Goal: Information Seeking & Learning: Learn about a topic

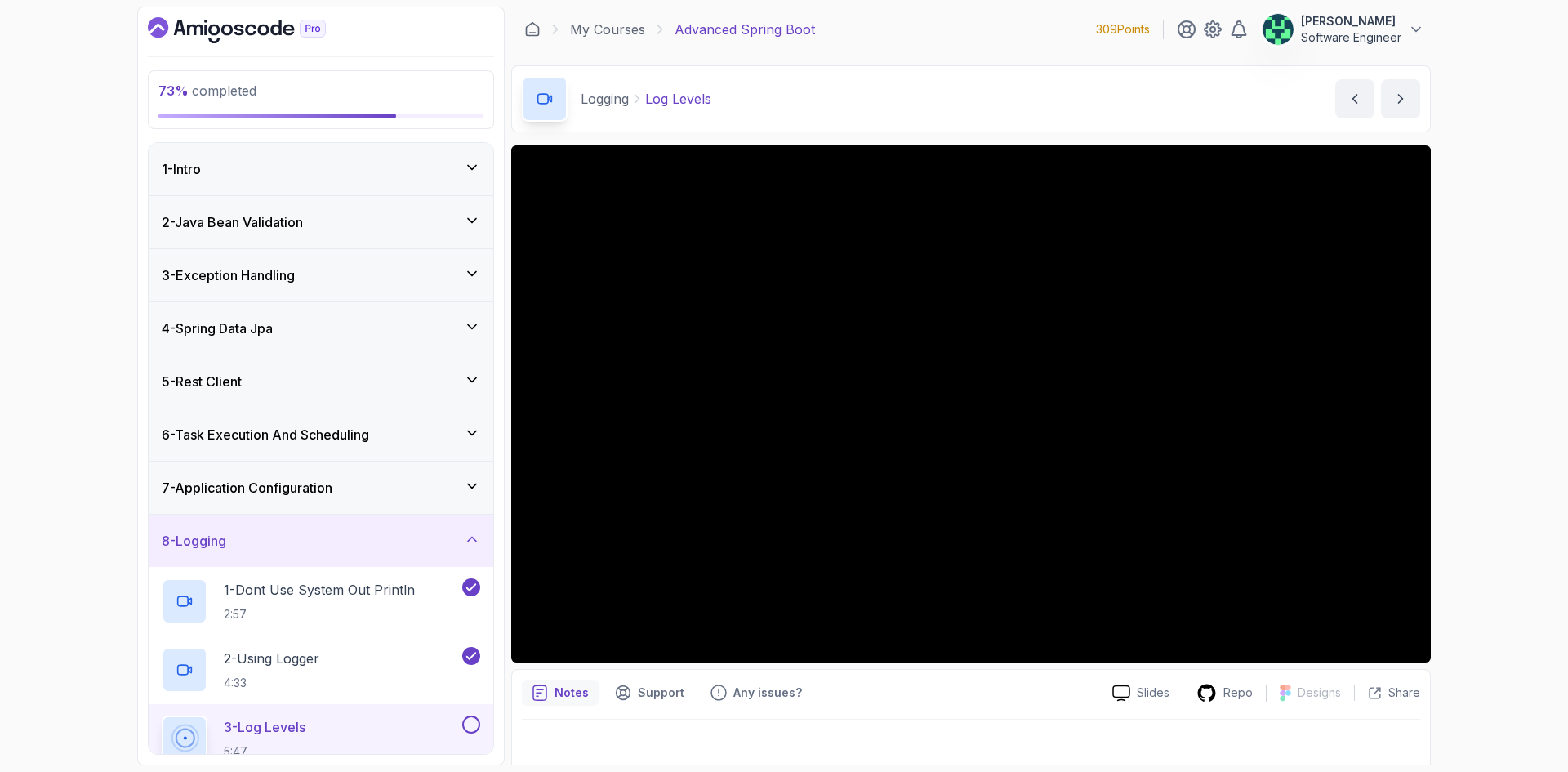
scroll to position [78, 0]
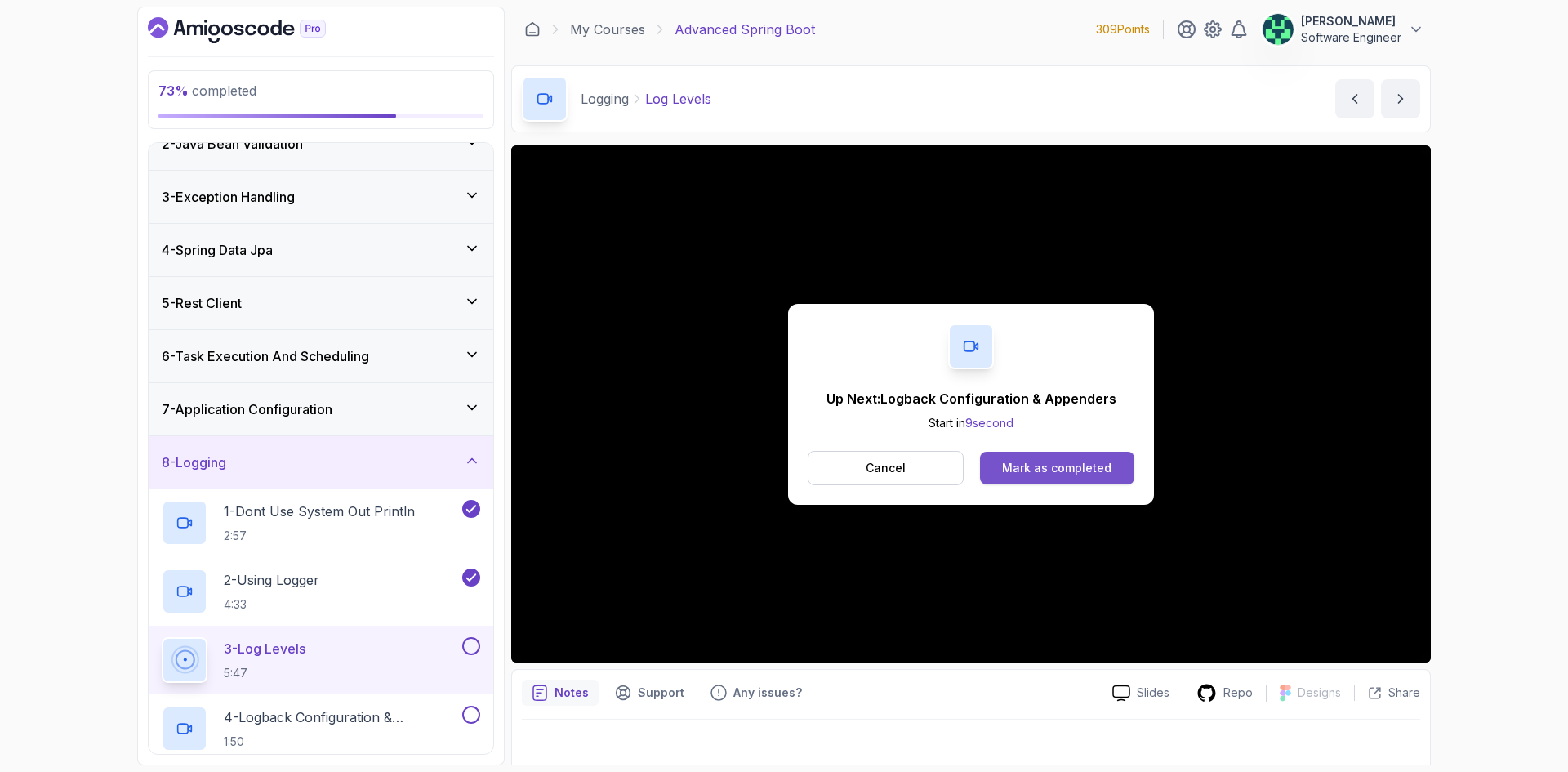
click at [1102, 470] on div "Mark as completed" at bounding box center [1057, 468] width 109 height 17
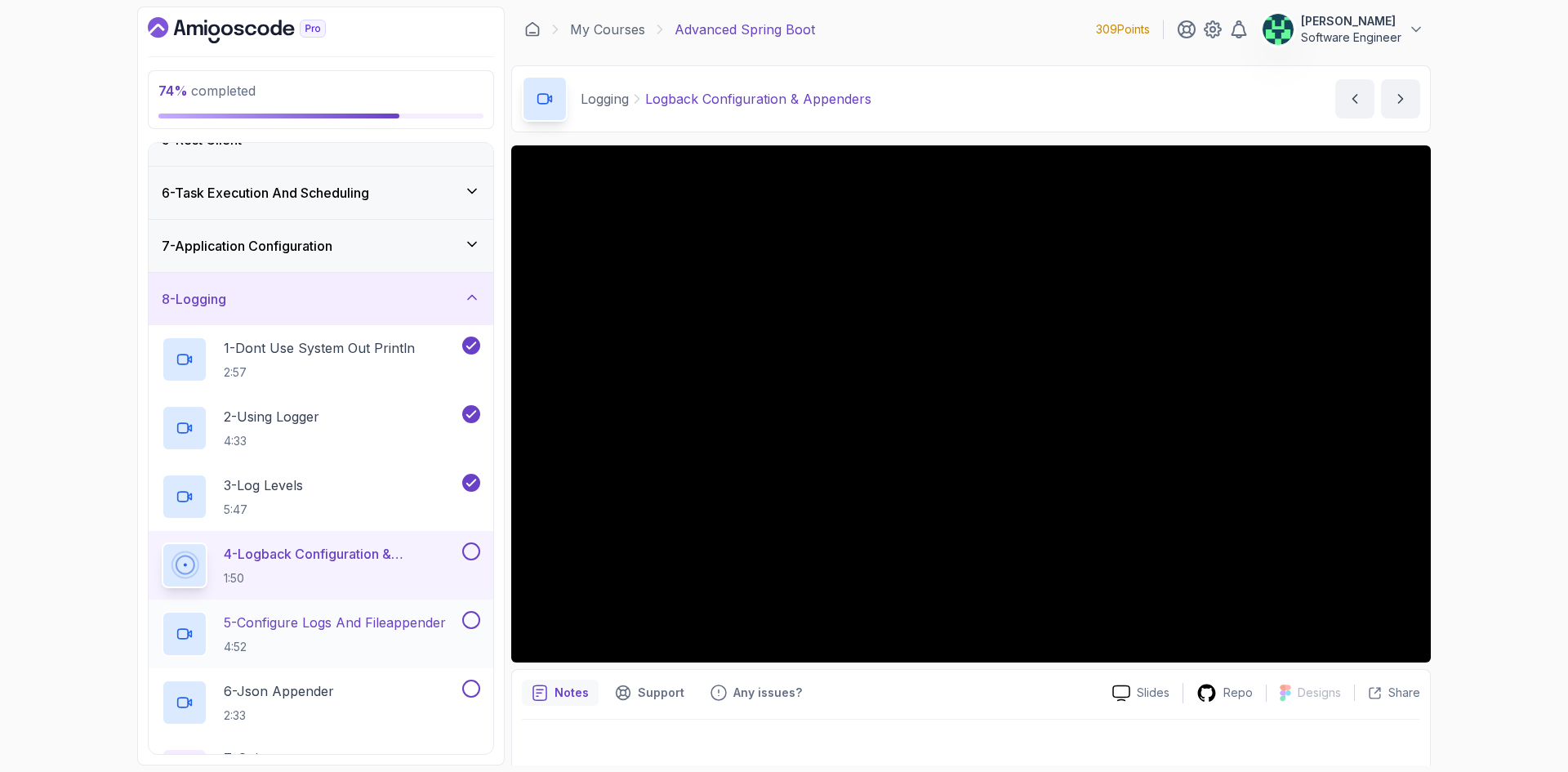
scroll to position [406, 0]
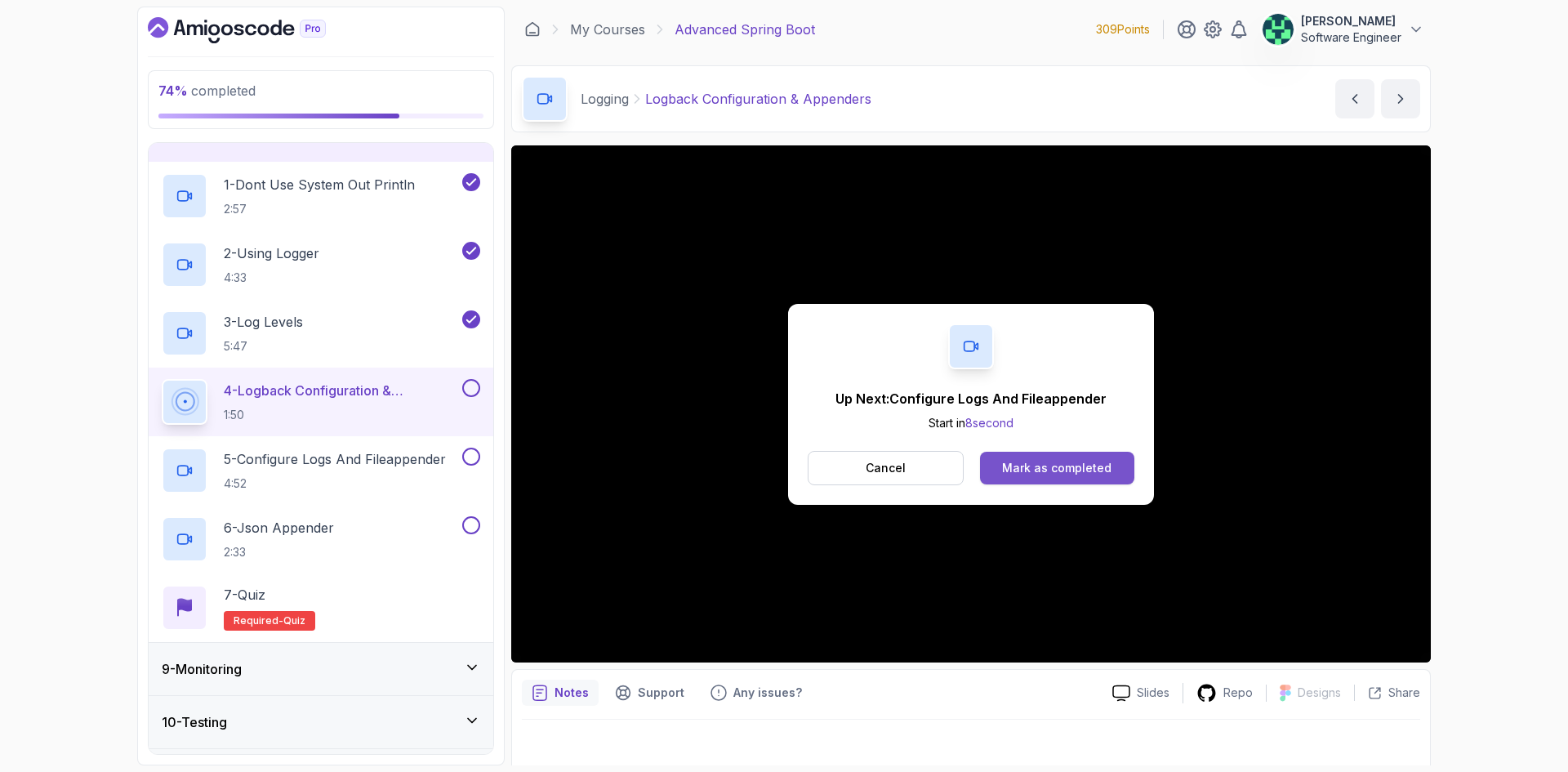
click at [1070, 476] on button "Mark as completed" at bounding box center [1057, 467] width 154 height 32
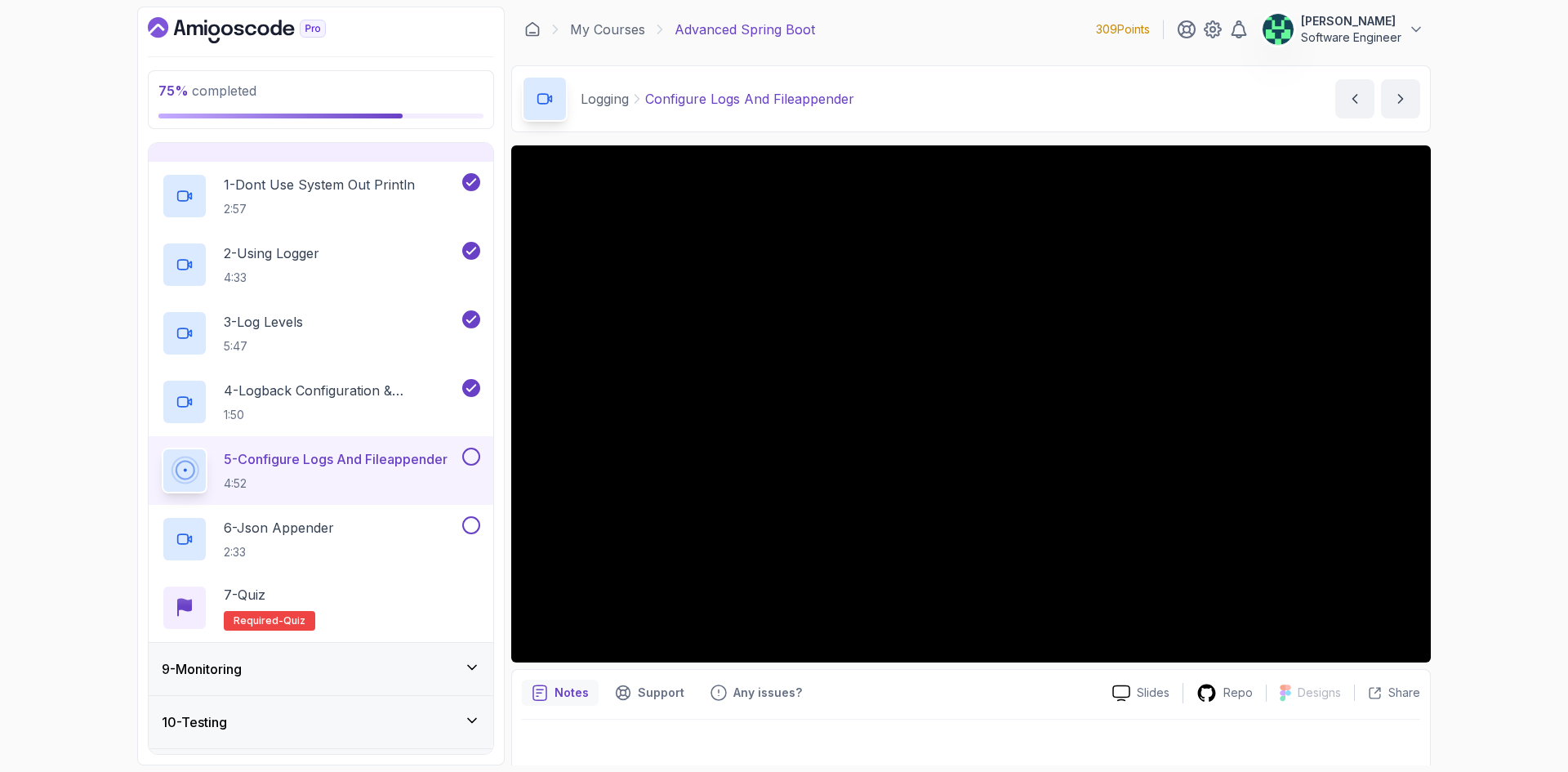
click at [570, 696] on p "Notes" at bounding box center [572, 692] width 34 height 17
click at [570, 695] on p "Notes" at bounding box center [572, 692] width 34 height 17
drag, startPoint x: 744, startPoint y: 91, endPoint x: 804, endPoint y: 93, distance: 60.0
click at [744, 91] on p "Configure Logs And Fileappender" at bounding box center [749, 99] width 209 height 20
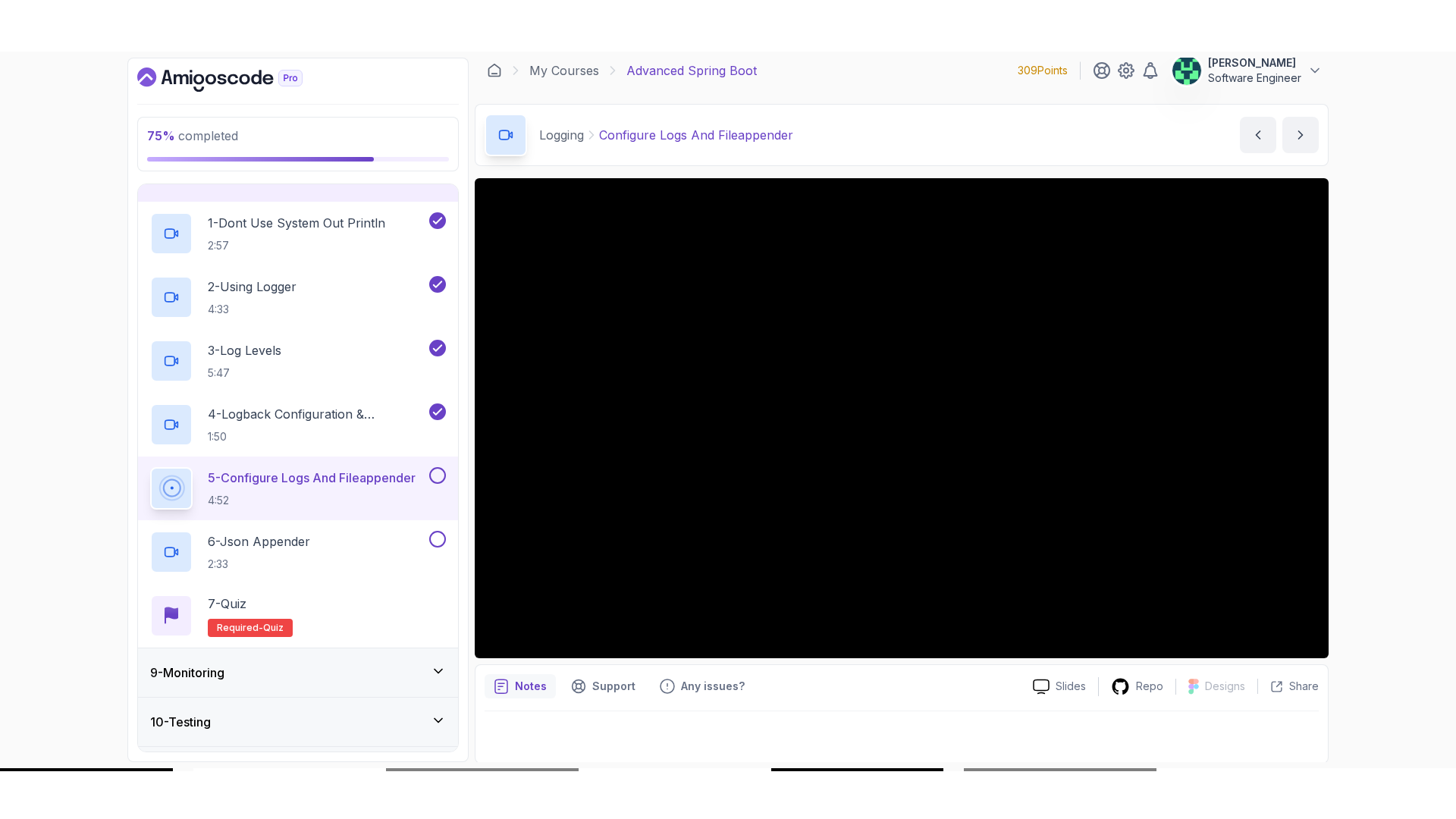
scroll to position [10, 0]
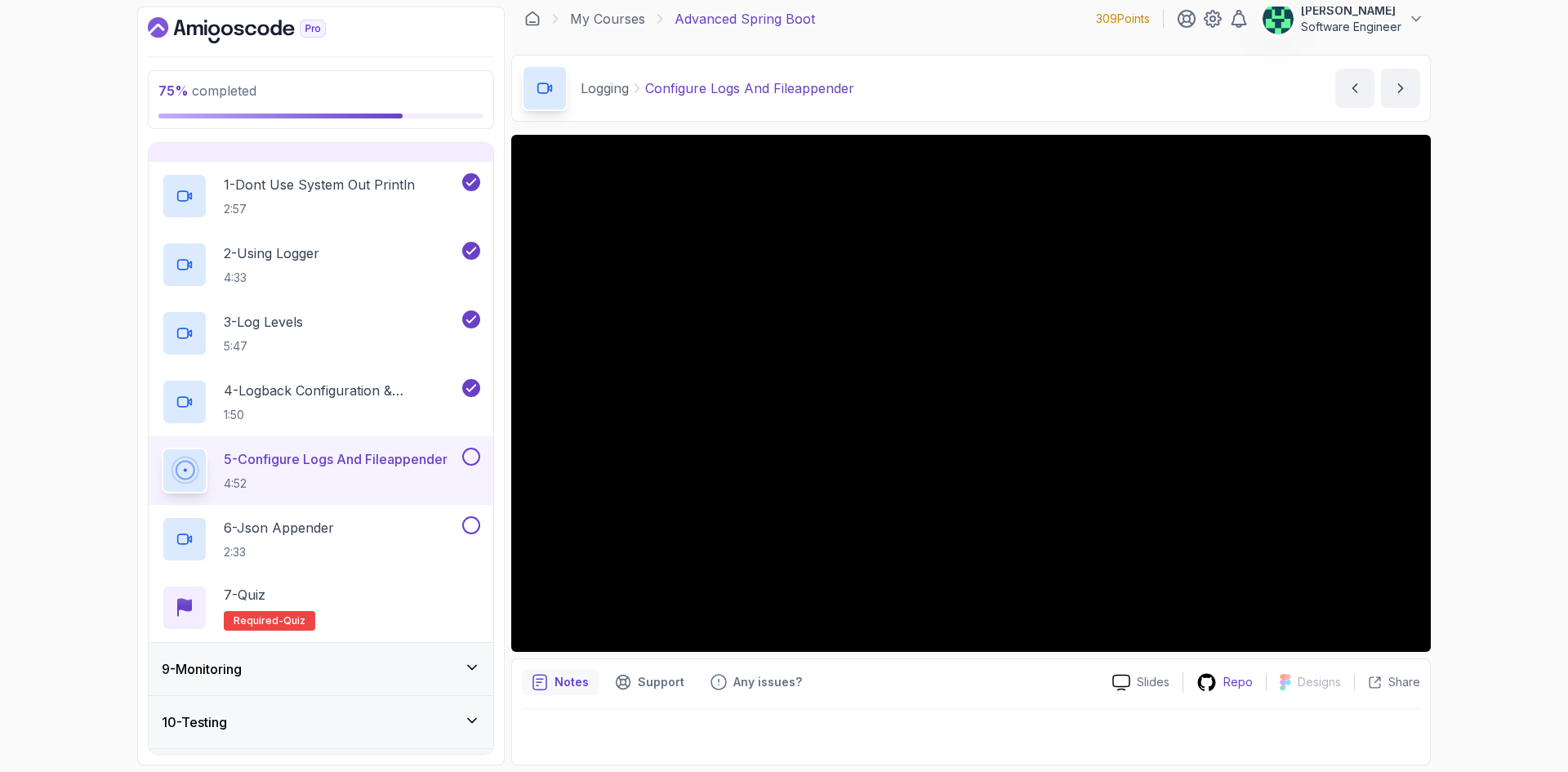
click at [1216, 686] on icon at bounding box center [1207, 682] width 21 height 21
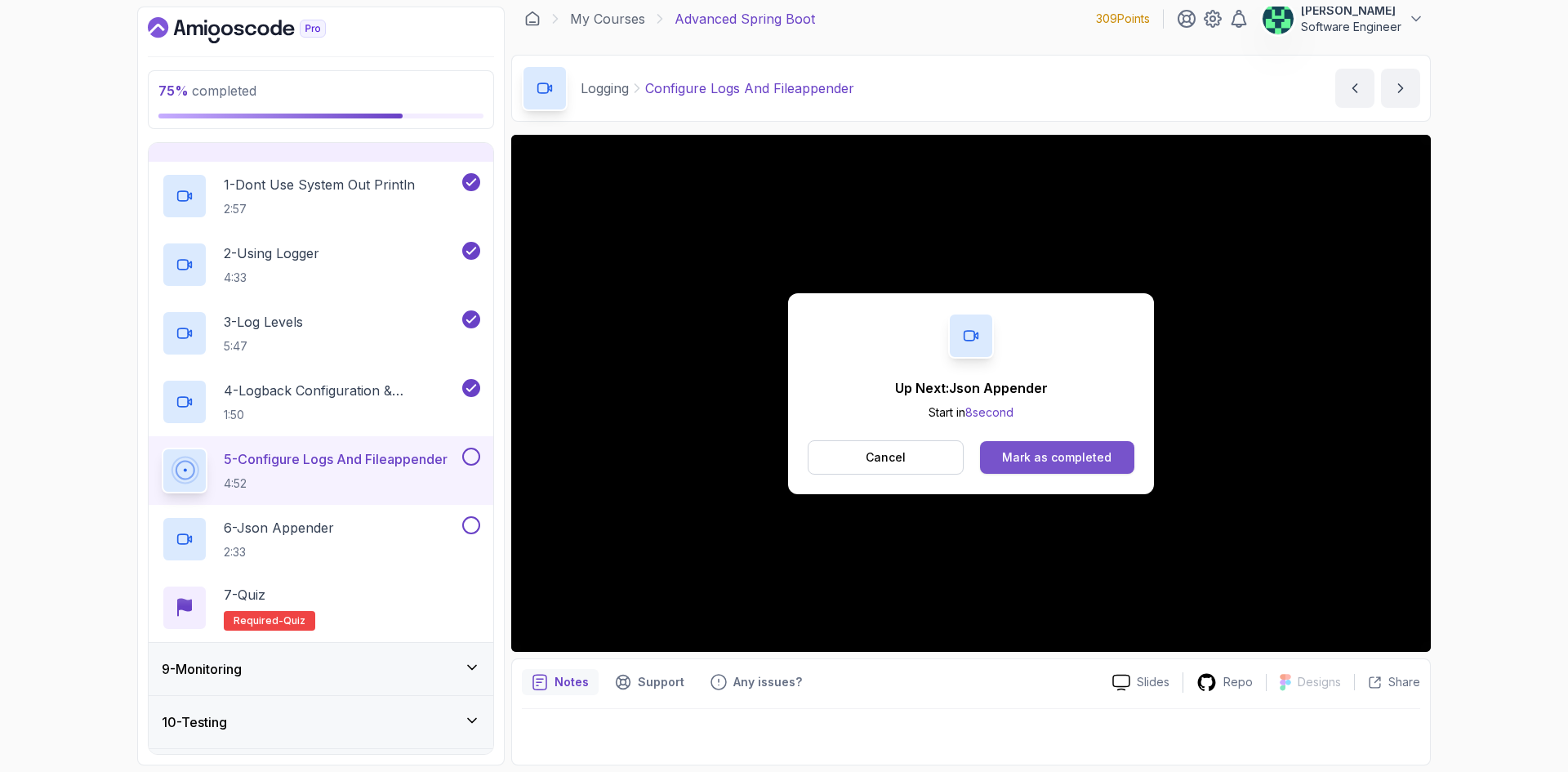
click at [1042, 453] on div "Mark as completed" at bounding box center [1057, 457] width 109 height 17
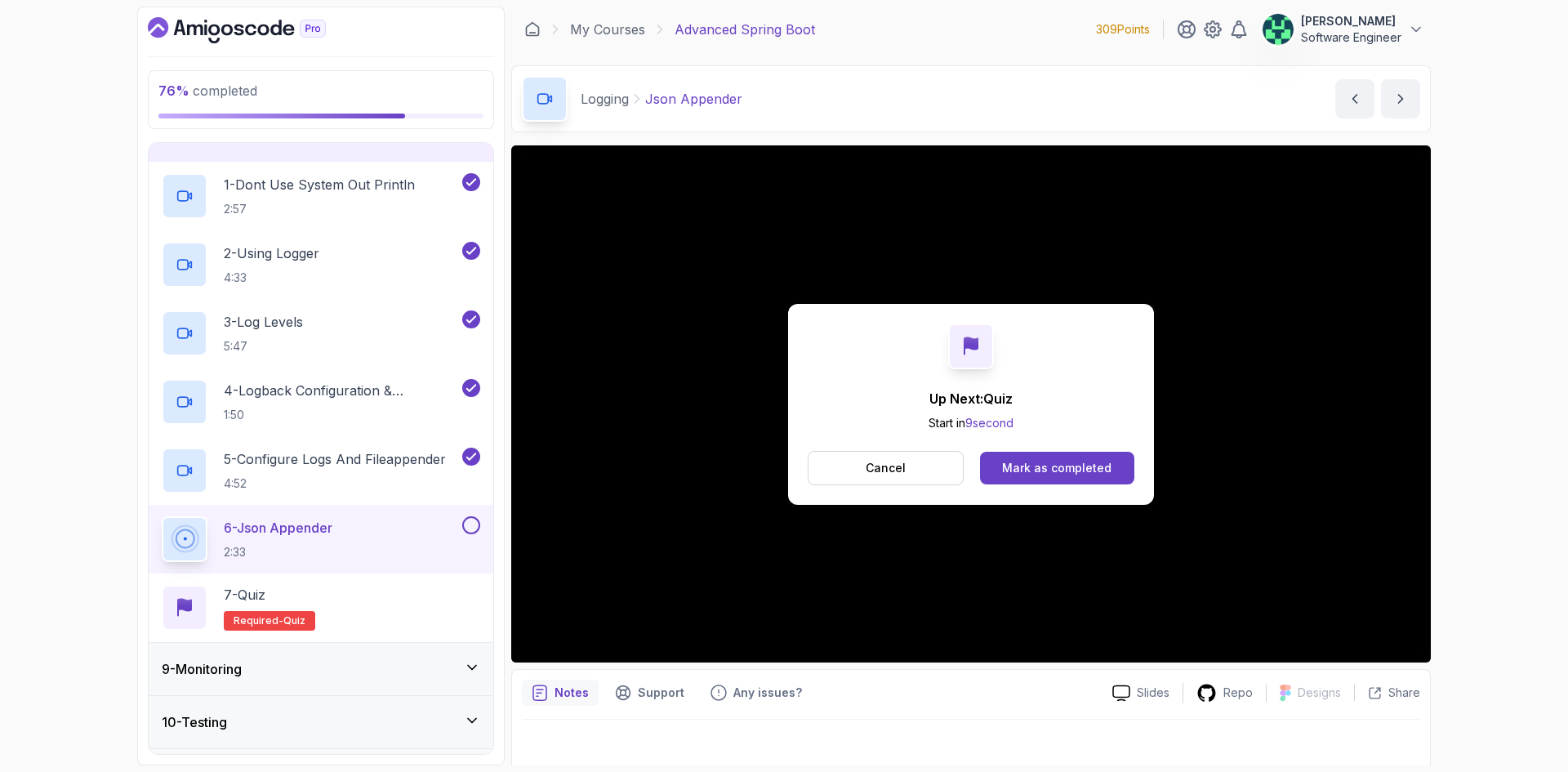
click at [1060, 472] on div "Mark as completed" at bounding box center [1057, 468] width 109 height 17
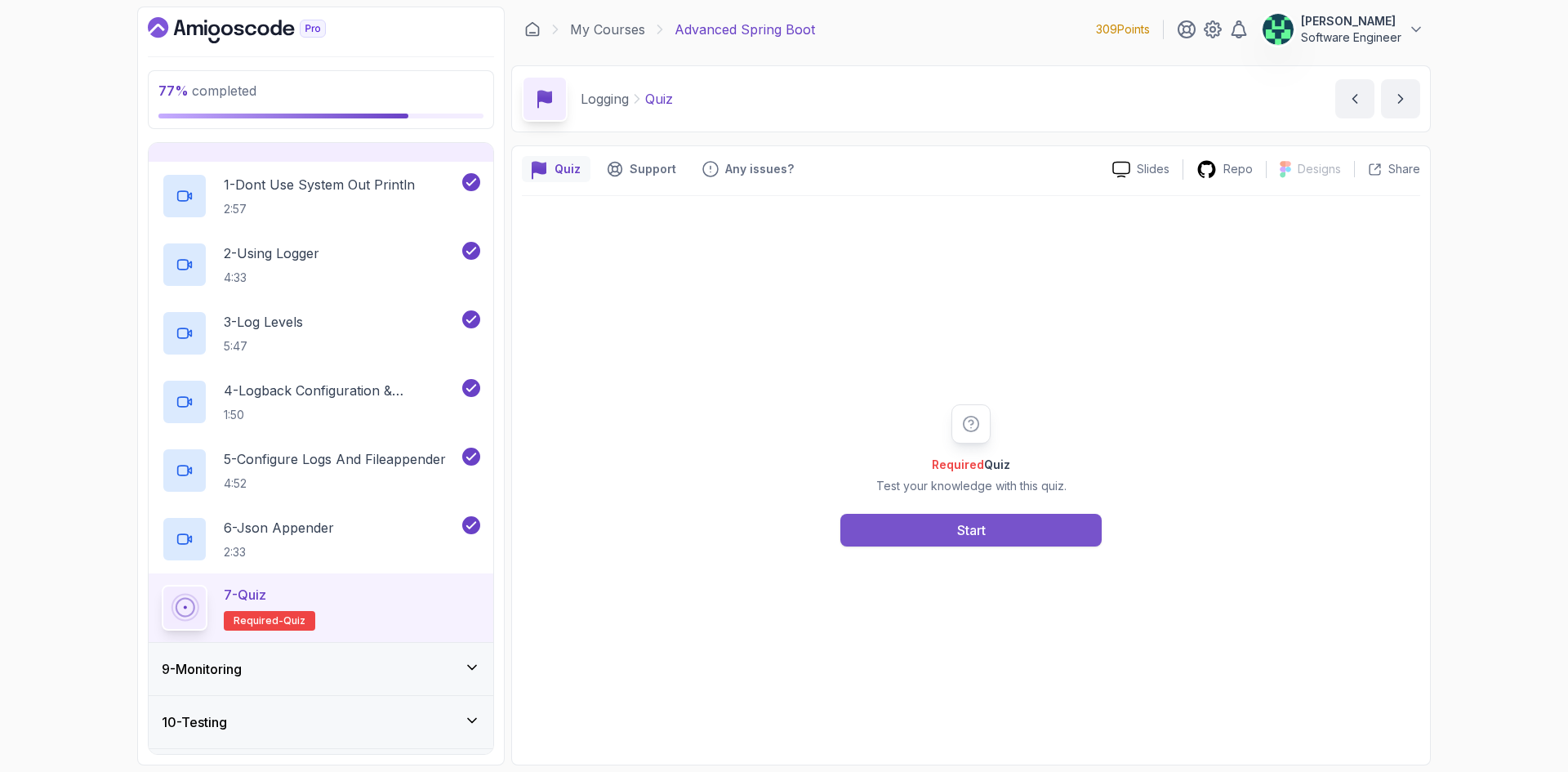
click at [977, 528] on div "Start" at bounding box center [971, 530] width 28 height 20
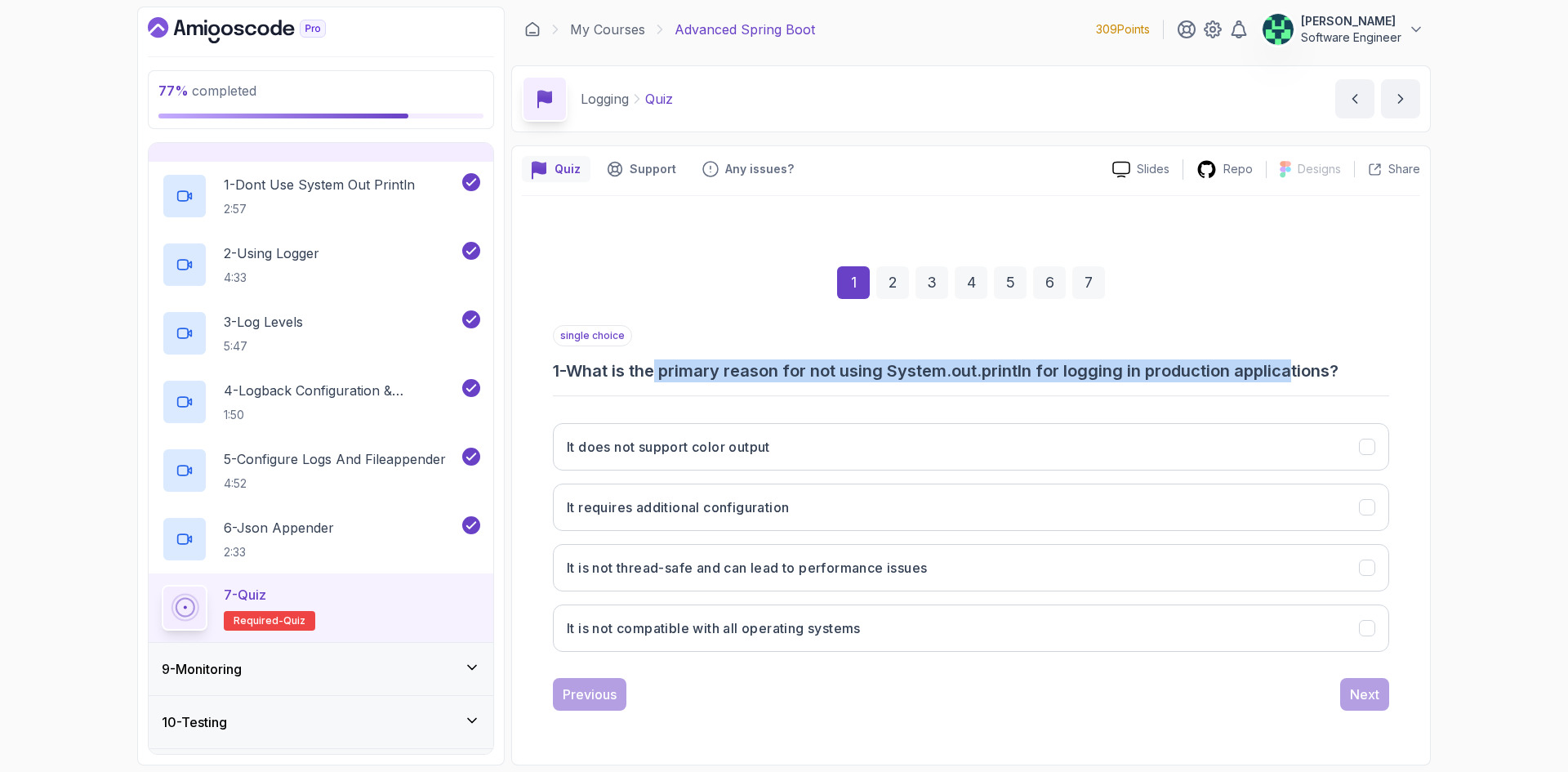
drag, startPoint x: 665, startPoint y: 375, endPoint x: 1300, endPoint y: 365, distance: 635.1
click at [1300, 365] on h3 "1 - What is the primary reason for not using System.out.println for logging in …" at bounding box center [971, 370] width 836 height 22
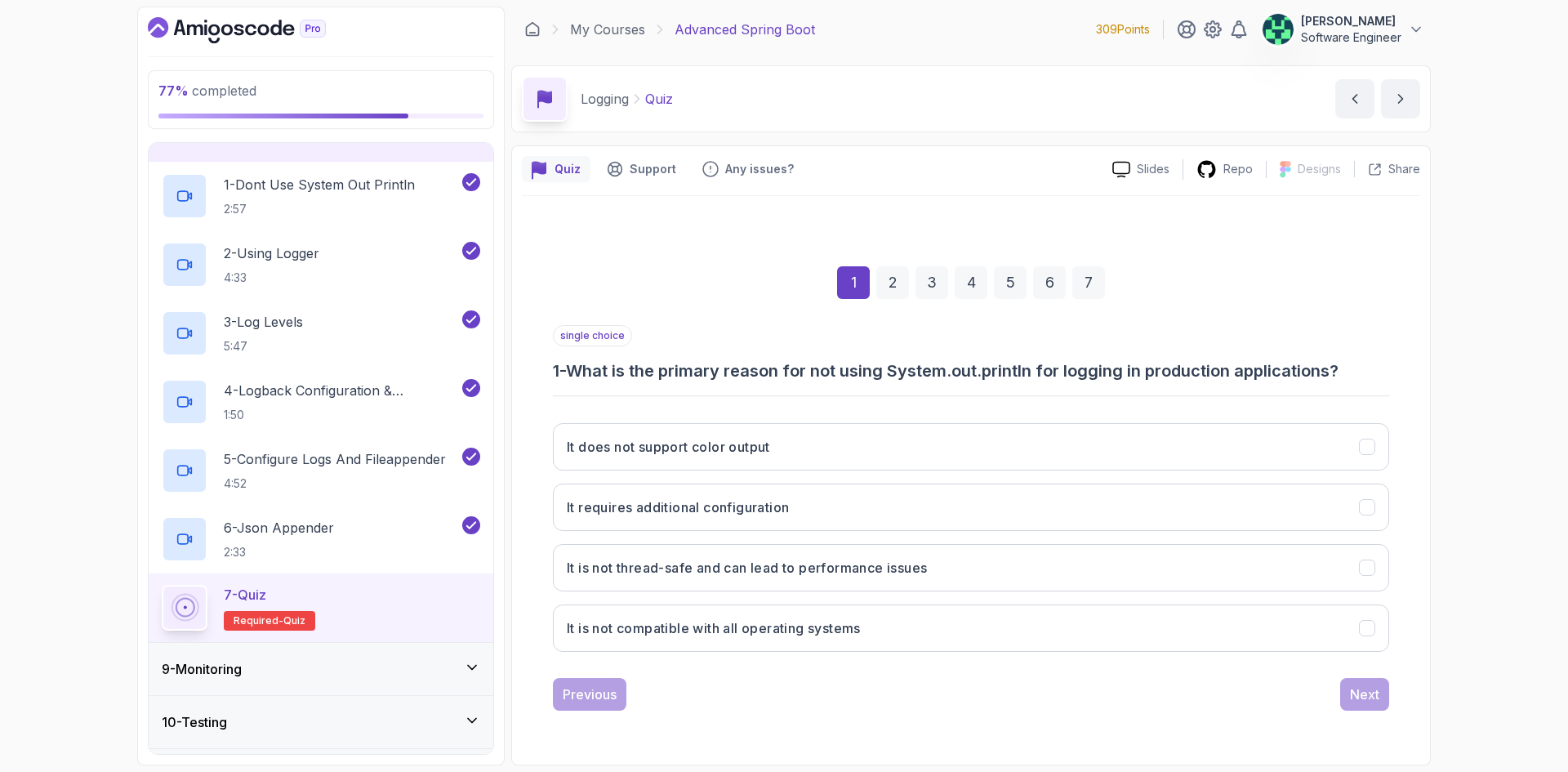
click at [1306, 365] on h3 "1 - What is the primary reason for not using System.out.println for logging in …" at bounding box center [971, 370] width 836 height 22
click at [714, 572] on h3 "It is not thread-safe and can lead to performance issues" at bounding box center [746, 568] width 360 height 20
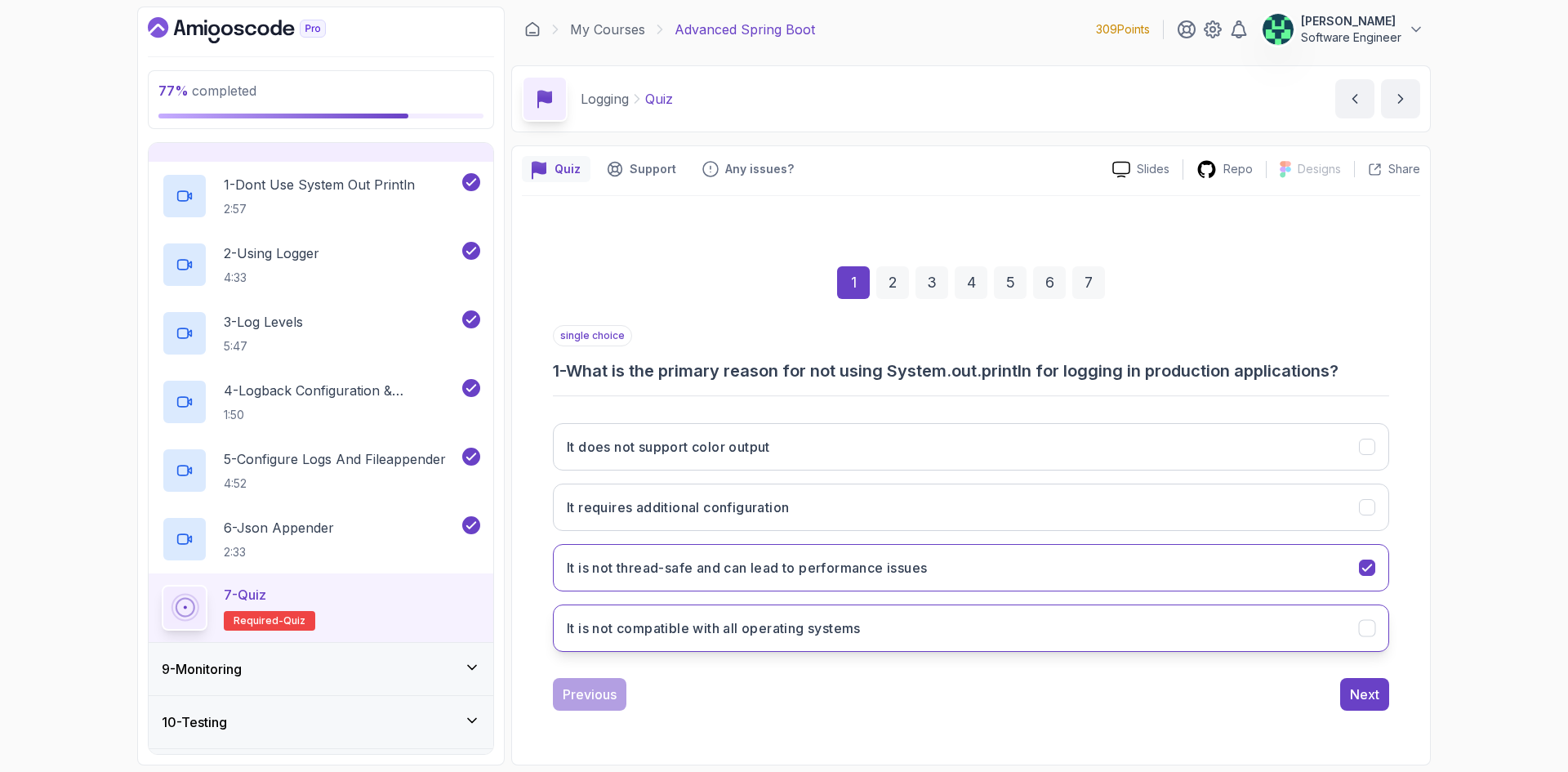
click at [1209, 638] on button "It is not compatible with all operating systems" at bounding box center [971, 628] width 836 height 47
click at [1228, 578] on button "It is not thread-safe and can lead to performance issues" at bounding box center [971, 568] width 836 height 47
click at [1355, 697] on div "Next" at bounding box center [1365, 694] width 29 height 20
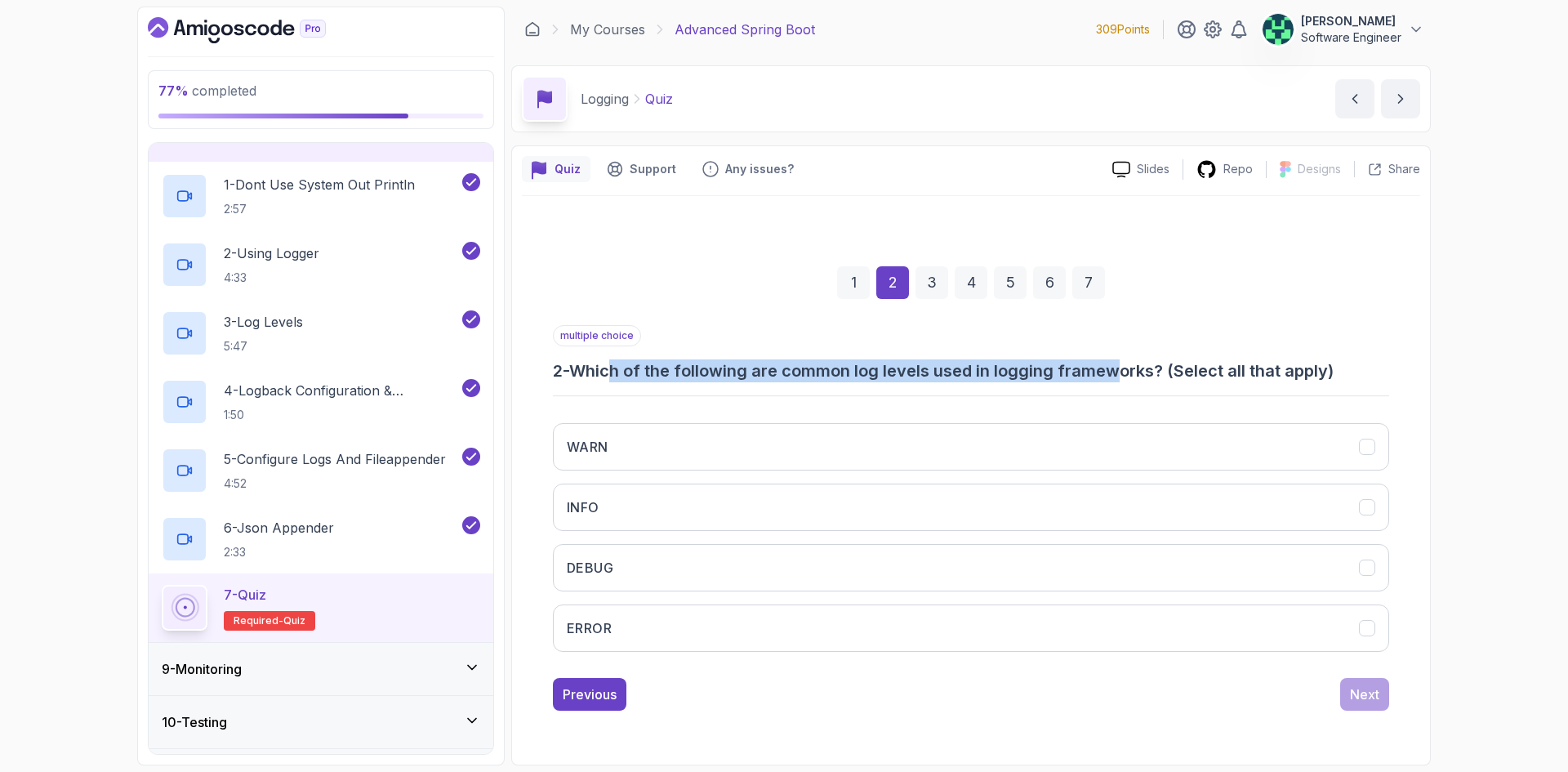
drag, startPoint x: 619, startPoint y: 370, endPoint x: 1124, endPoint y: 380, distance: 505.1
click at [1124, 380] on h3 "2 - Which of the following are common log levels used in logging frameworks? (S…" at bounding box center [971, 370] width 836 height 22
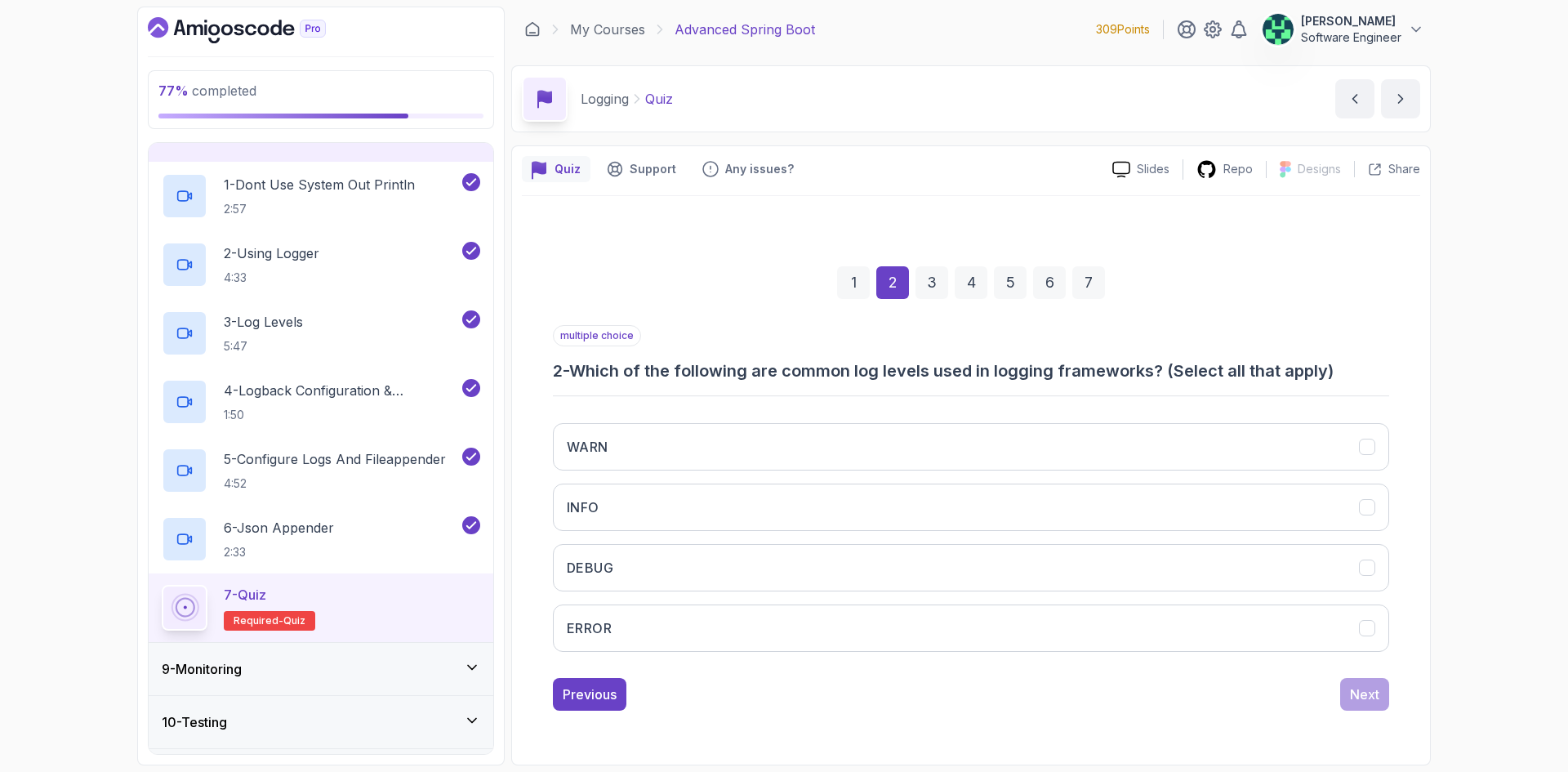
click at [1145, 375] on h3 "2 - Which of the following are common log levels used in logging frameworks? (S…" at bounding box center [971, 370] width 836 height 22
click at [913, 520] on button "INFO" at bounding box center [971, 507] width 836 height 47
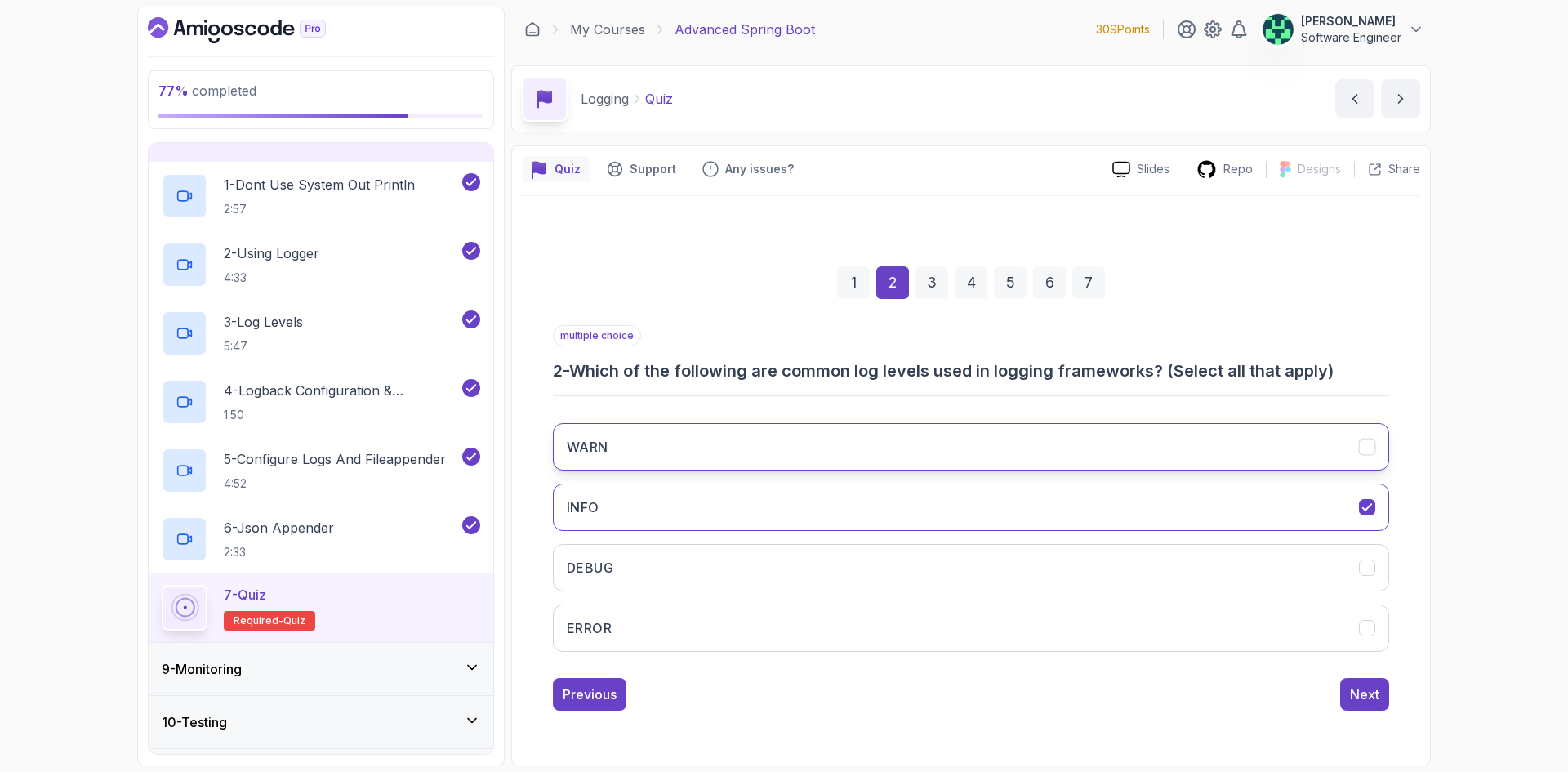
click at [953, 446] on button "WARN" at bounding box center [971, 447] width 836 height 47
click at [963, 574] on button "DEBUG" at bounding box center [971, 568] width 836 height 47
click at [941, 615] on button "ERROR" at bounding box center [971, 628] width 836 height 47
click at [1372, 698] on div "Next" at bounding box center [1365, 694] width 29 height 20
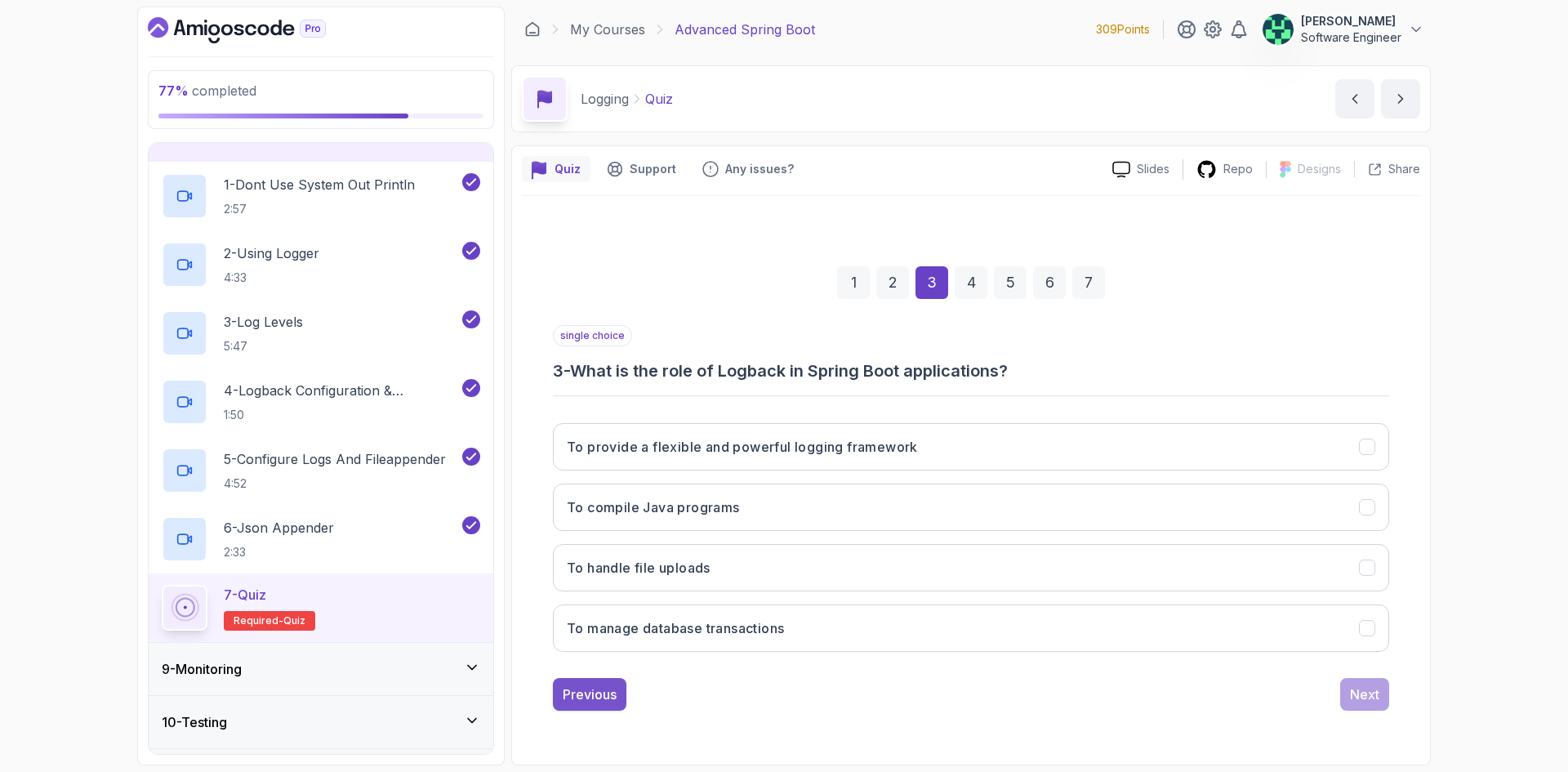
click at [590, 705] on button "Previous" at bounding box center [589, 694] width 73 height 32
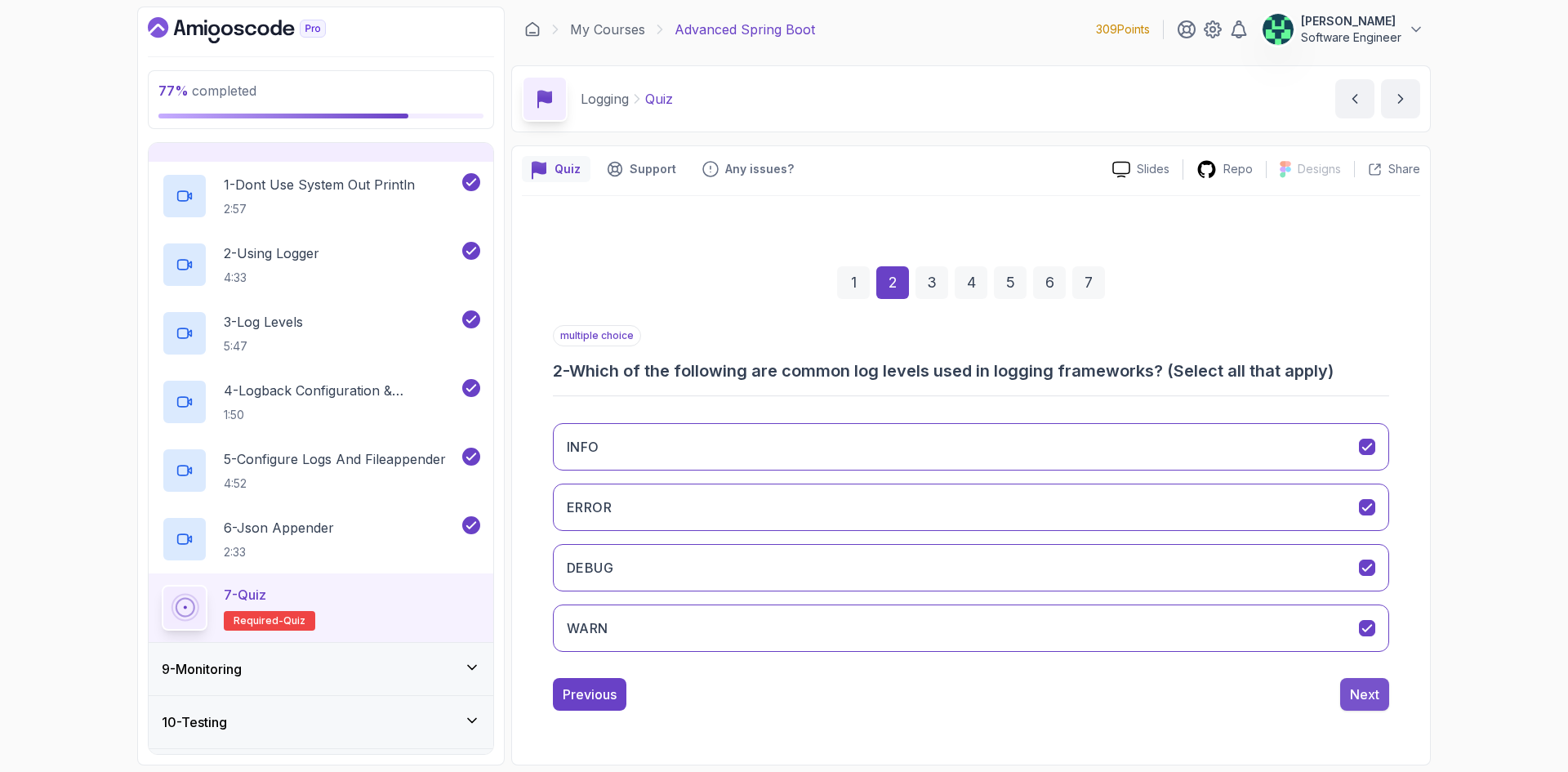
click at [1367, 691] on div "Next" at bounding box center [1365, 694] width 29 height 20
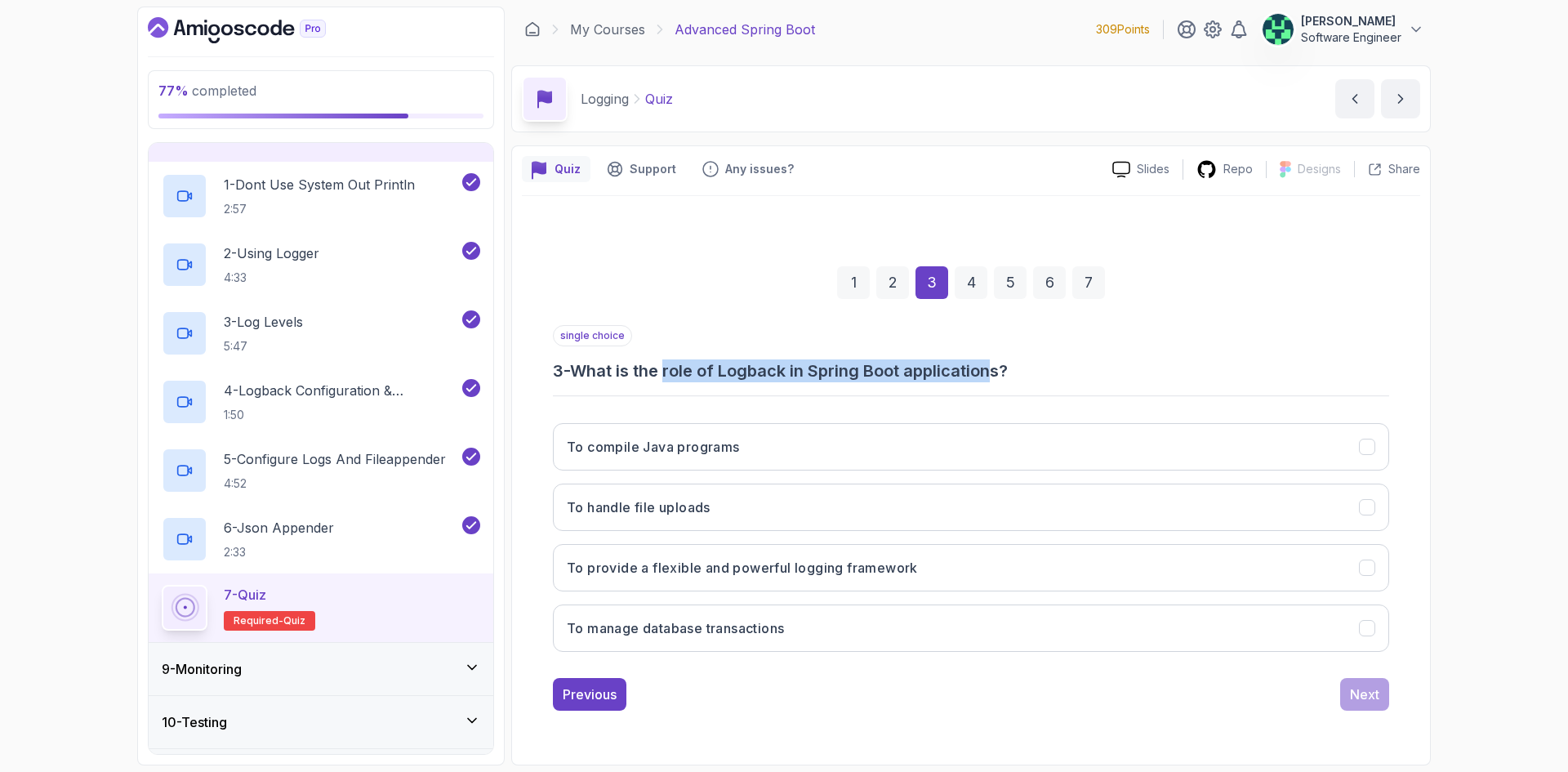
drag, startPoint x: 673, startPoint y: 368, endPoint x: 1002, endPoint y: 377, distance: 329.1
click at [1002, 377] on h3 "3 - What is the role of Logback in Spring Boot applications?" at bounding box center [971, 370] width 836 height 22
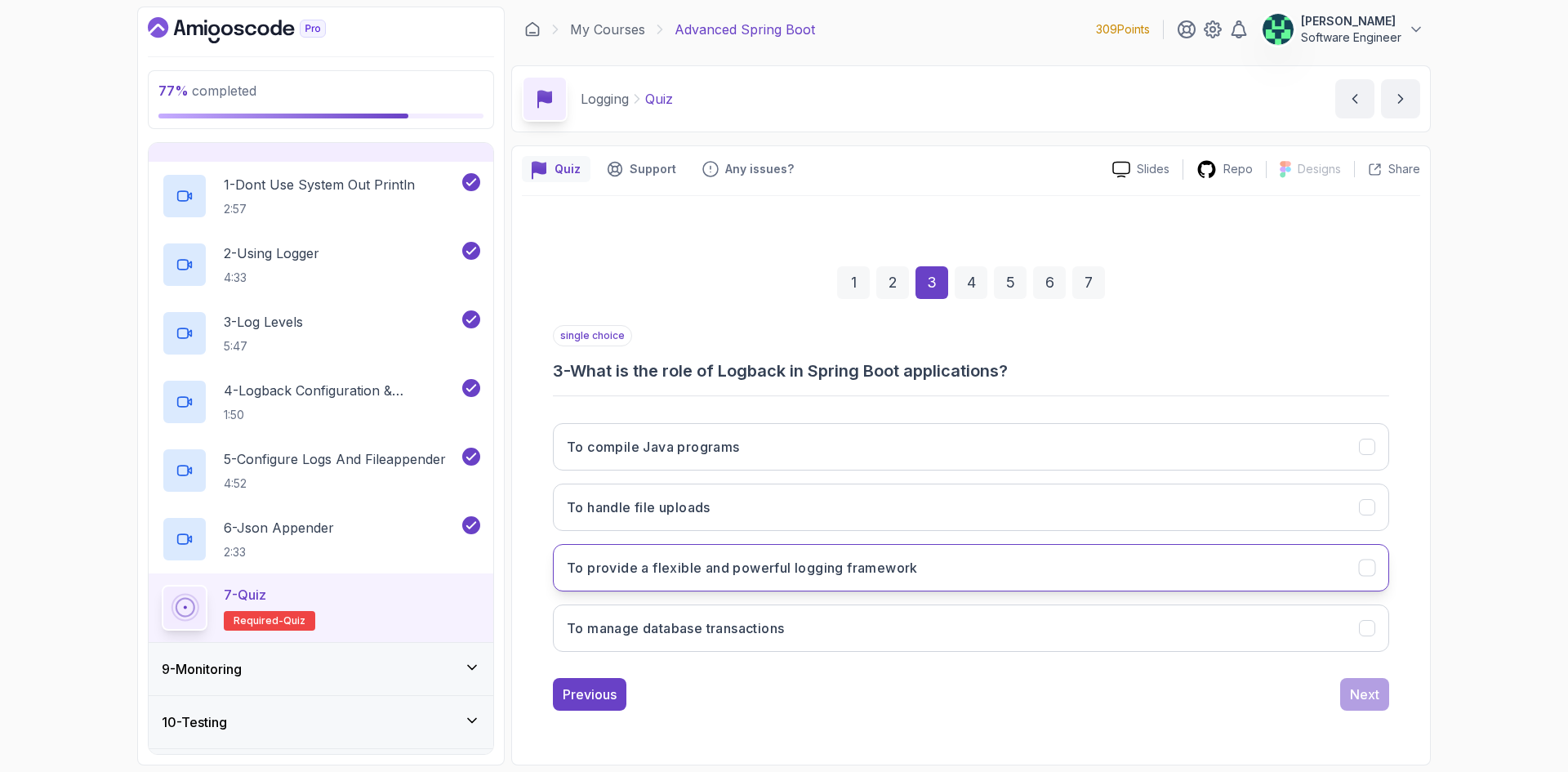
click at [809, 575] on h3 "To provide a flexible and powerful logging framework" at bounding box center [742, 568] width 351 height 20
click at [1375, 696] on div "Next" at bounding box center [1365, 694] width 29 height 20
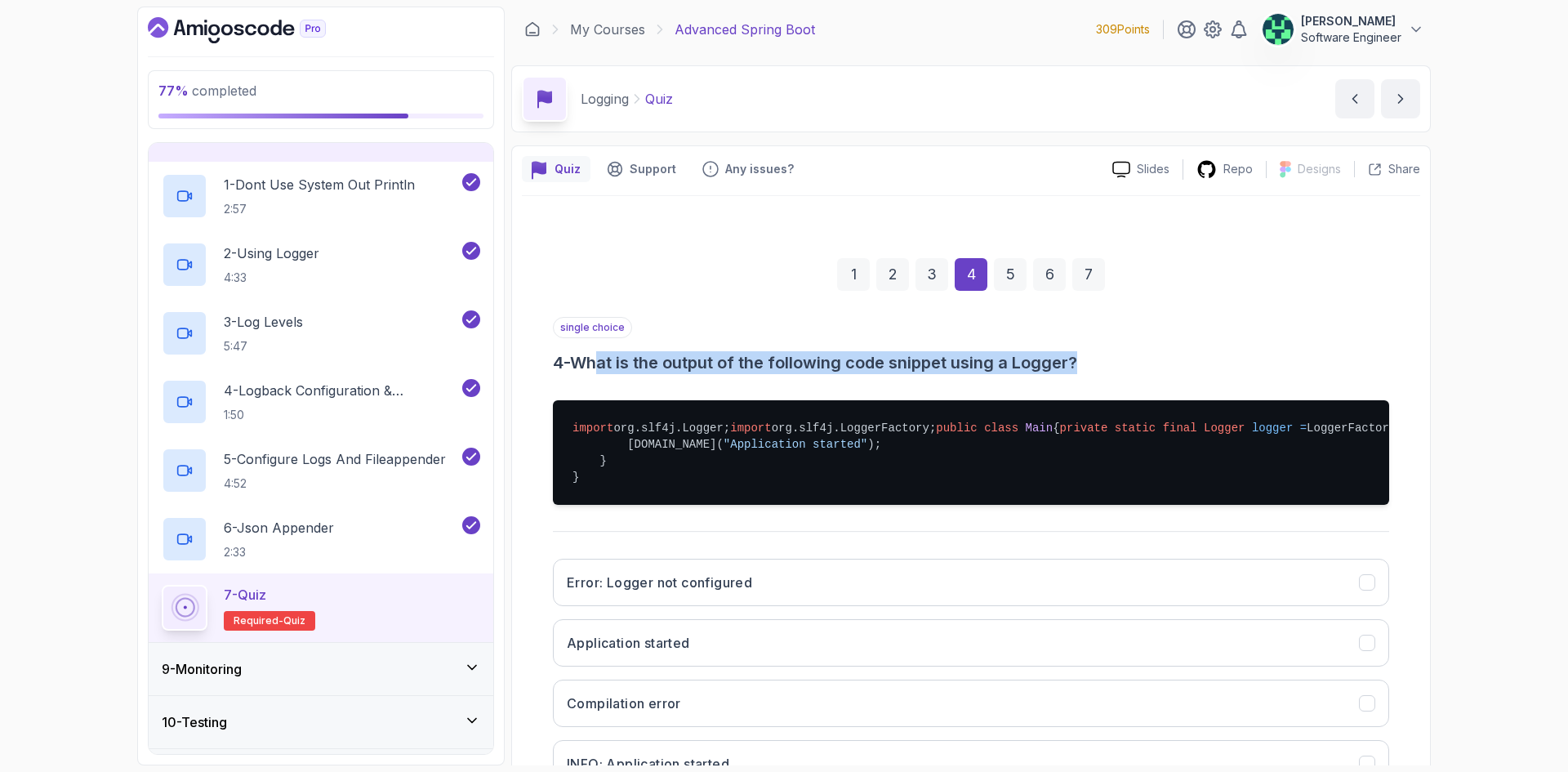
drag, startPoint x: 608, startPoint y: 367, endPoint x: 1084, endPoint y: 373, distance: 476.0
click at [1084, 373] on h3 "4 - What is the output of the following code snippet using a Logger?" at bounding box center [971, 362] width 836 height 22
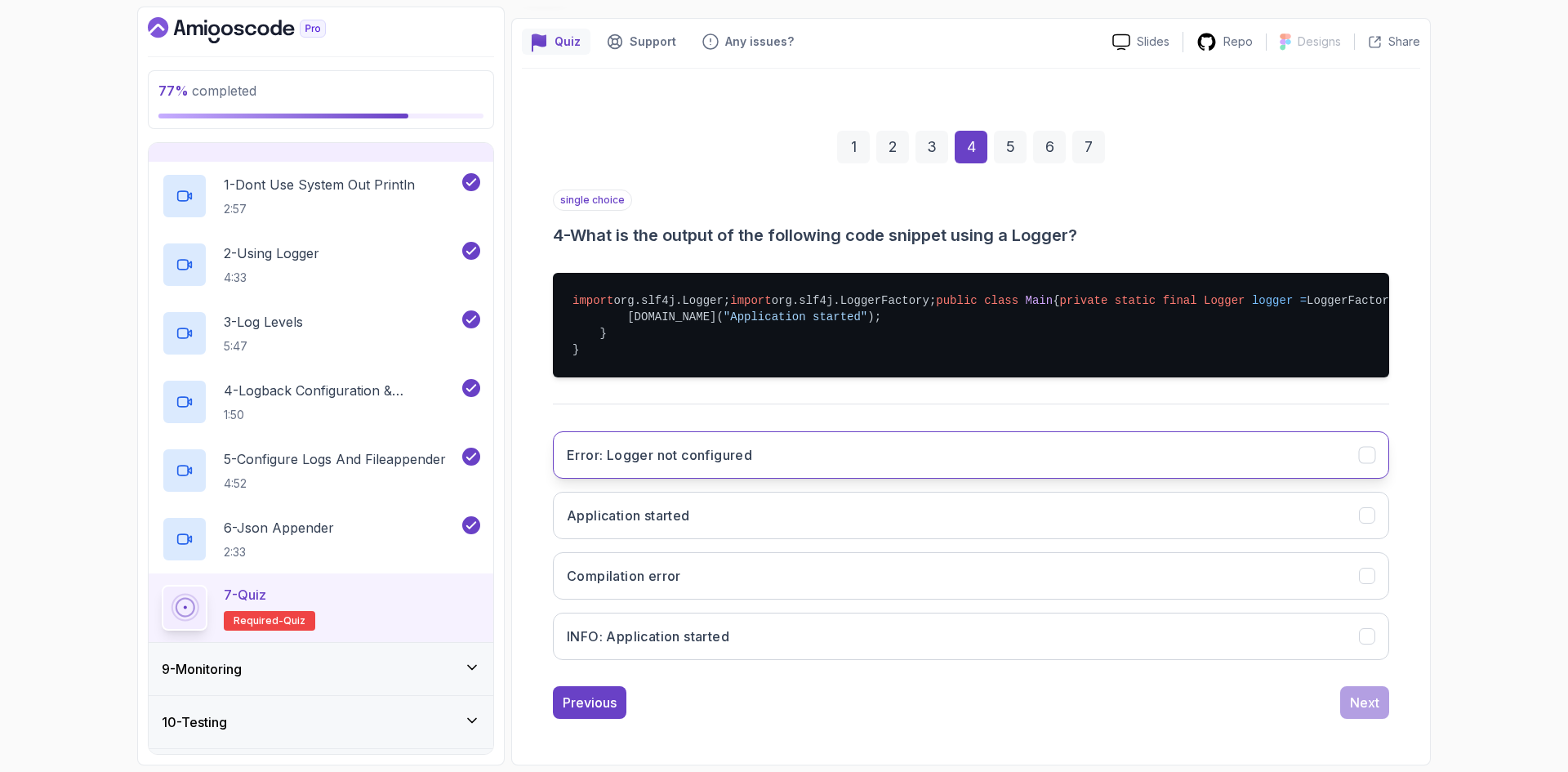
scroll to position [226, 0]
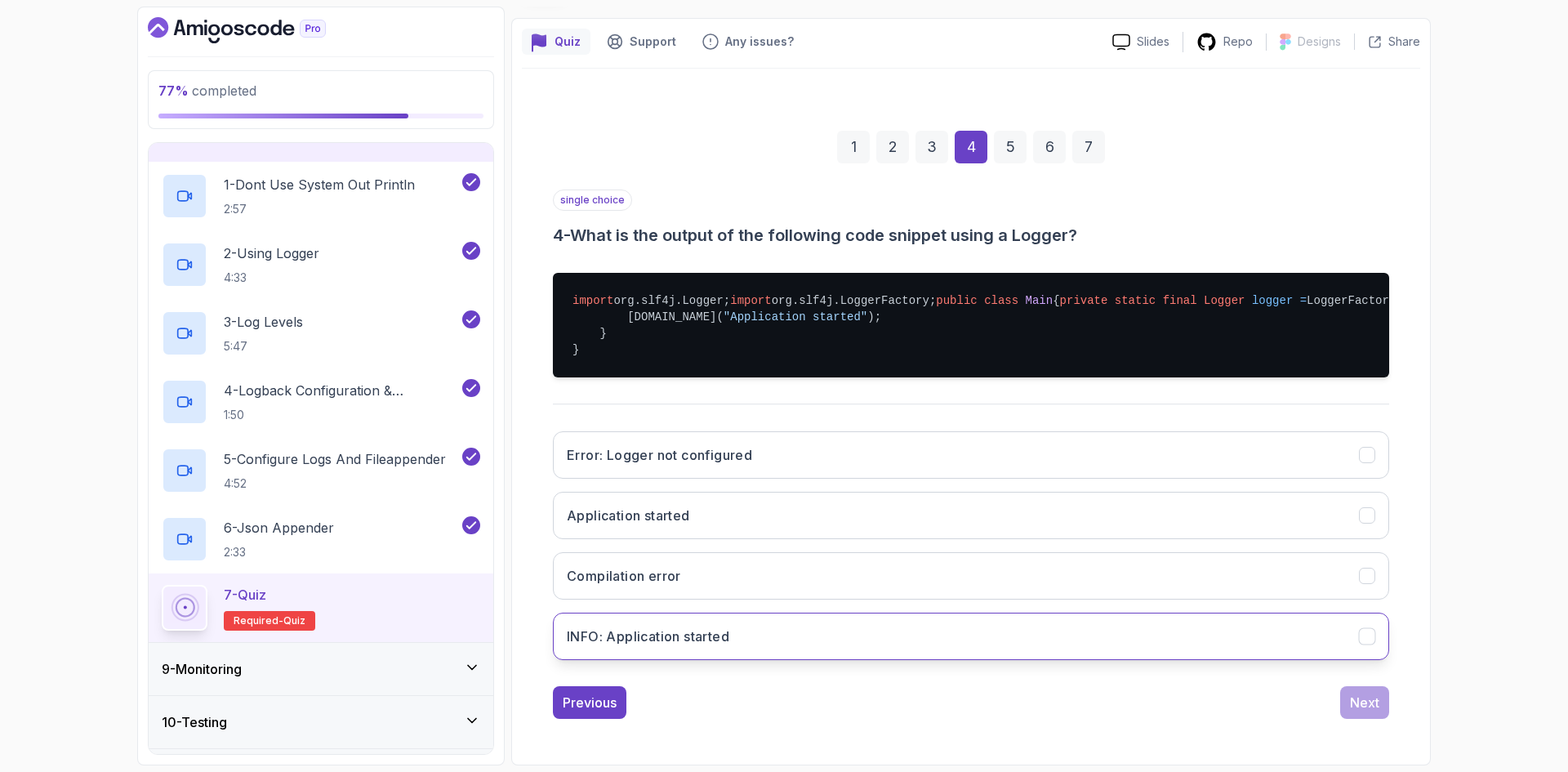
click at [883, 634] on button "INFO: Application started" at bounding box center [971, 636] width 836 height 47
click at [1355, 705] on div "Next" at bounding box center [1365, 703] width 29 height 20
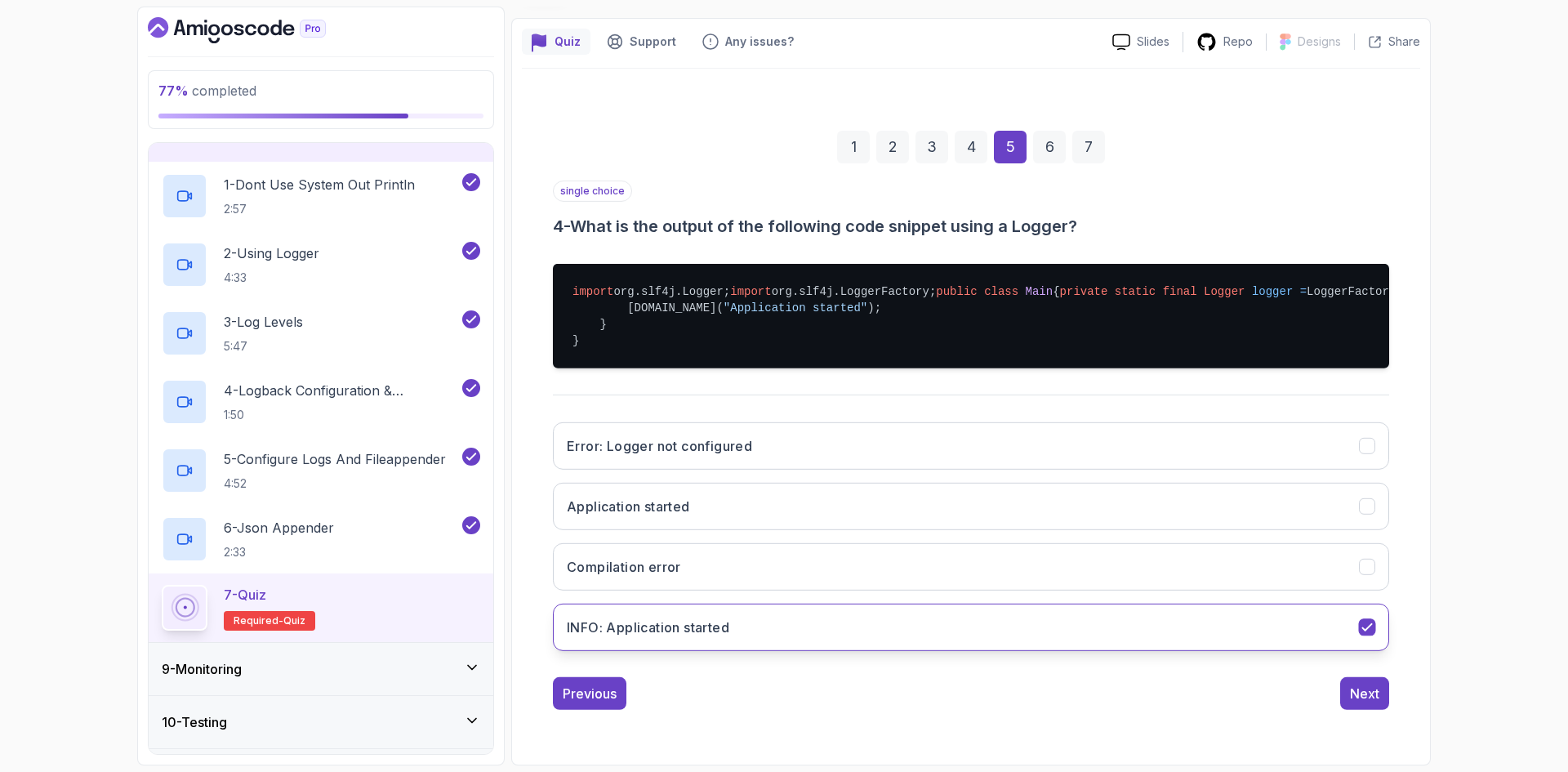
scroll to position [0, 0]
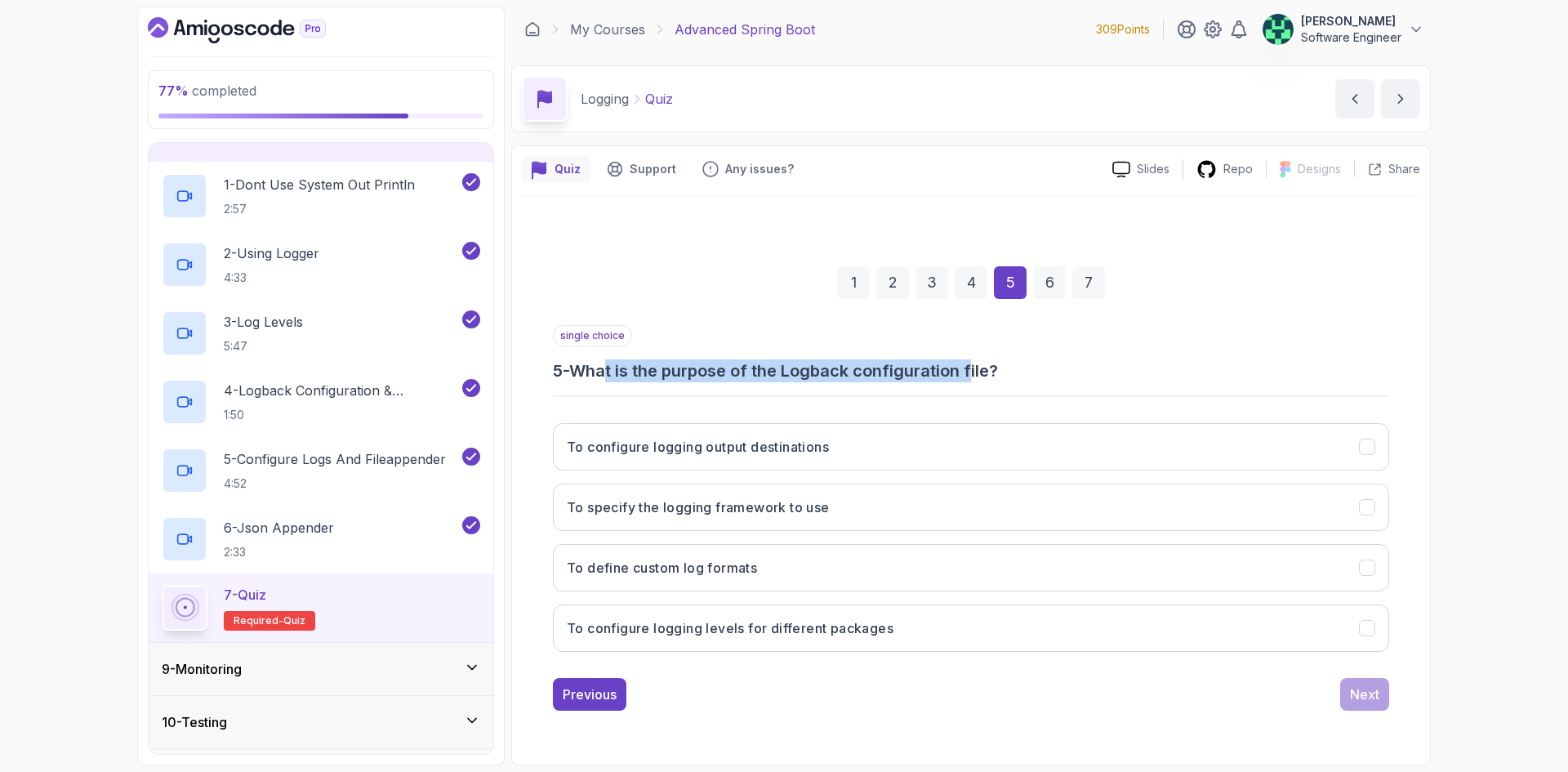
drag, startPoint x: 615, startPoint y: 375, endPoint x: 985, endPoint y: 375, distance: 370.0
click at [980, 377] on h3 "5 - What is the purpose of the Logback configuration file?" at bounding box center [971, 370] width 836 height 22
click at [826, 579] on button "To define custom log formats" at bounding box center [971, 568] width 836 height 47
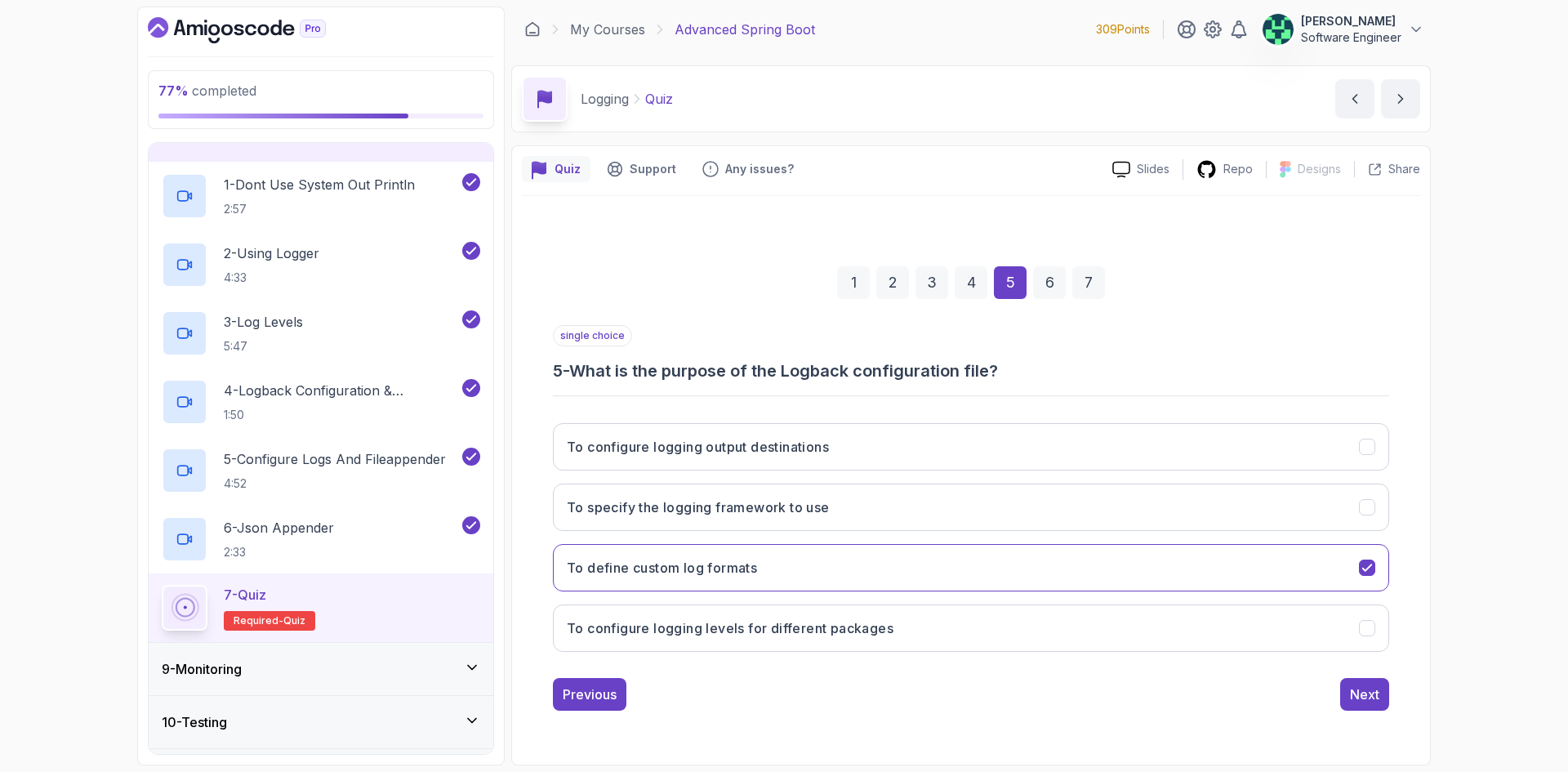
click at [854, 652] on div "To configure logging output destinations To specify the logging framework to us…" at bounding box center [971, 537] width 836 height 255
click at [845, 641] on button "To configure logging levels for different packages" at bounding box center [971, 628] width 836 height 47
click at [833, 579] on button "To define custom log formats" at bounding box center [971, 568] width 836 height 47
click at [1358, 691] on div "Next" at bounding box center [1365, 694] width 29 height 20
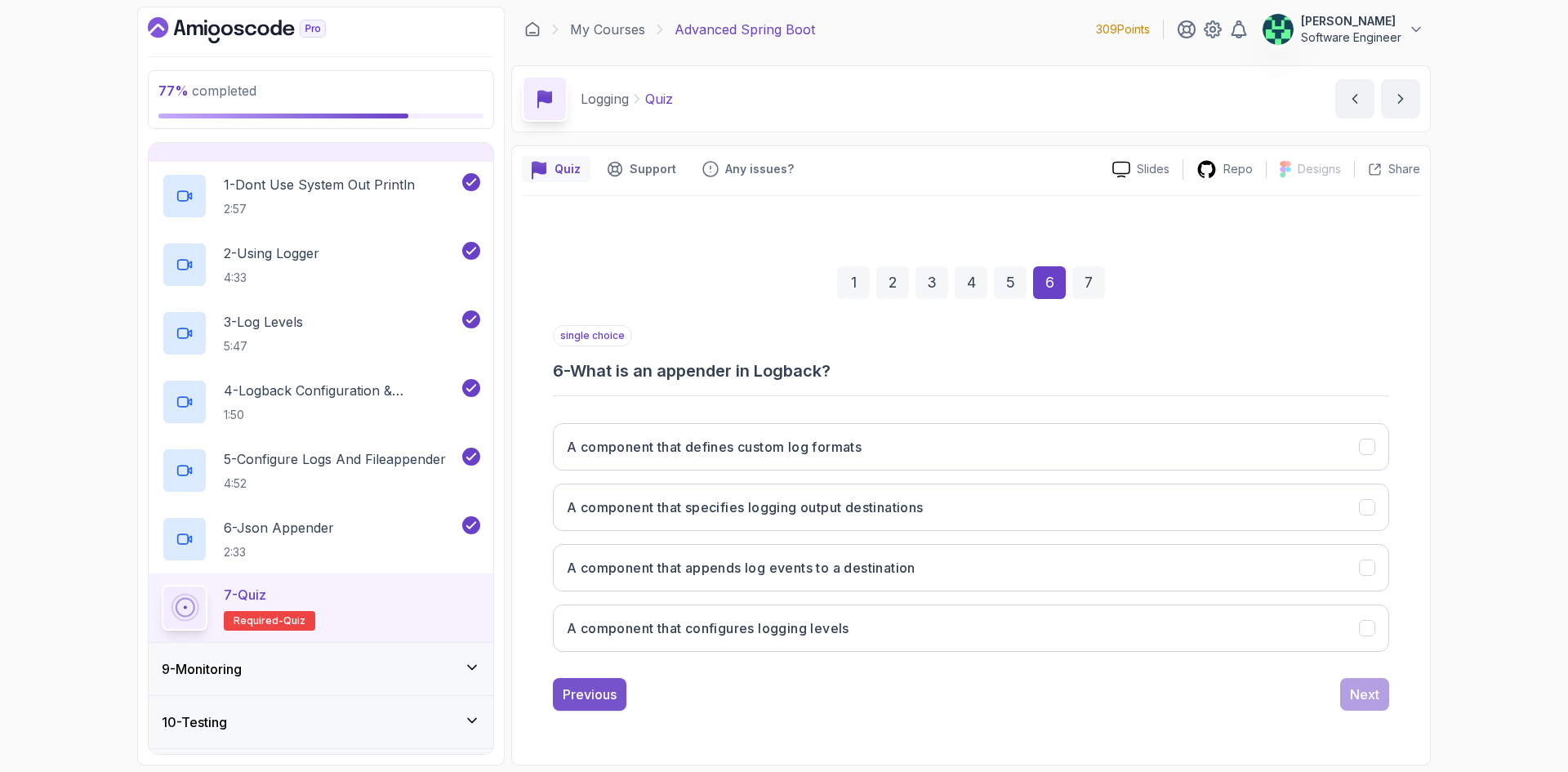
click at [591, 695] on div "Previous" at bounding box center [589, 694] width 54 height 20
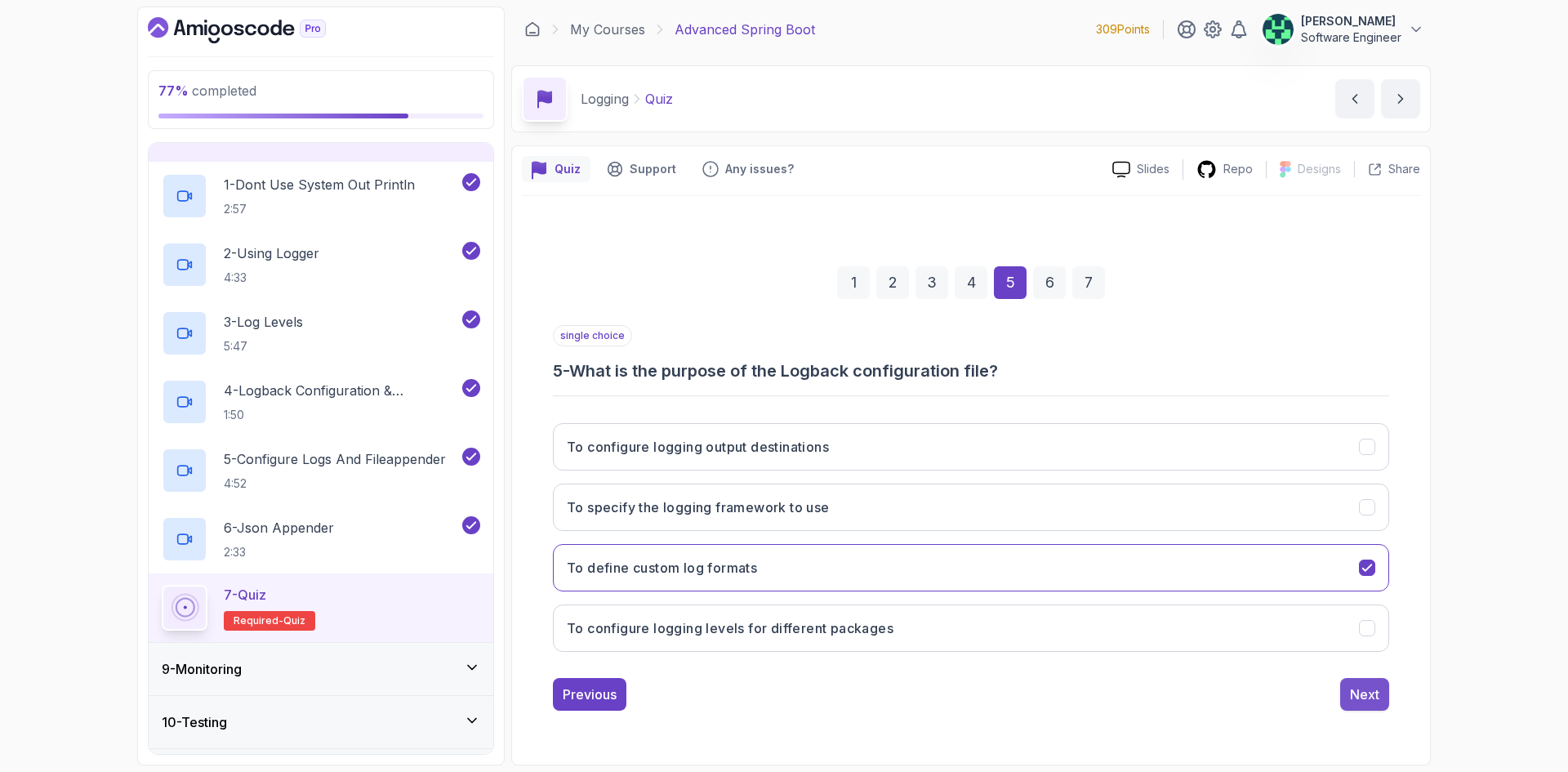
click at [1356, 698] on div "Next" at bounding box center [1365, 694] width 29 height 20
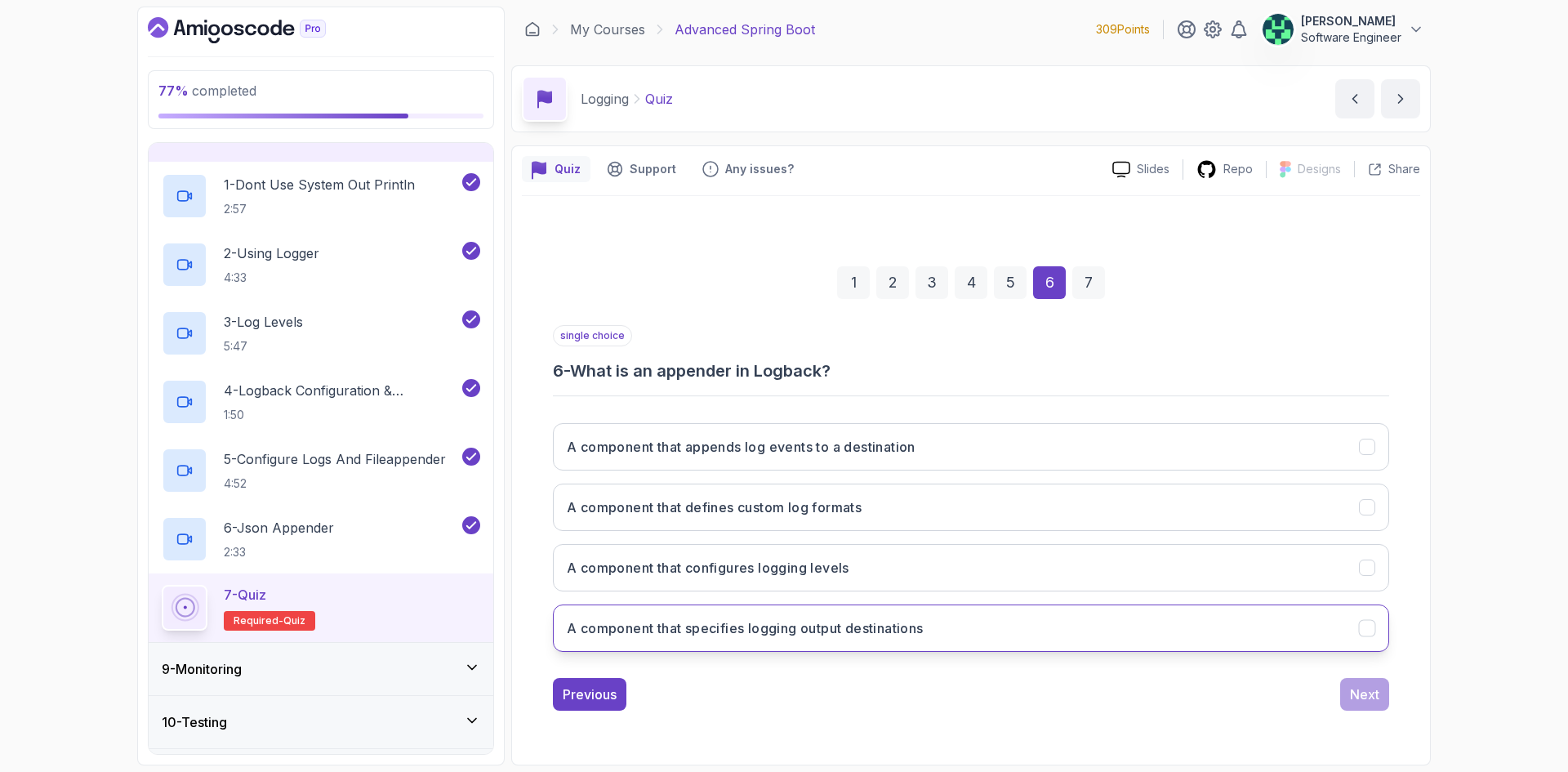
click at [737, 635] on h3 "A component that specifies logging output destinations" at bounding box center [744, 628] width 357 height 20
click at [1366, 700] on div "Next" at bounding box center [1365, 694] width 29 height 20
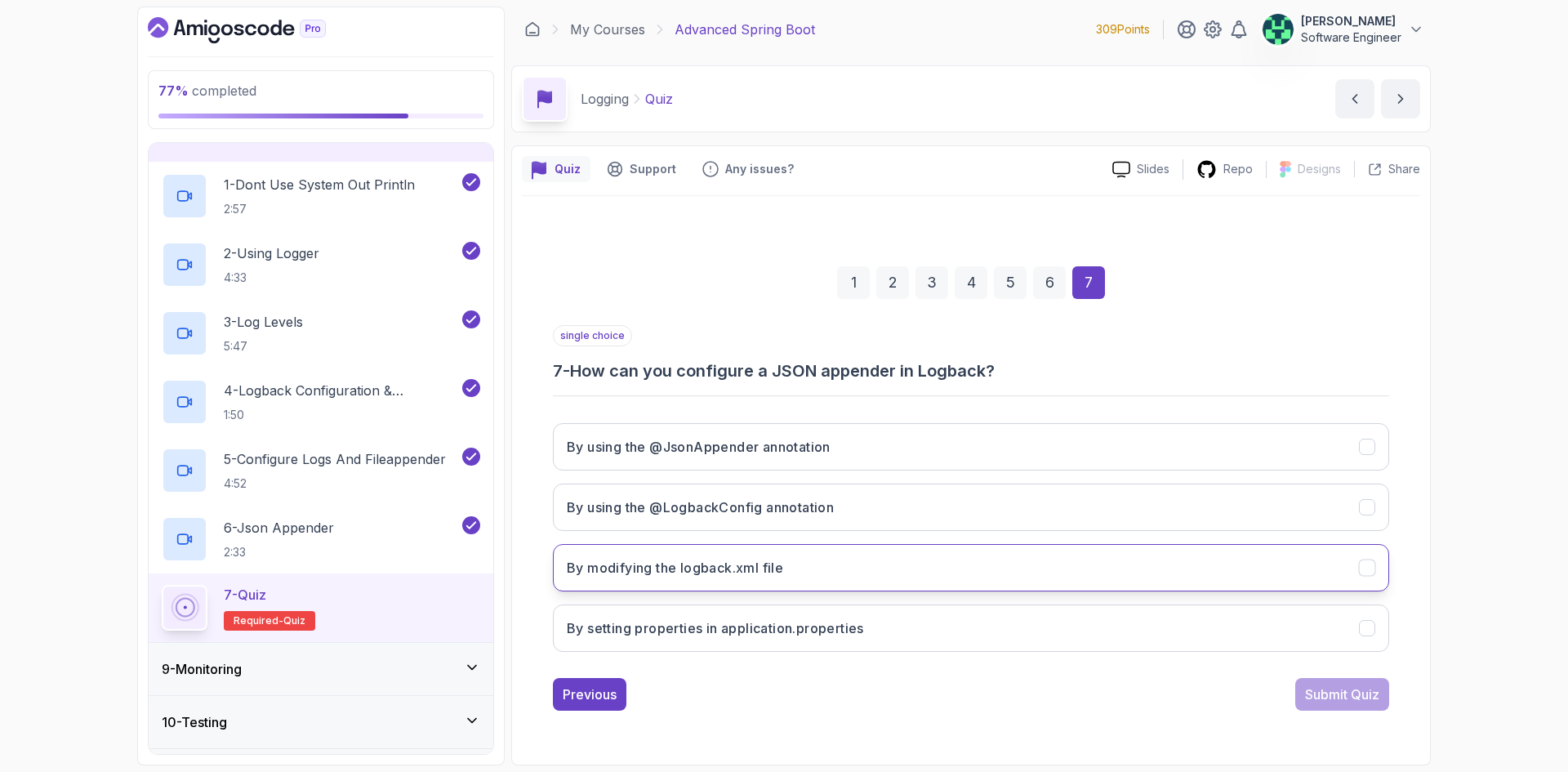
click at [774, 575] on h3 "By modifying the logback.xml file" at bounding box center [675, 568] width 217 height 20
click at [1327, 707] on button "Submit Quiz" at bounding box center [1342, 694] width 94 height 32
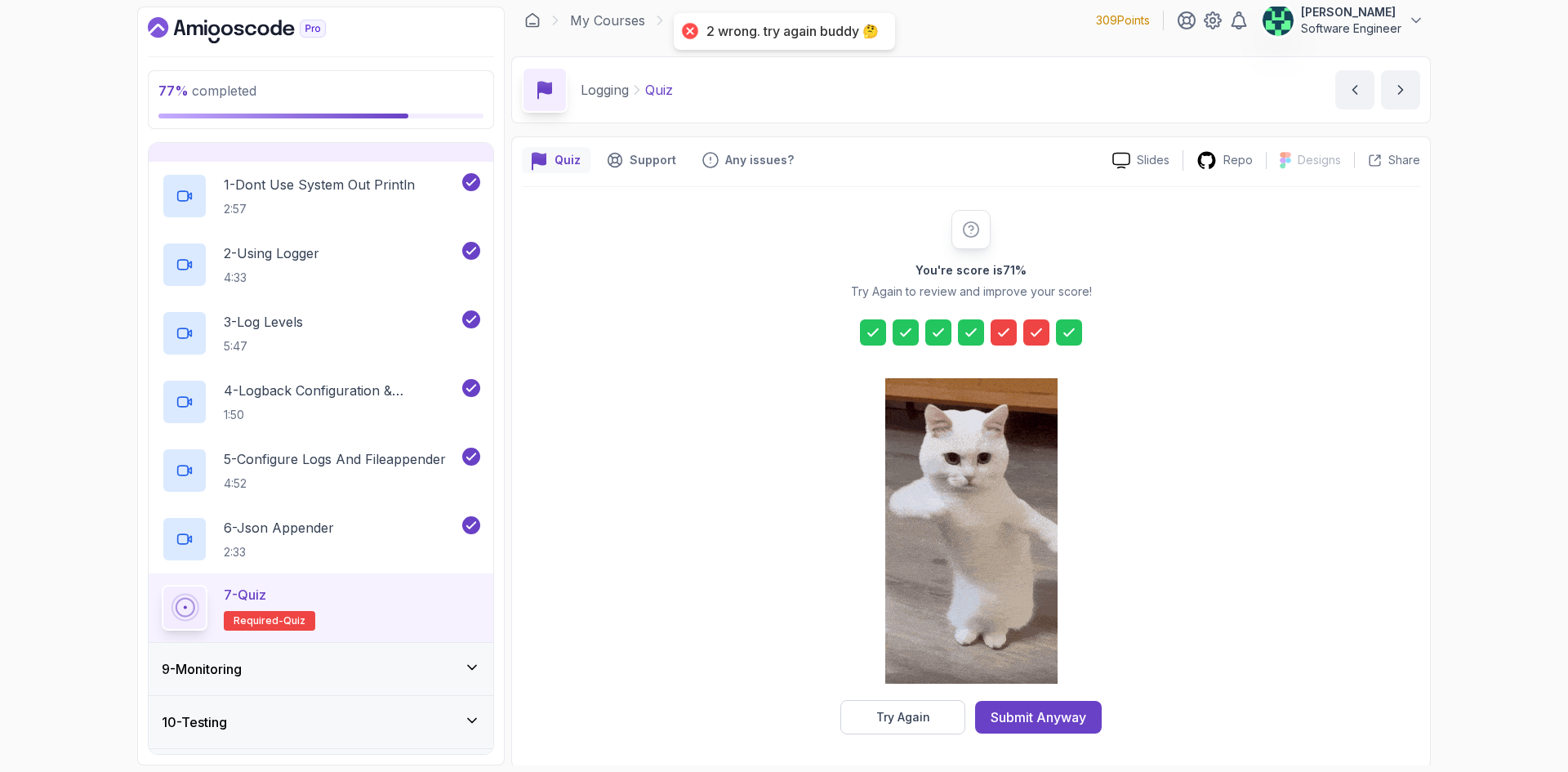
scroll to position [12, 0]
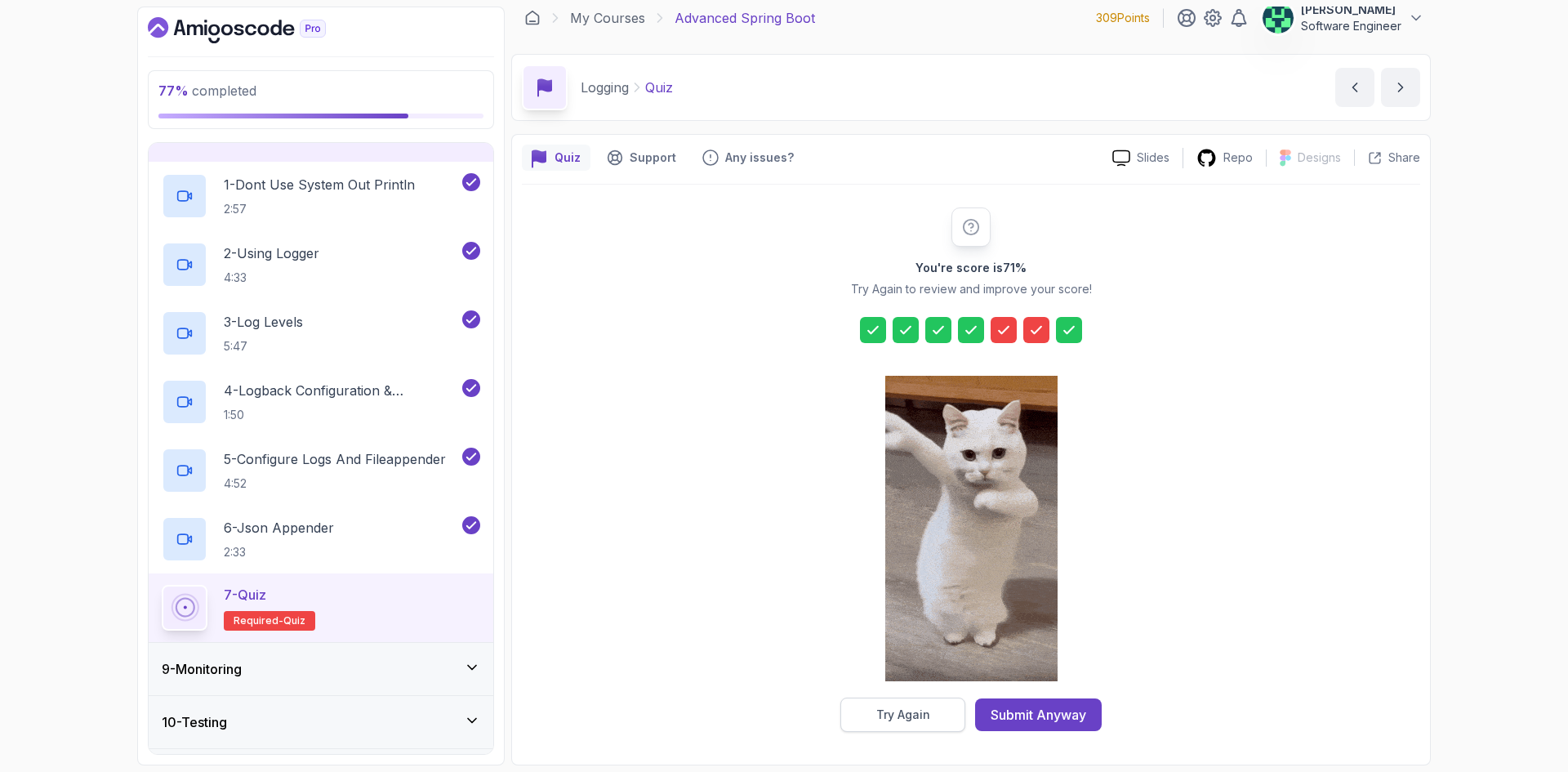
click at [919, 707] on div "Try Again" at bounding box center [903, 714] width 54 height 17
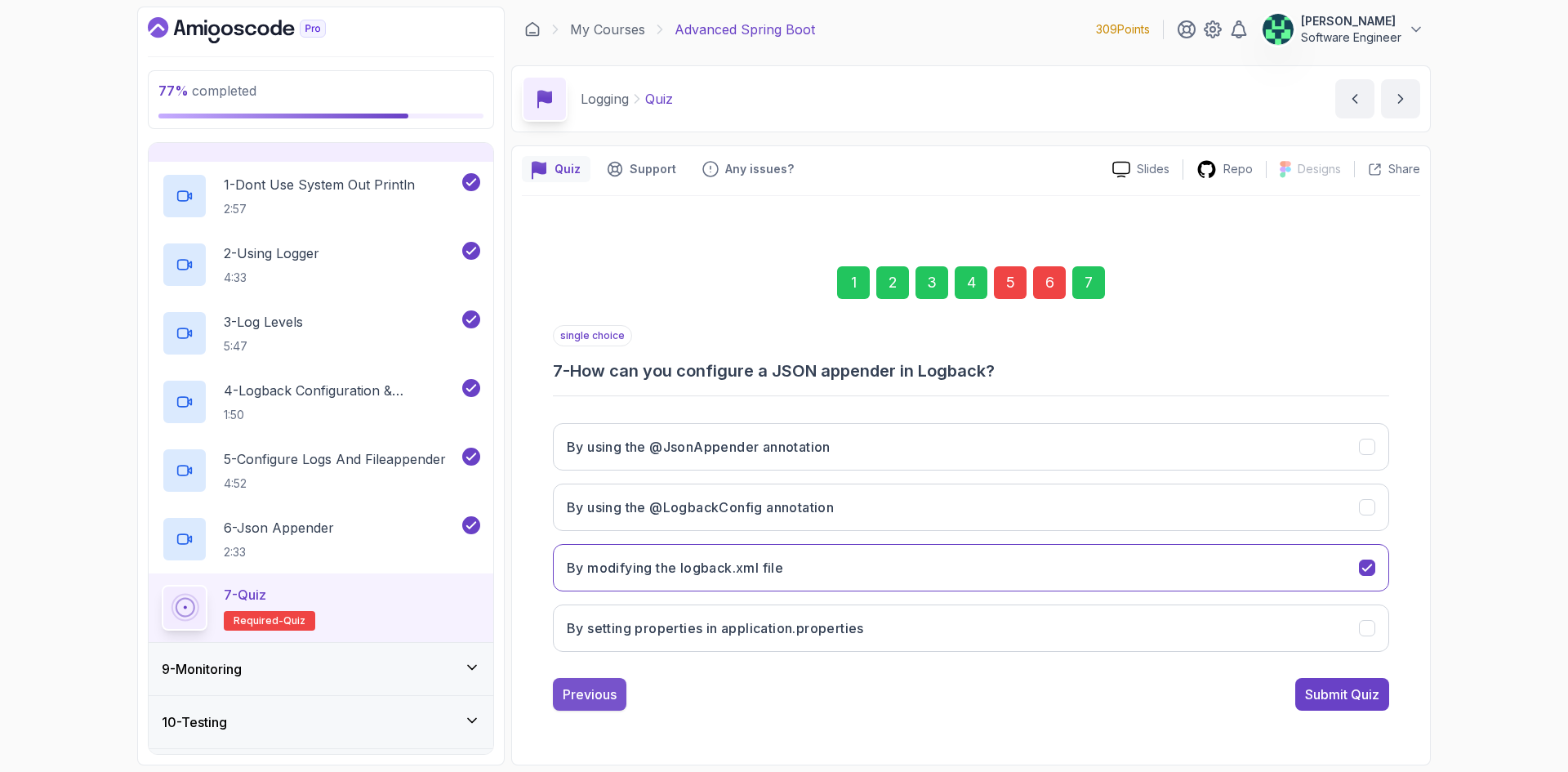
click at [597, 695] on div "Previous" at bounding box center [589, 694] width 54 height 20
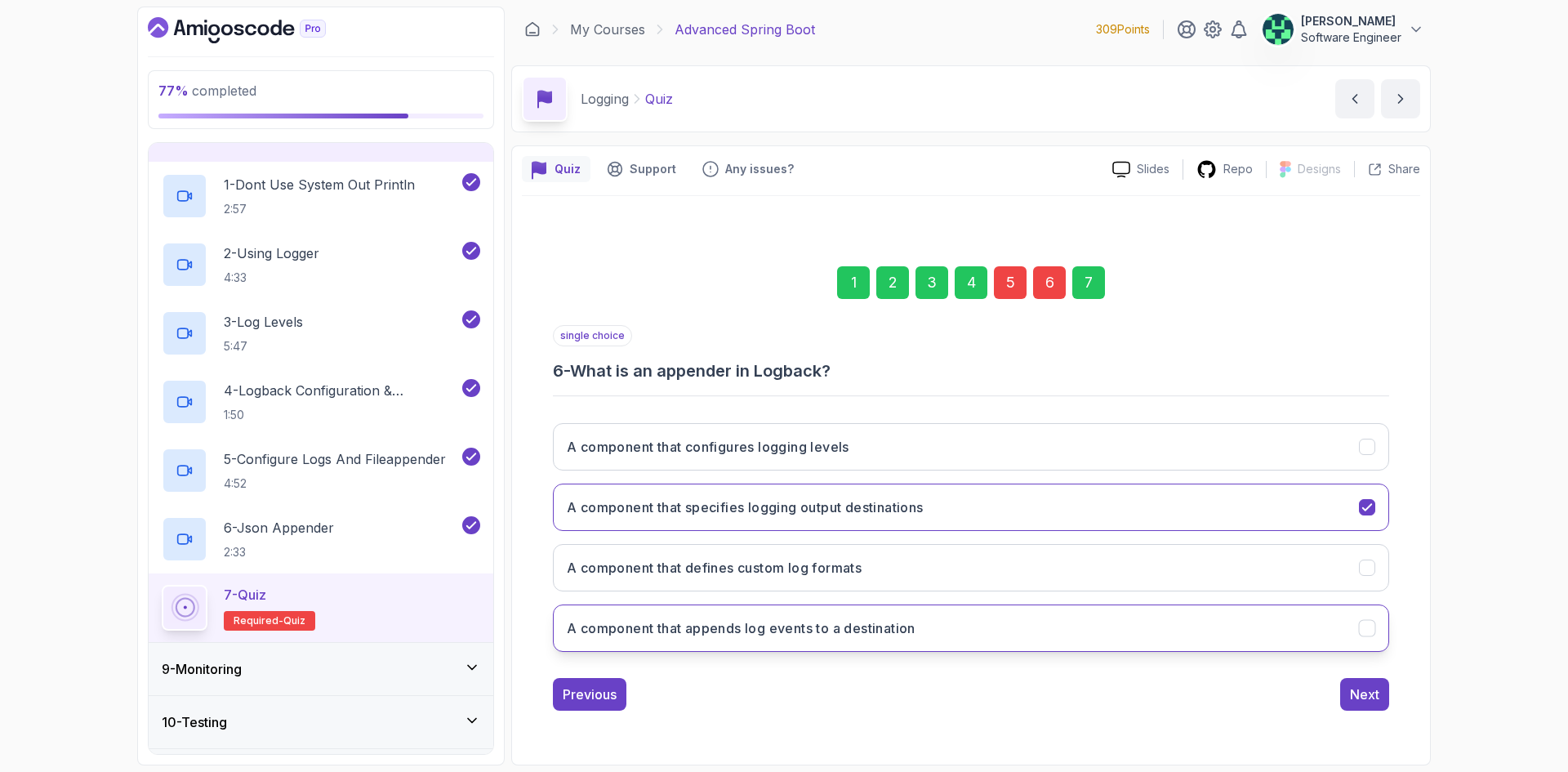
click at [895, 624] on h3 "A component that appends log events to a destination" at bounding box center [741, 628] width 349 height 20
click at [1377, 699] on div "Next" at bounding box center [1365, 694] width 29 height 20
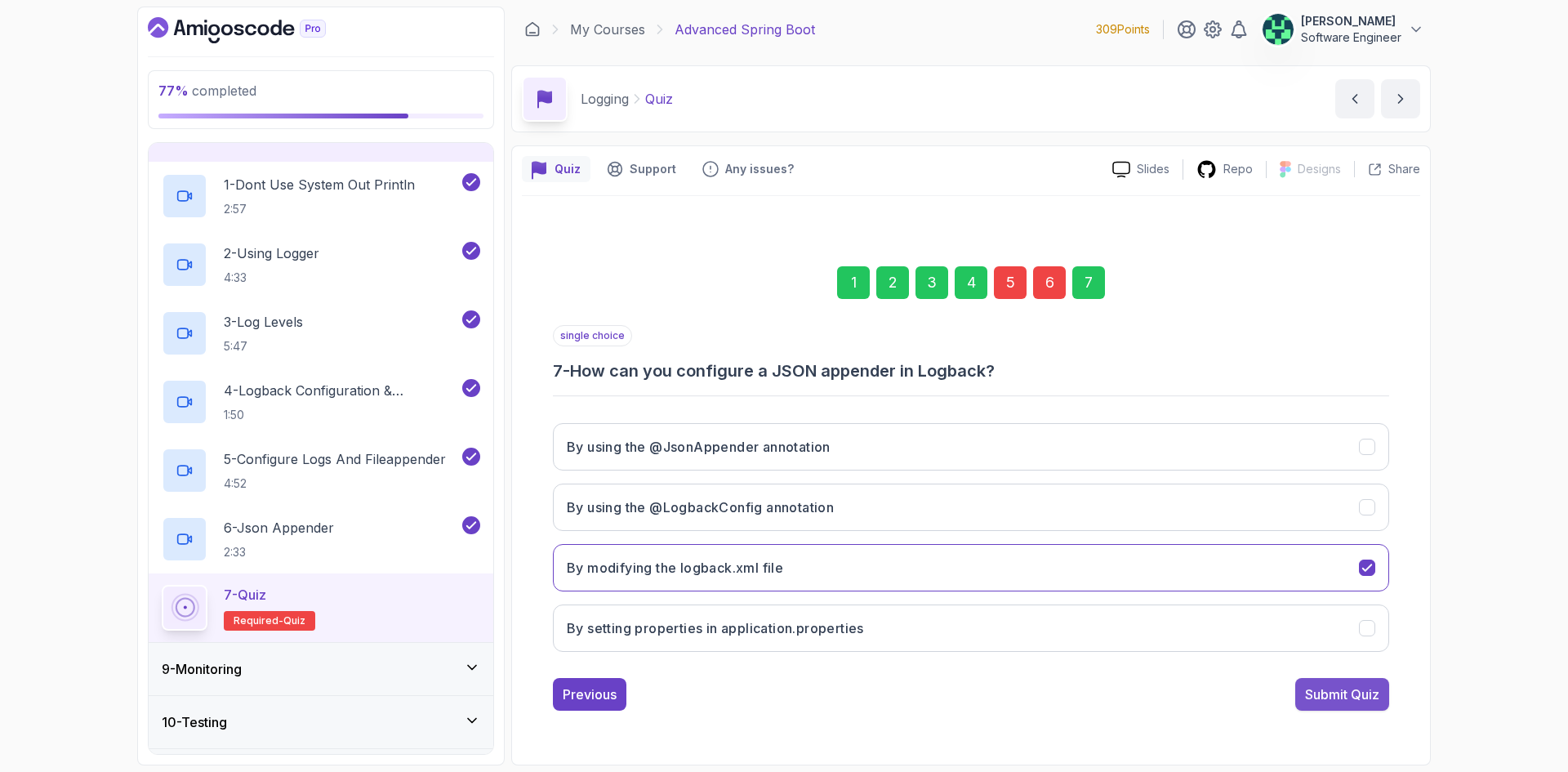
click at [1336, 707] on button "Submit Quiz" at bounding box center [1342, 694] width 94 height 32
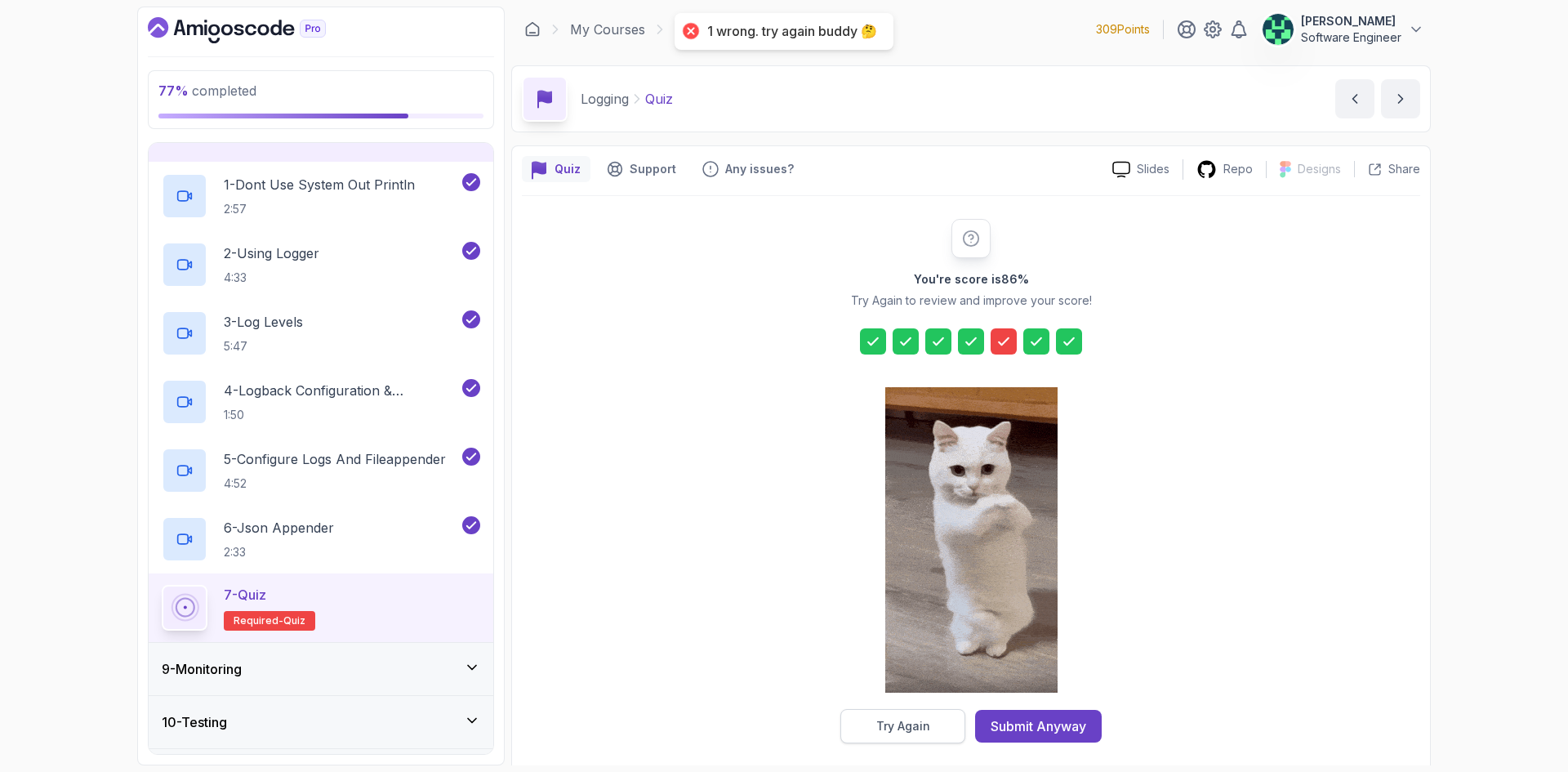
click at [933, 729] on button "Try Again" at bounding box center [903, 726] width 125 height 34
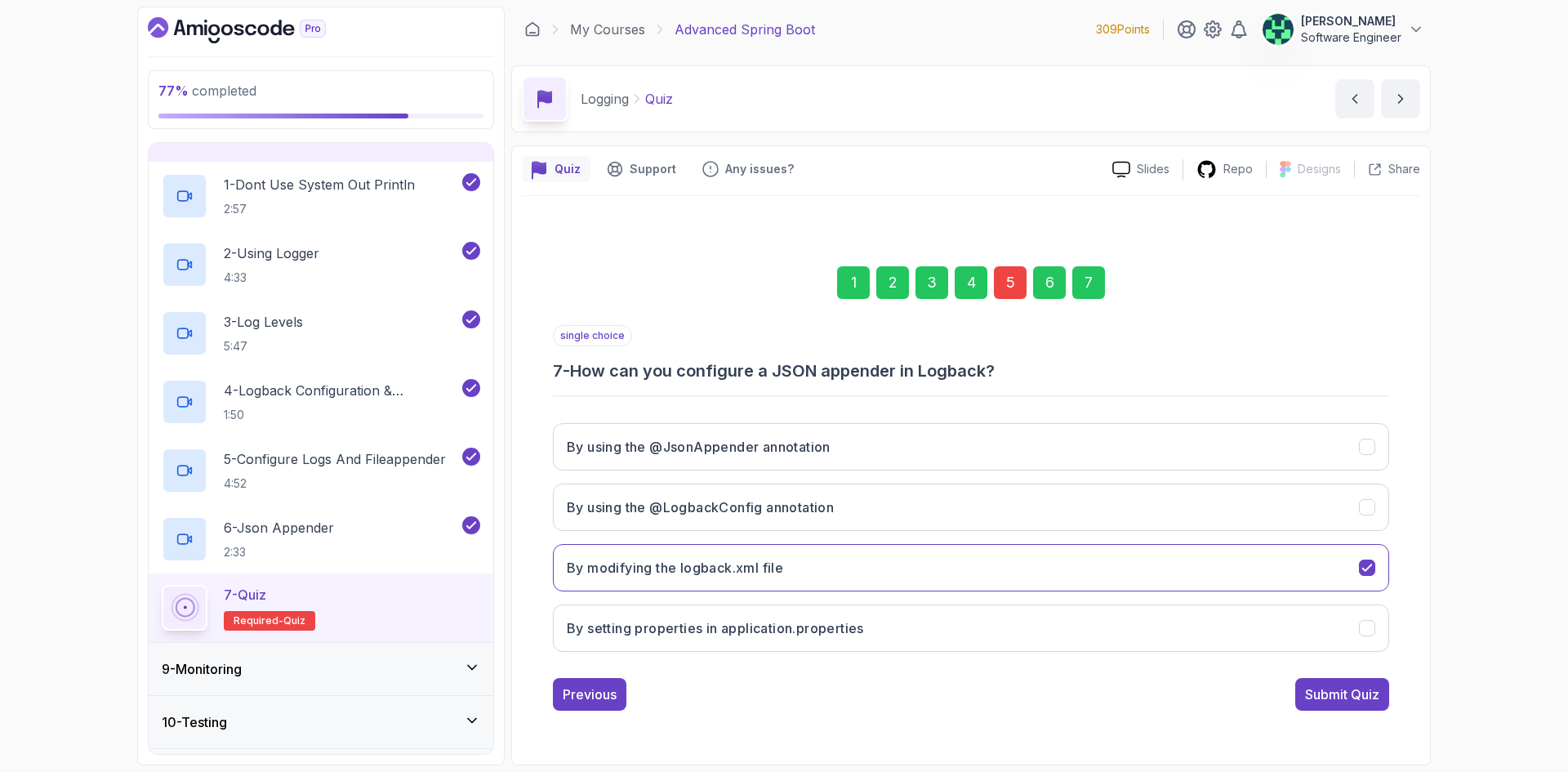
click at [1005, 285] on div "5" at bounding box center [1009, 282] width 32 height 32
click at [743, 571] on h3 "To configure logging output destinations" at bounding box center [698, 568] width 262 height 20
click at [1346, 692] on button "Next" at bounding box center [1365, 694] width 49 height 32
drag, startPoint x: 1092, startPoint y: 276, endPoint x: 1104, endPoint y: 285, distance: 15.0
click at [1093, 276] on div "7" at bounding box center [1088, 282] width 32 height 32
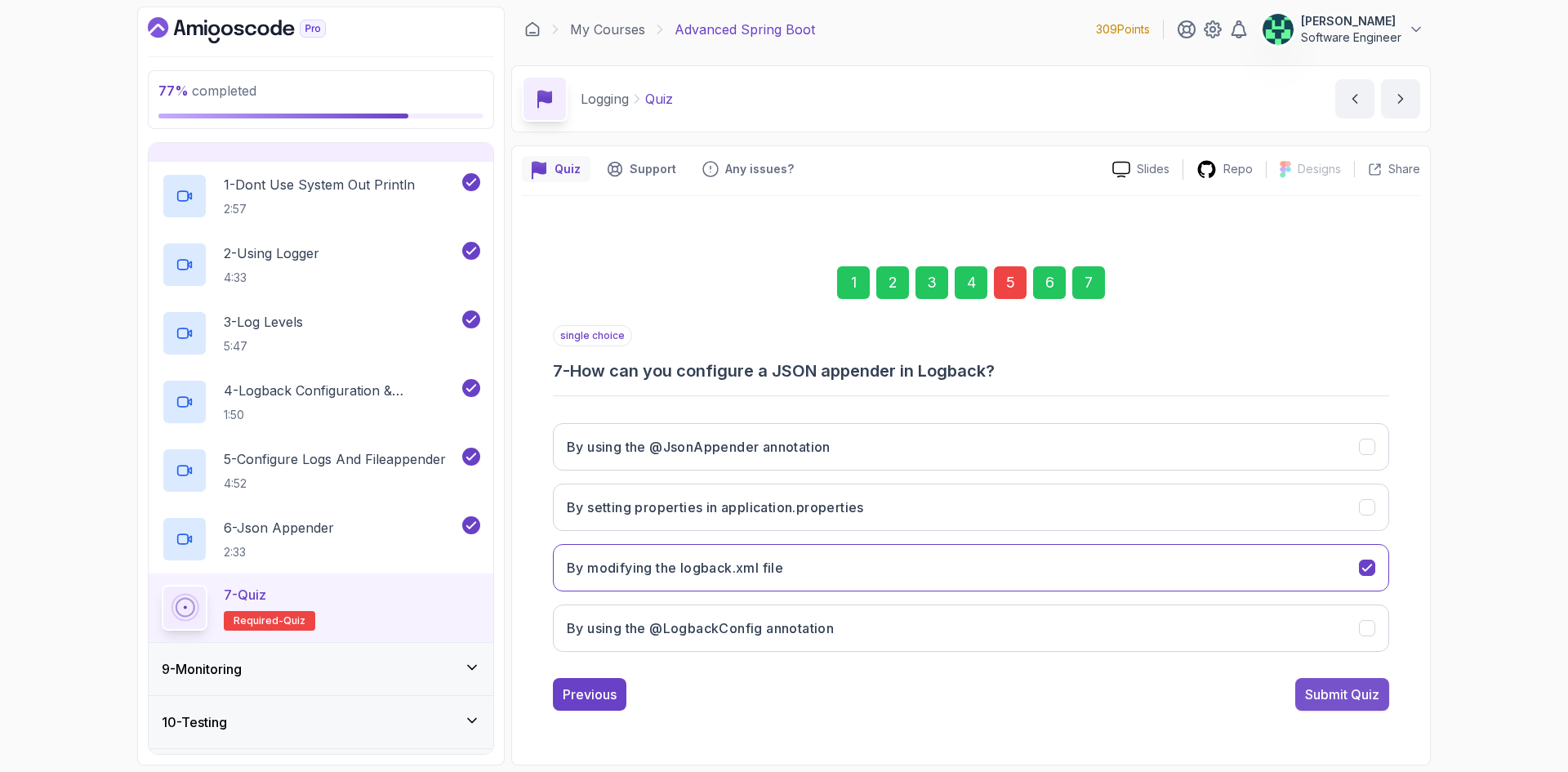
click at [1360, 697] on div "Submit Quiz" at bounding box center [1342, 694] width 74 height 20
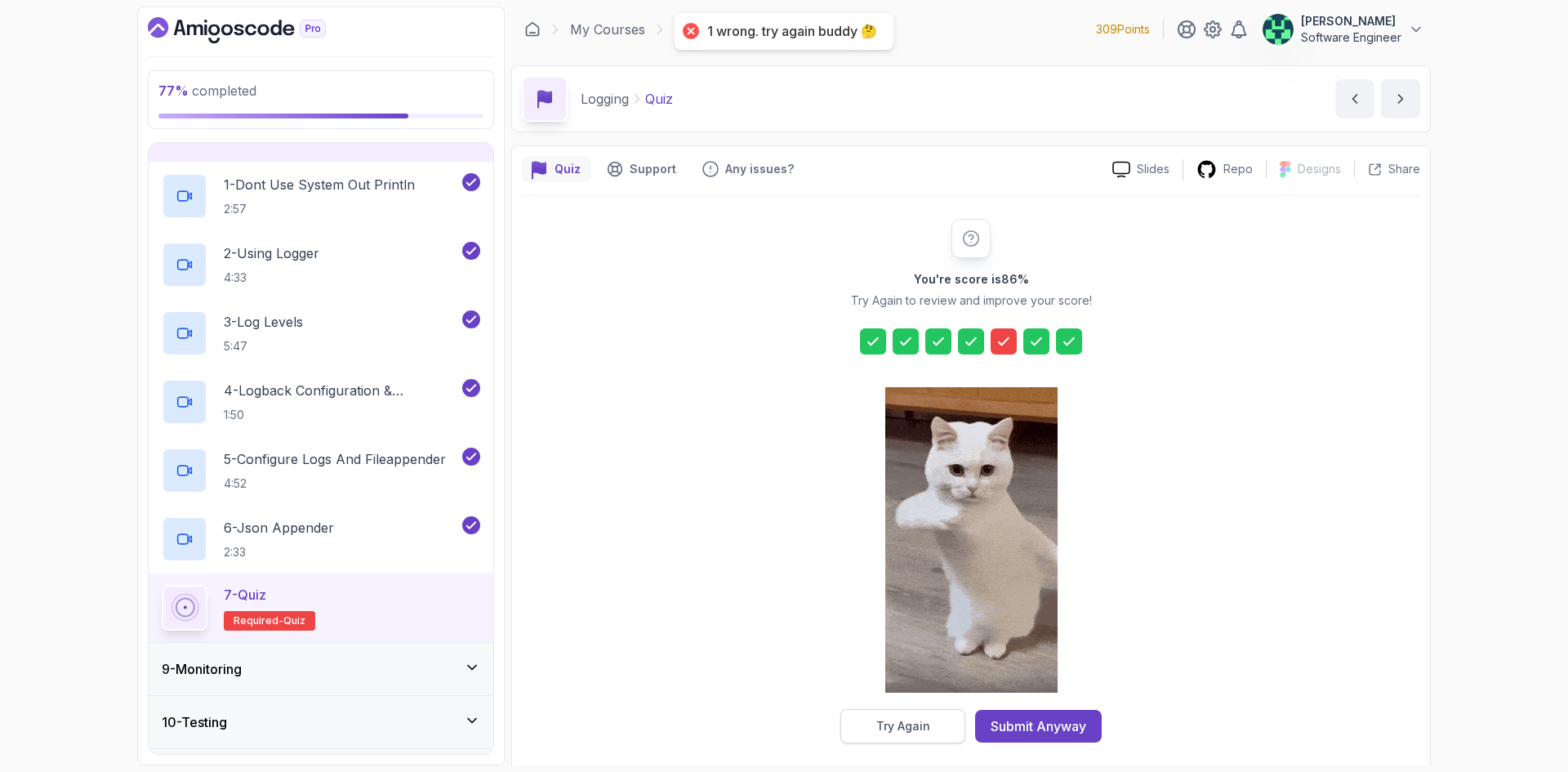
click at [913, 717] on button "Try Again" at bounding box center [903, 726] width 125 height 34
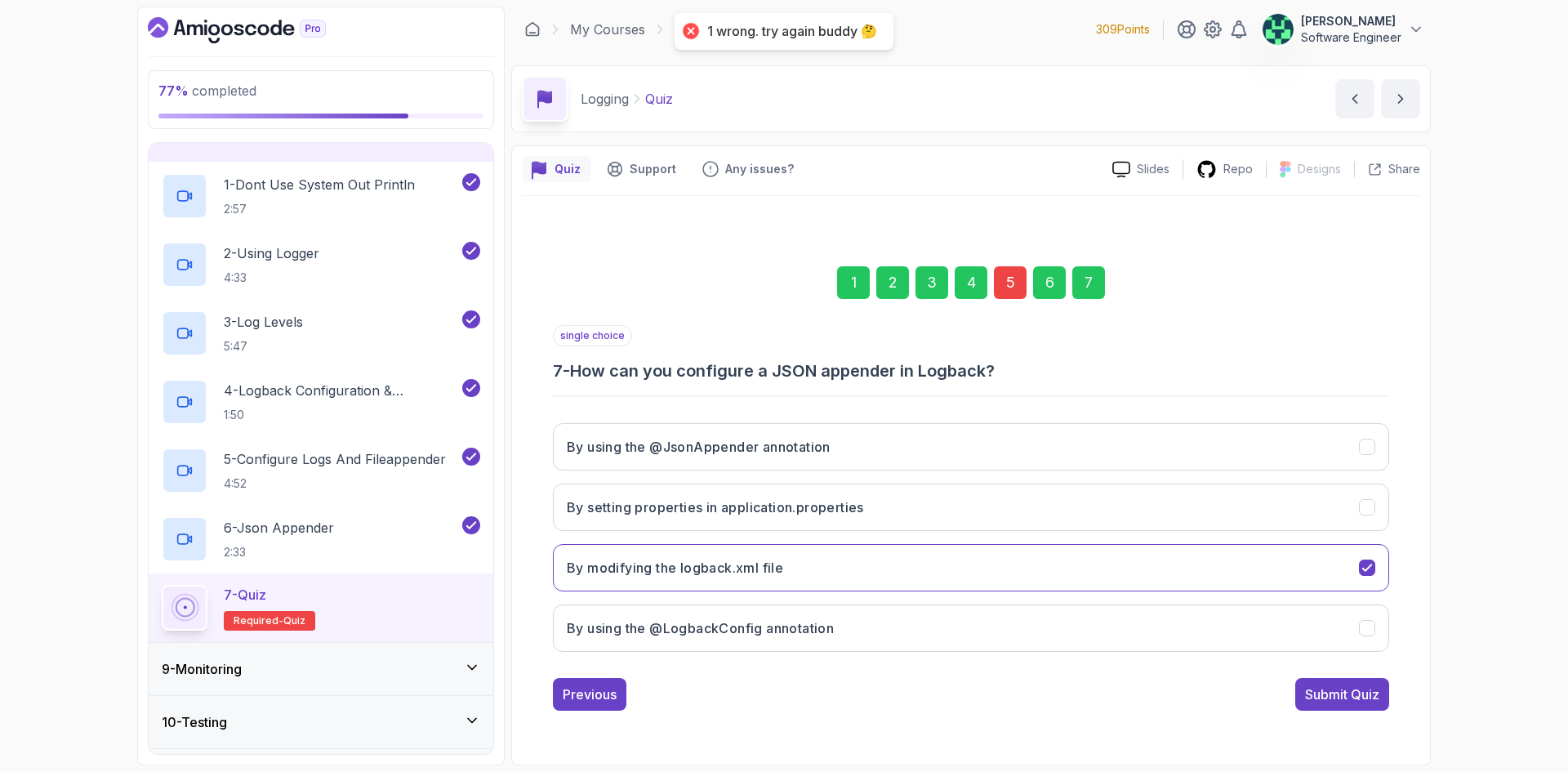
click at [1002, 277] on div "5" at bounding box center [1009, 282] width 32 height 32
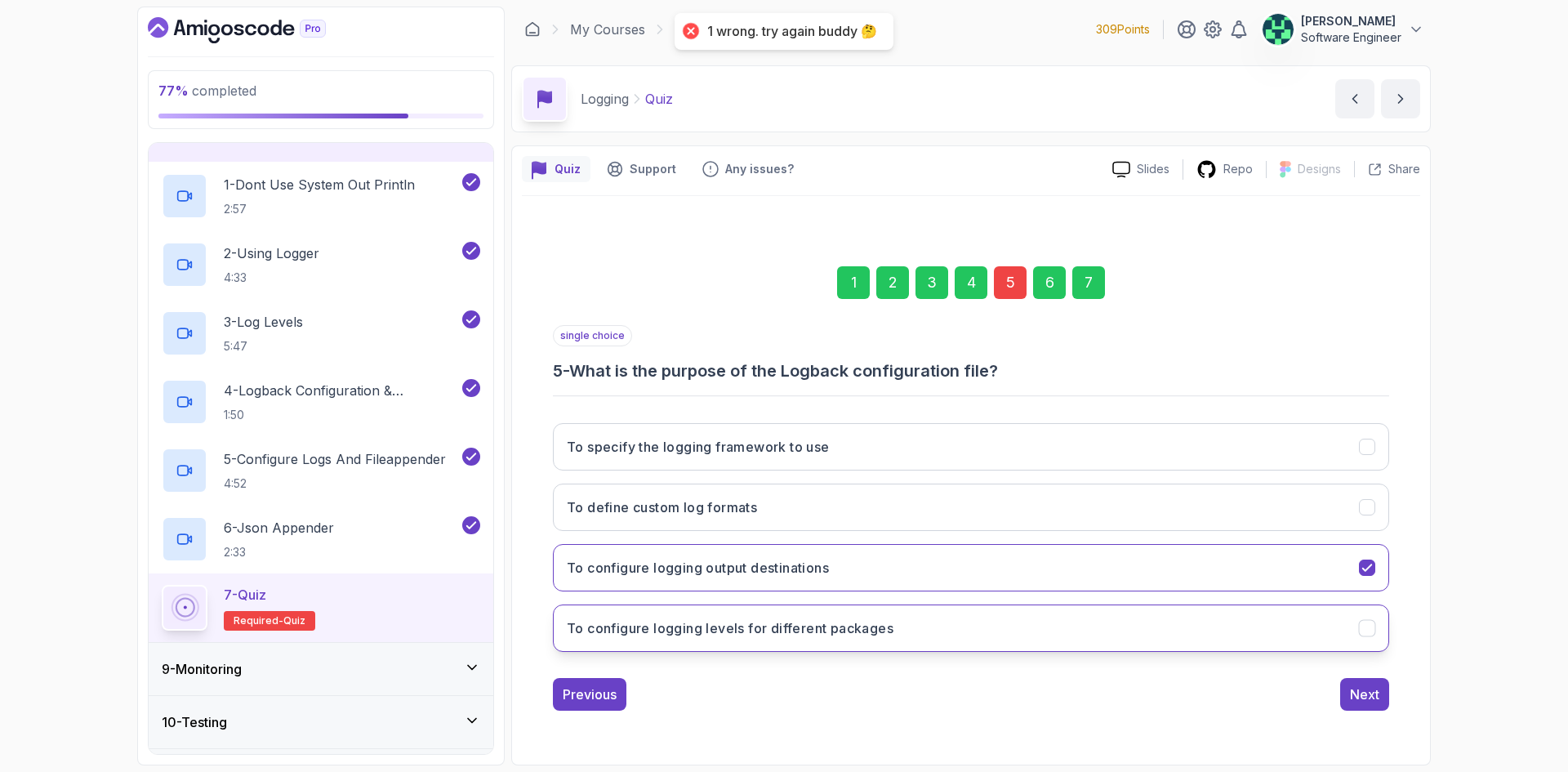
click at [852, 628] on h3 "To configure logging levels for different packages" at bounding box center [730, 628] width 326 height 20
click at [1363, 701] on div "Next" at bounding box center [1365, 694] width 29 height 20
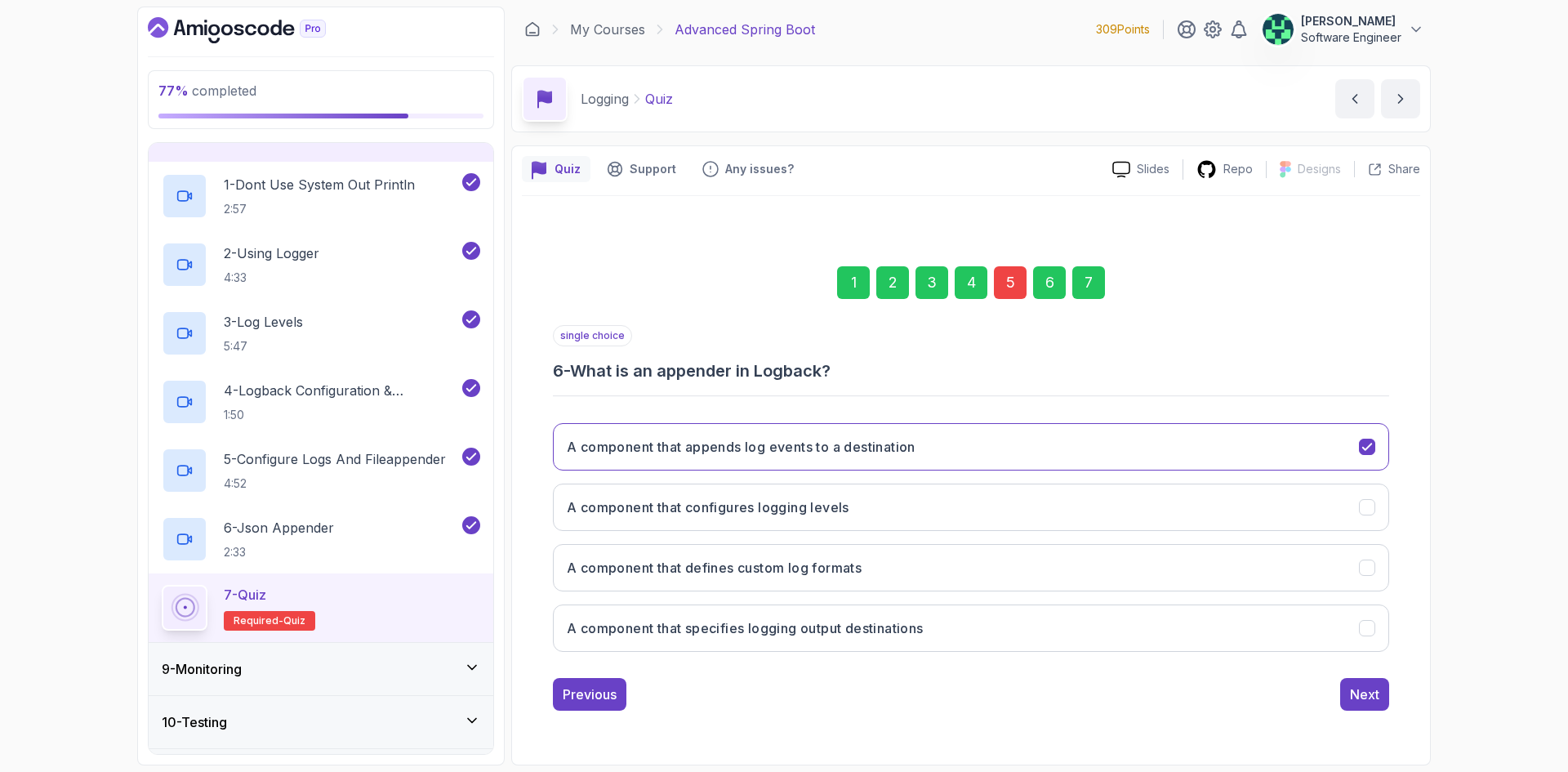
click at [1068, 269] on div "1 2 3 4 5 6 7" at bounding box center [971, 282] width 836 height 85
click at [1095, 293] on div "7" at bounding box center [1088, 282] width 32 height 32
click at [1365, 698] on div "Submit Quiz" at bounding box center [1342, 694] width 74 height 20
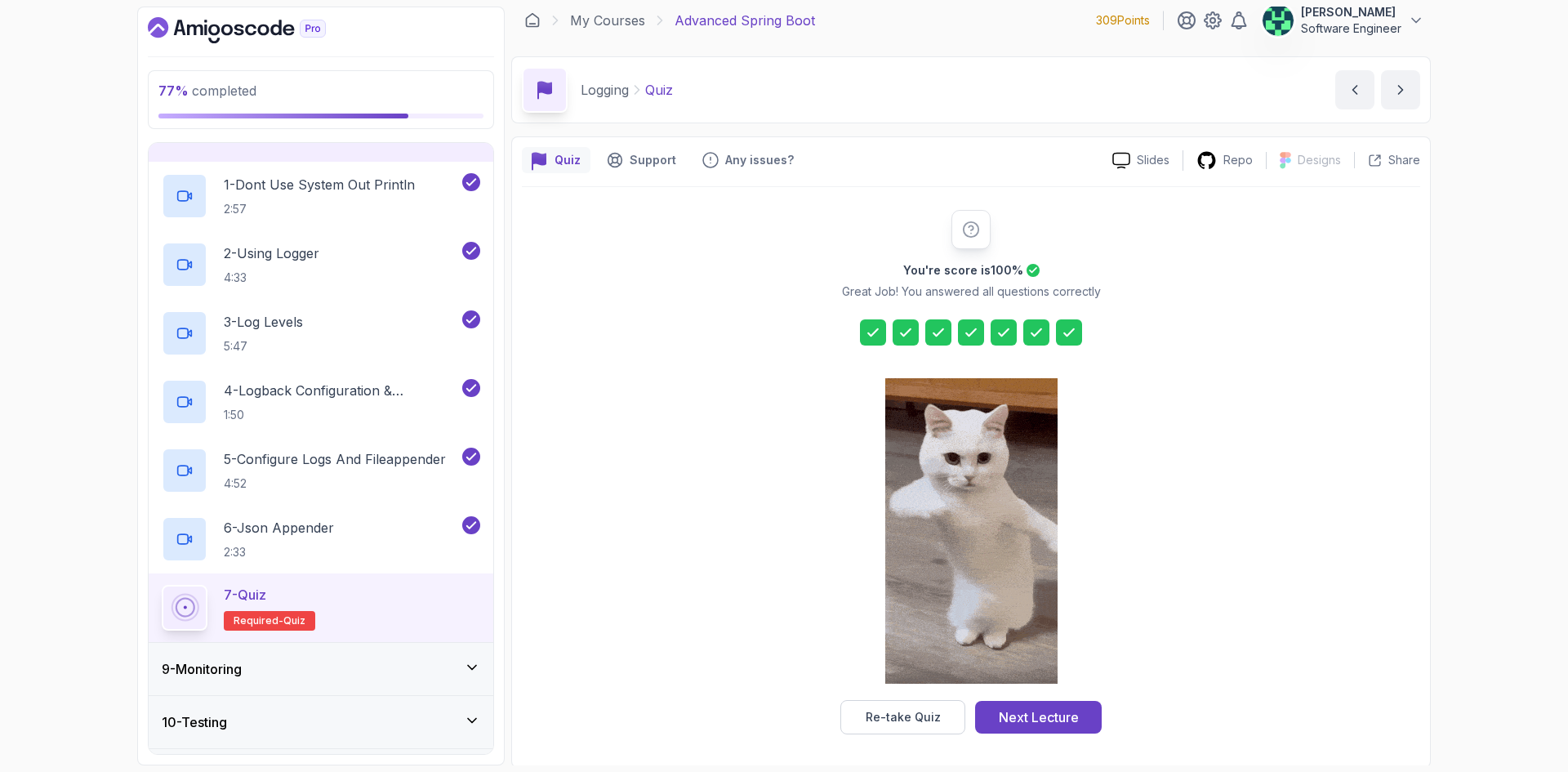
scroll to position [12, 0]
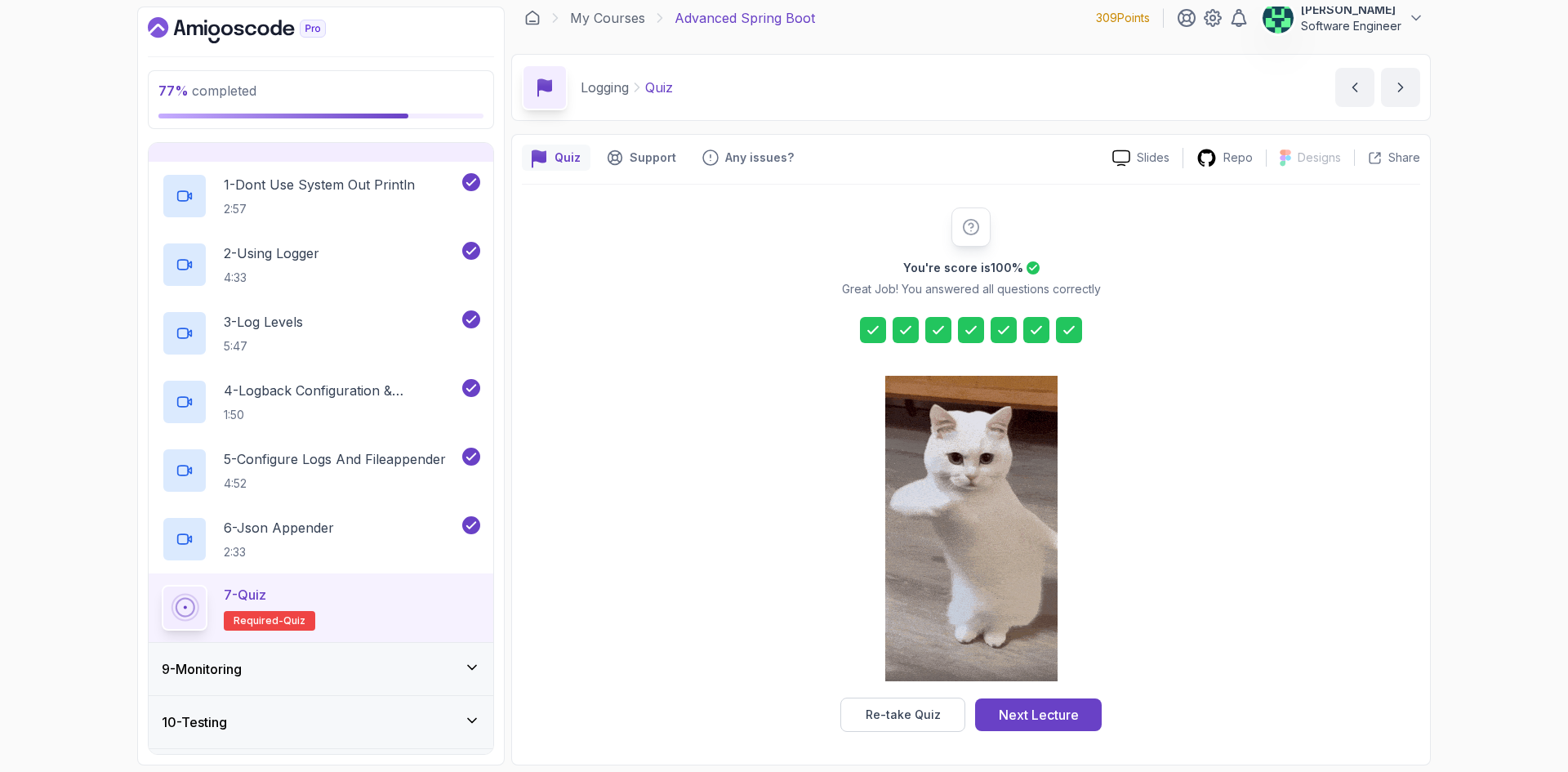
click at [999, 322] on icon at bounding box center [1003, 329] width 17 height 17
click at [997, 328] on icon at bounding box center [1003, 329] width 17 height 17
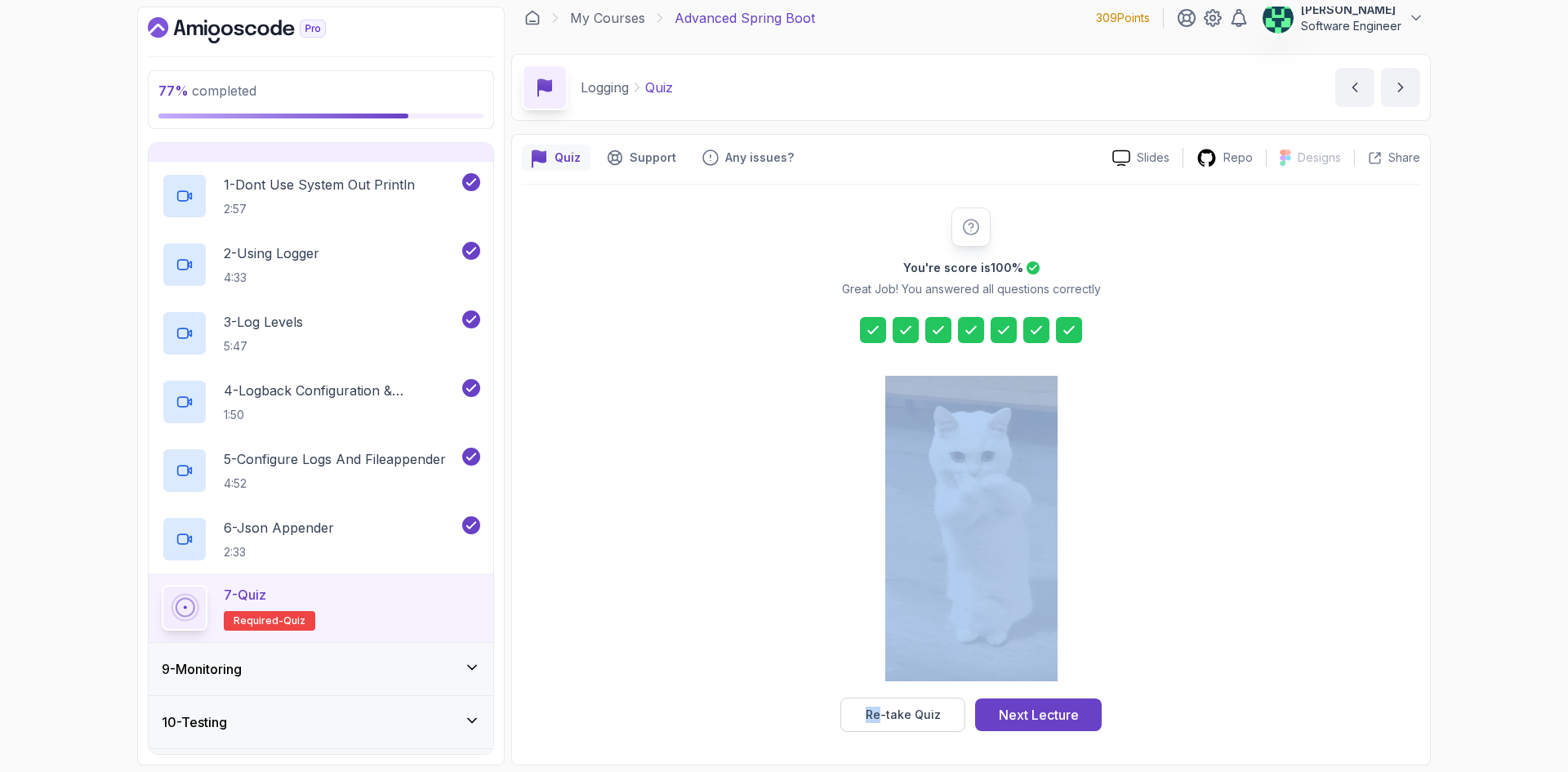
click at [997, 329] on icon at bounding box center [1003, 329] width 17 height 17
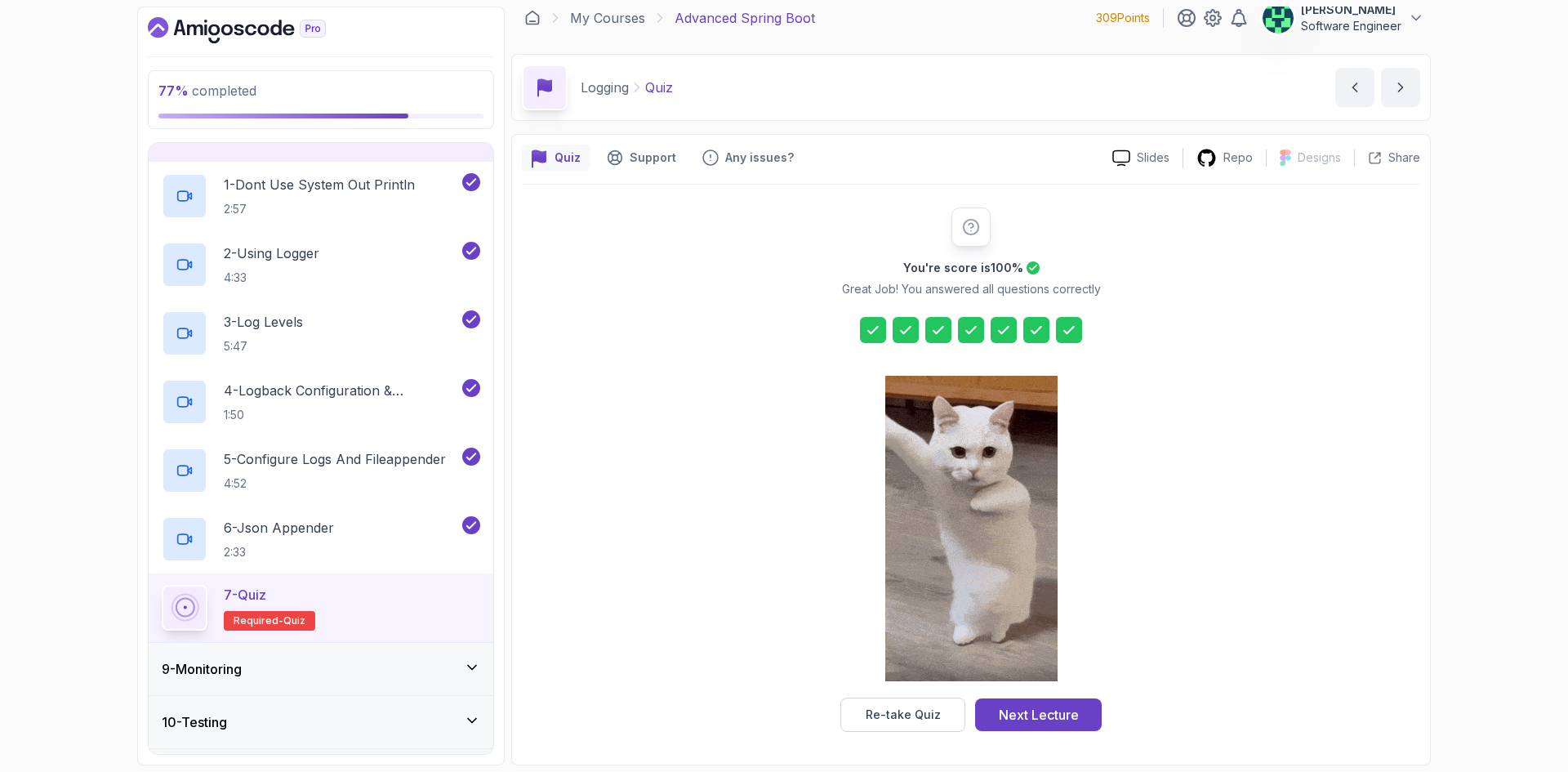
click at [998, 322] on icon at bounding box center [1003, 329] width 17 height 17
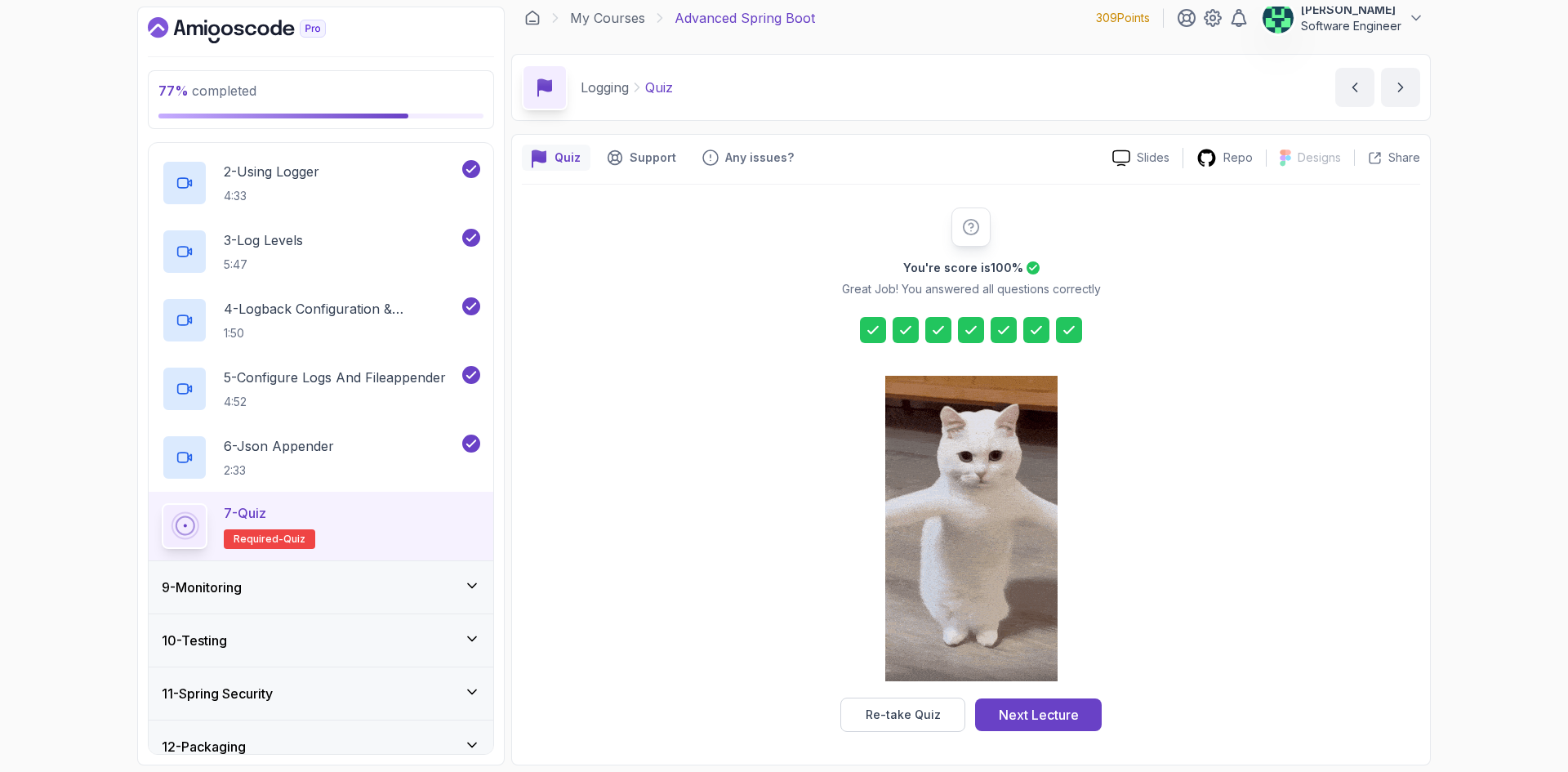
click at [379, 578] on div "9 - Monitoring" at bounding box center [321, 587] width 318 height 20
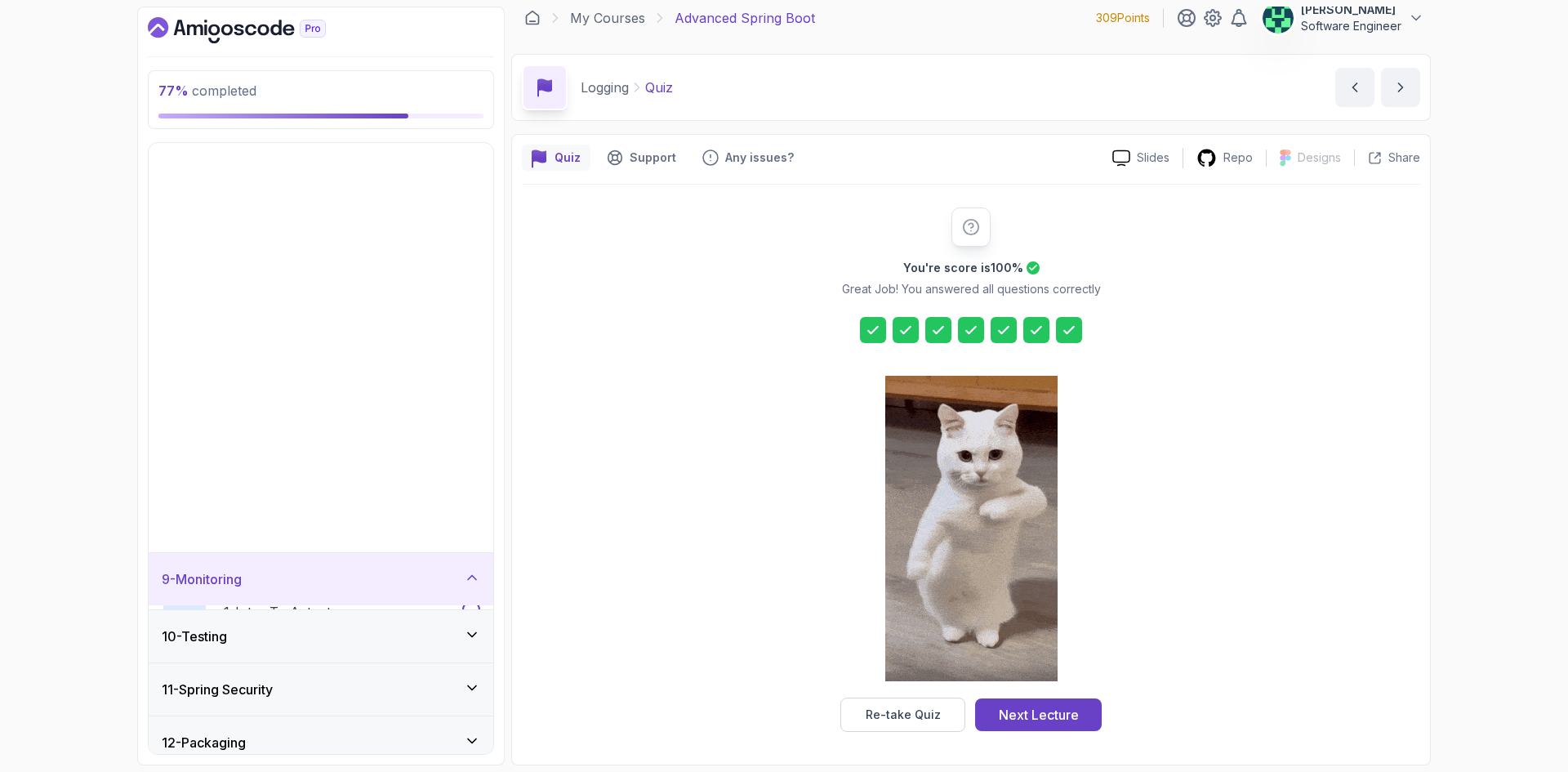
scroll to position [78, 0]
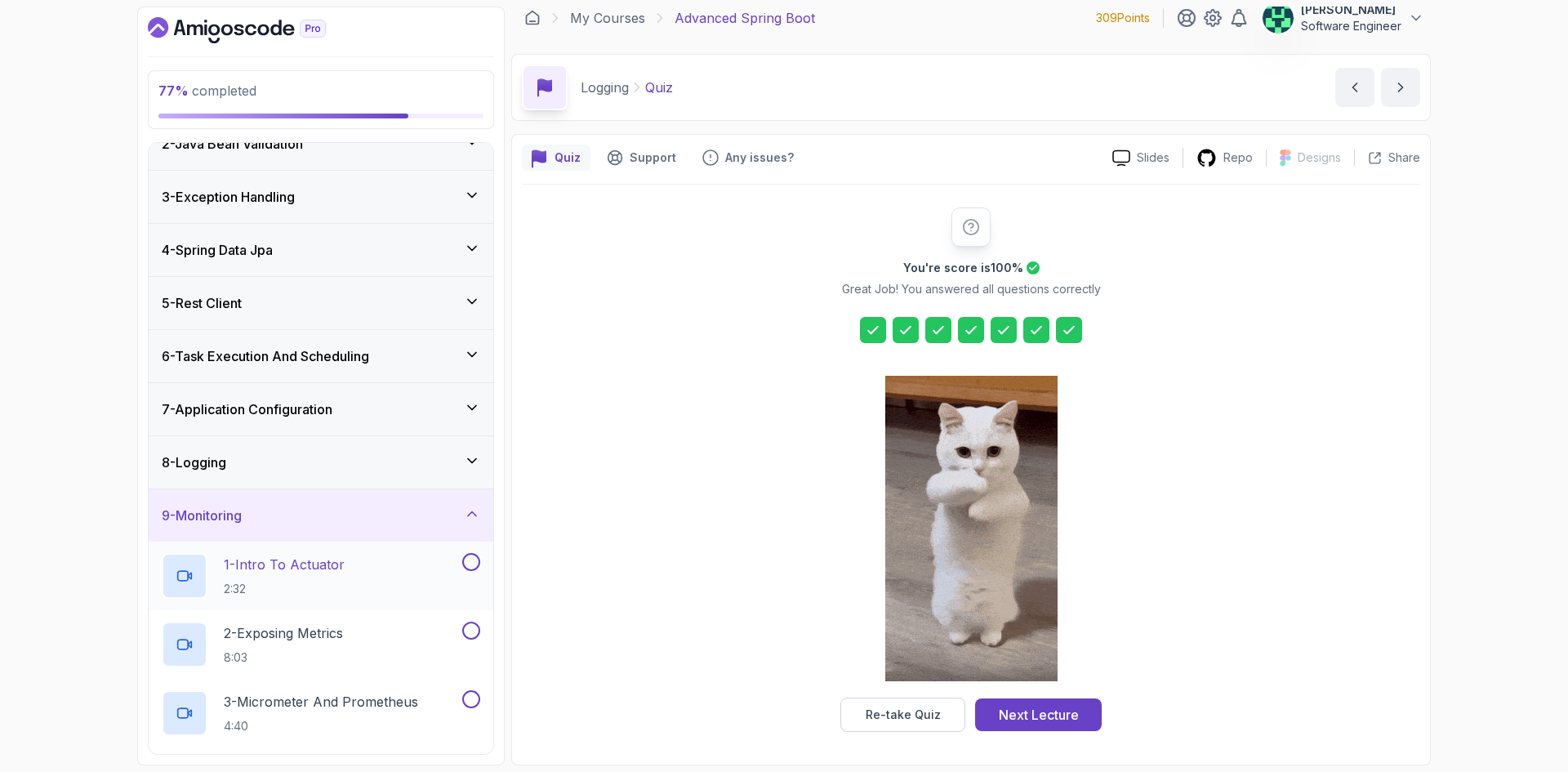
click at [366, 574] on div "1 - Intro To Actuator 2:32" at bounding box center [311, 576] width 297 height 46
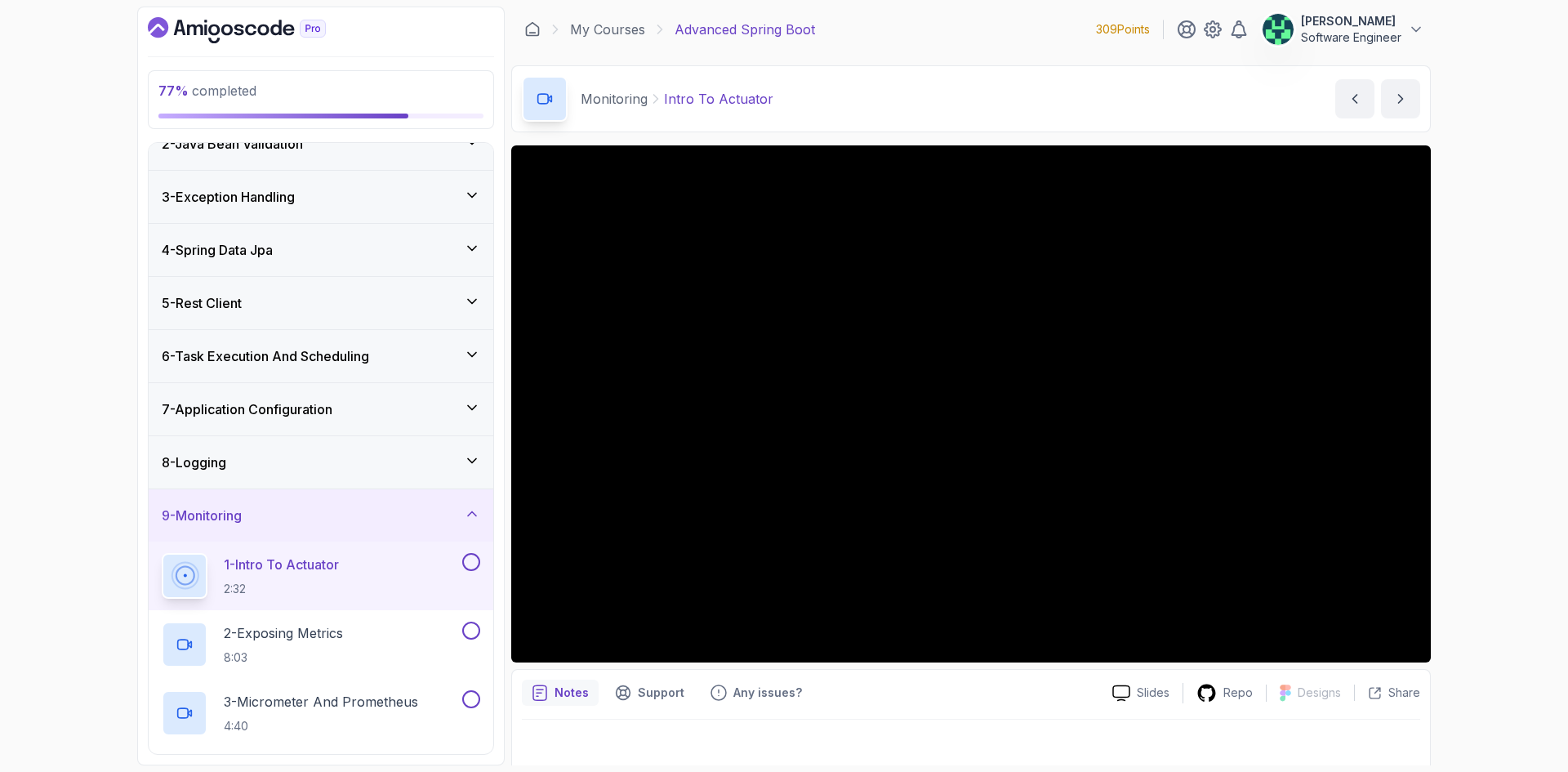
click at [360, 470] on div "8 - Logging" at bounding box center [321, 462] width 318 height 20
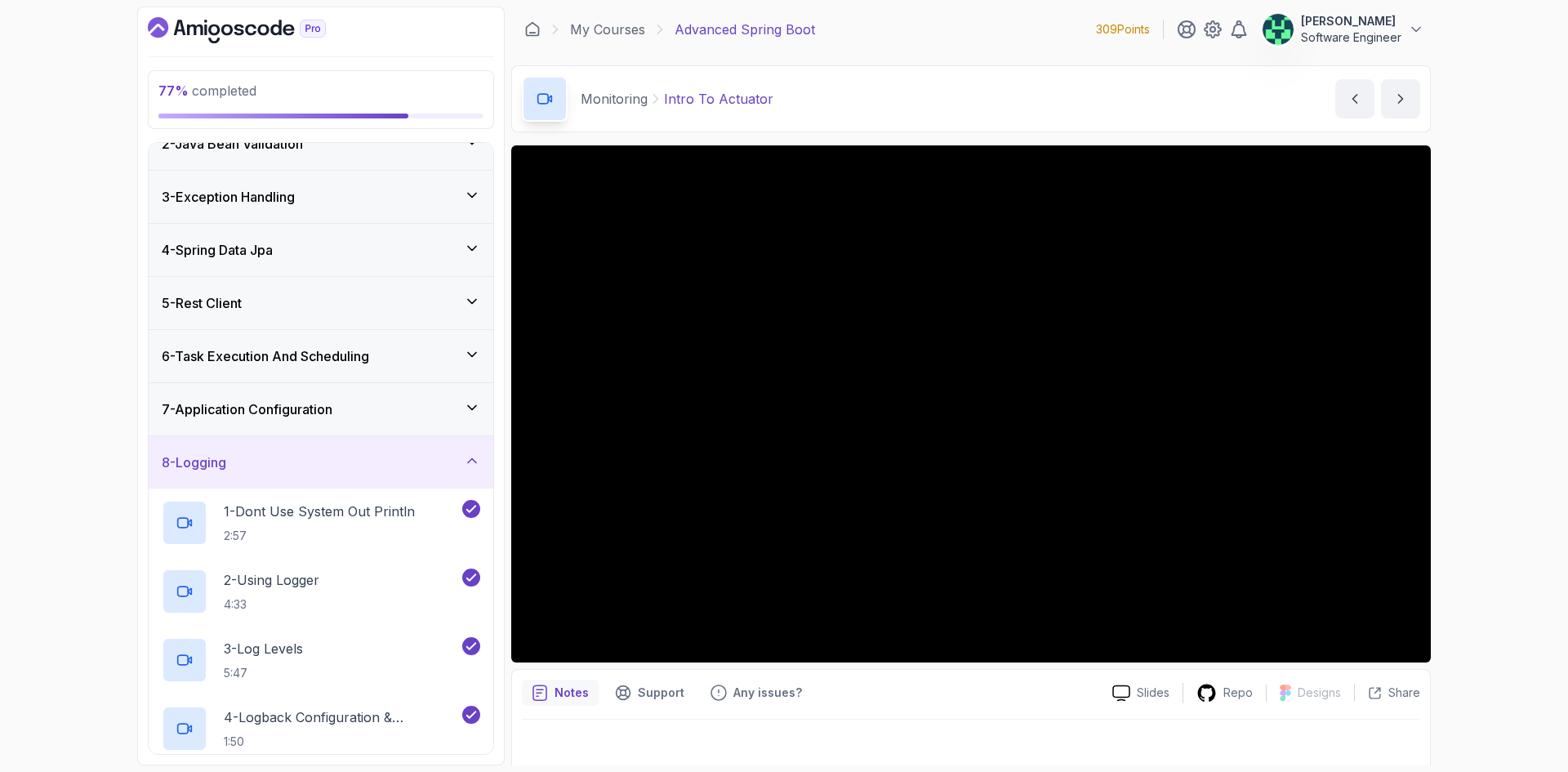
click at [400, 465] on div "8 - Logging" at bounding box center [321, 462] width 318 height 20
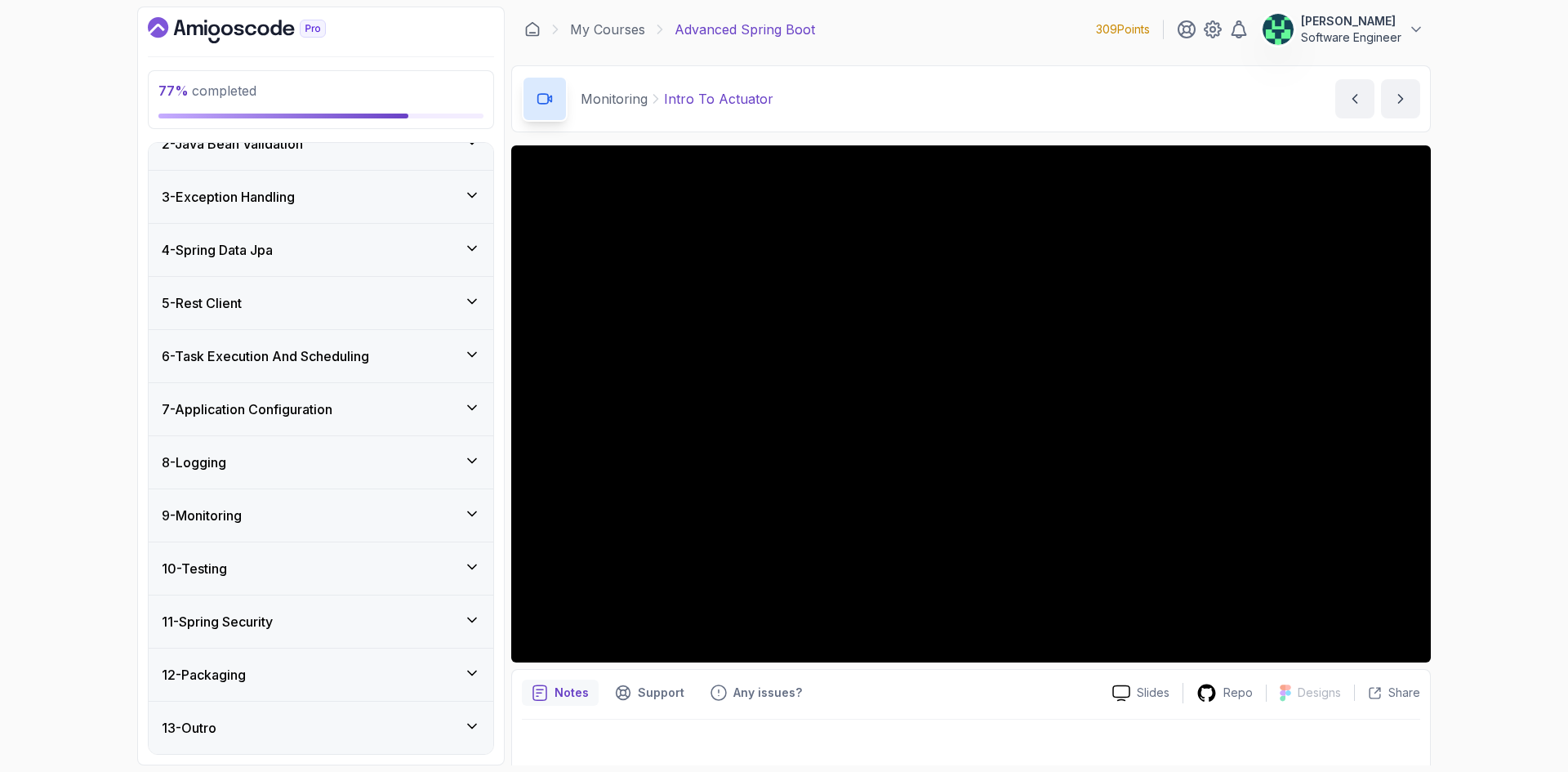
click at [298, 500] on div "9 - Monitoring" at bounding box center [320, 515] width 345 height 52
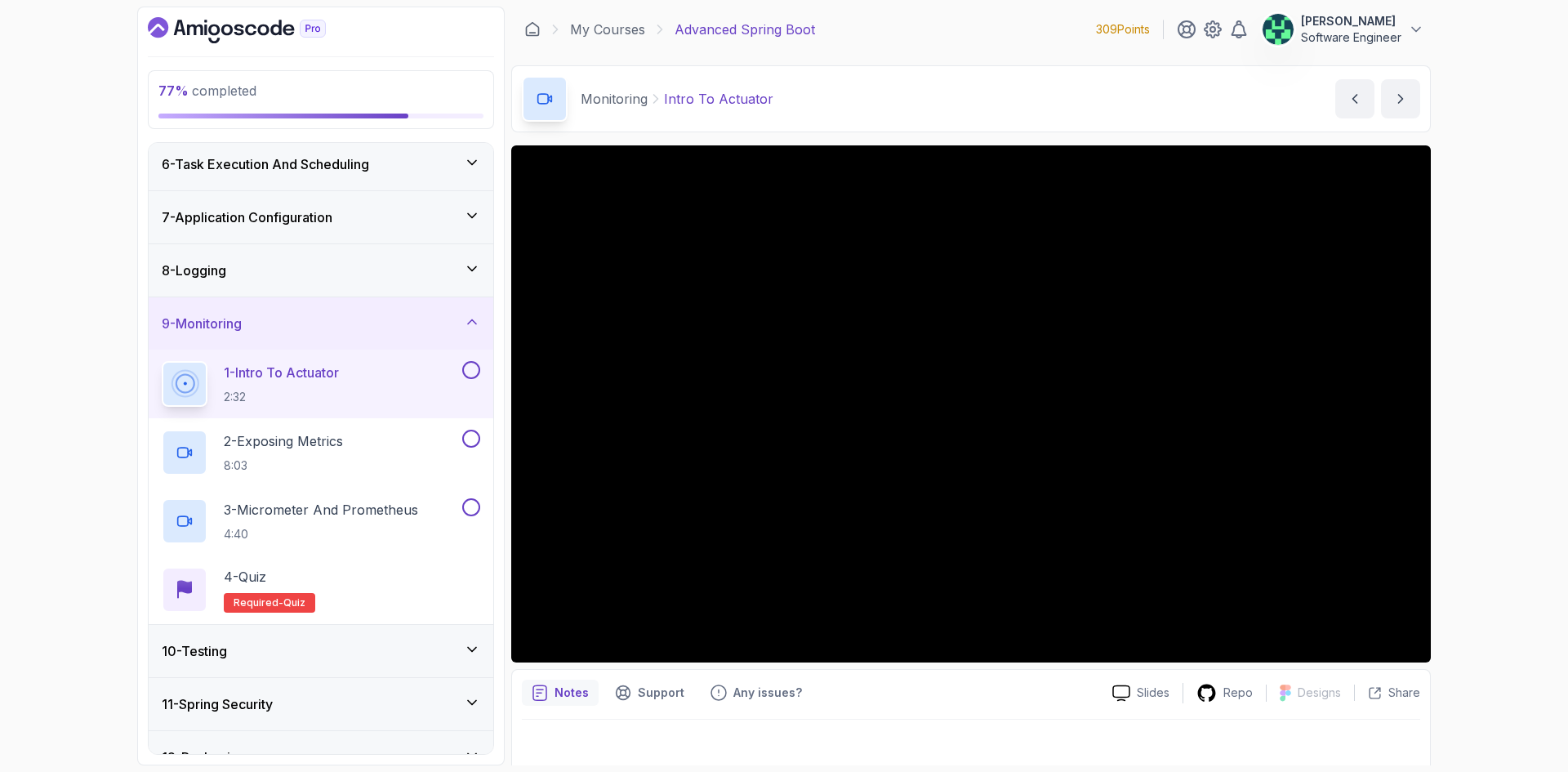
scroll to position [241, 0]
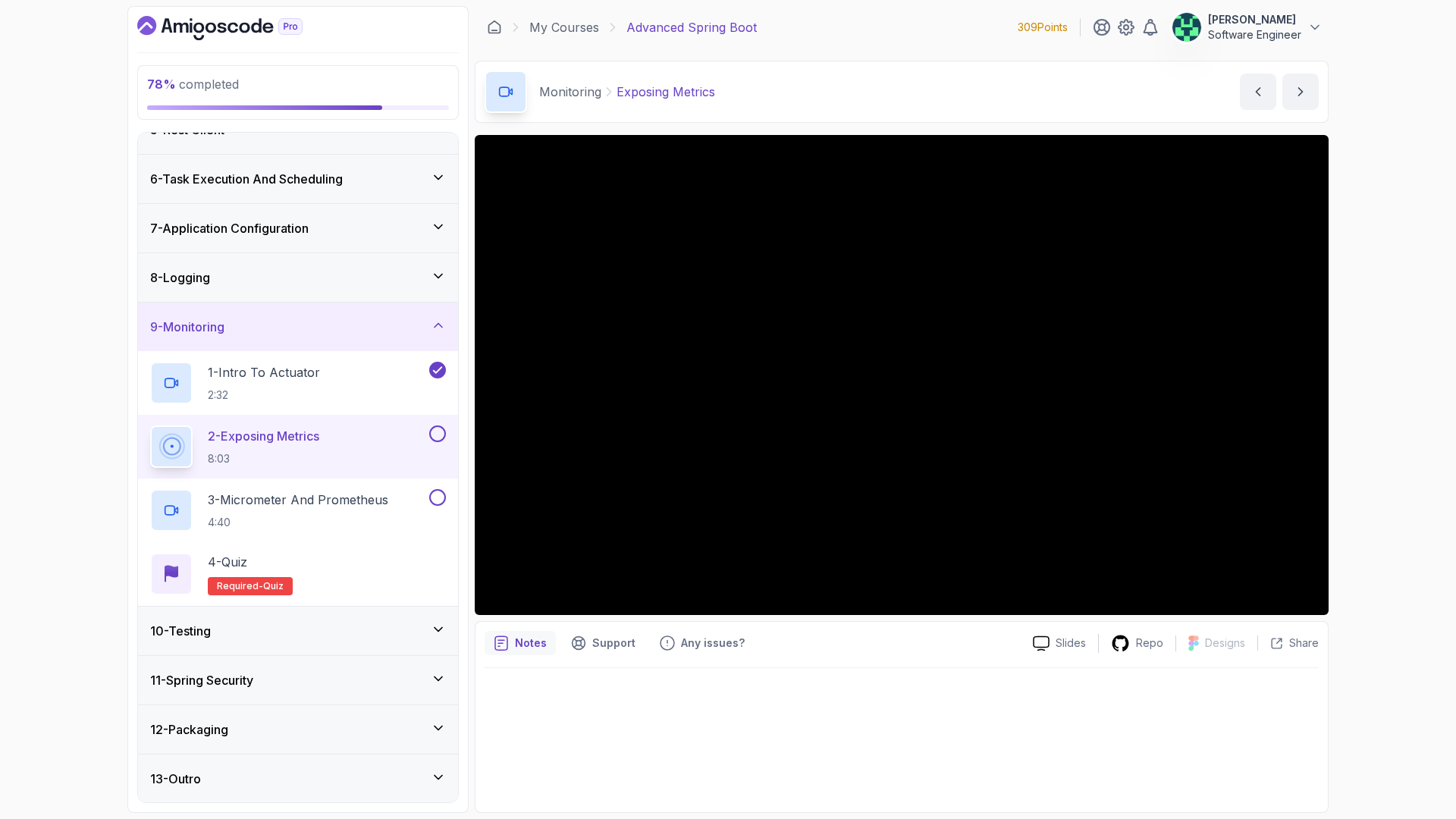
scroll to position [251, 0]
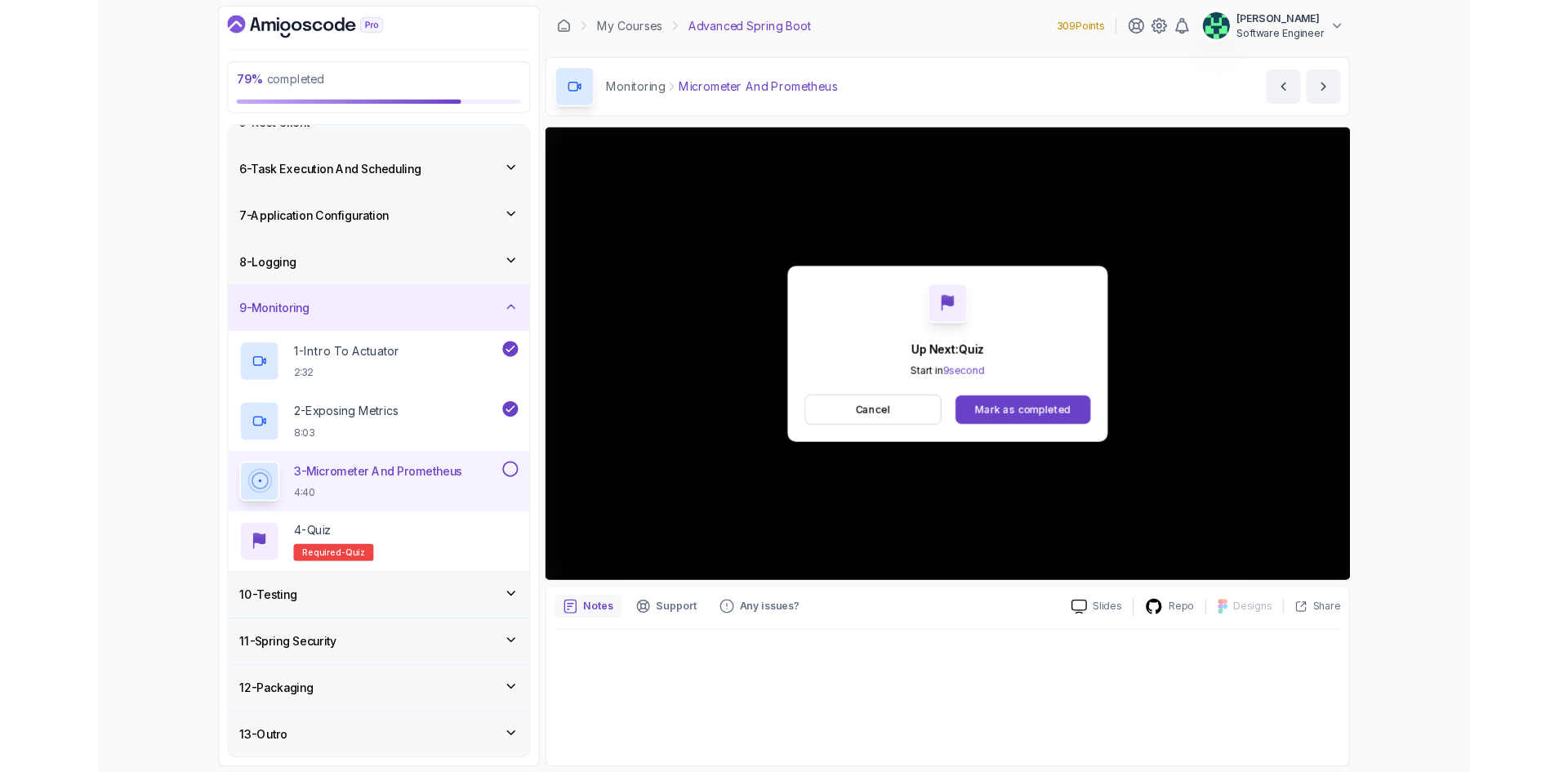
scroll to position [271, 0]
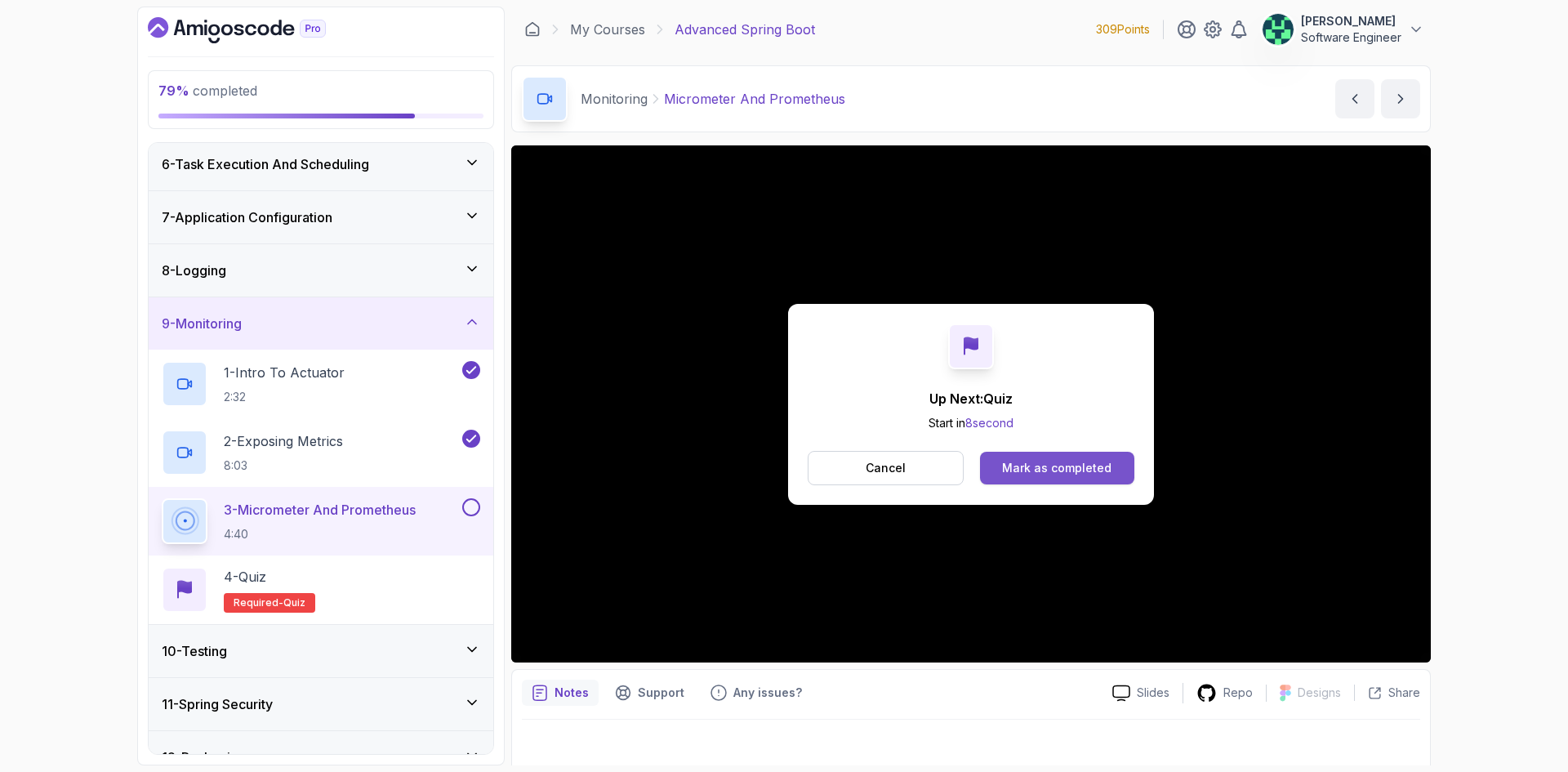
click at [1107, 460] on div "Mark as completed" at bounding box center [1057, 468] width 109 height 17
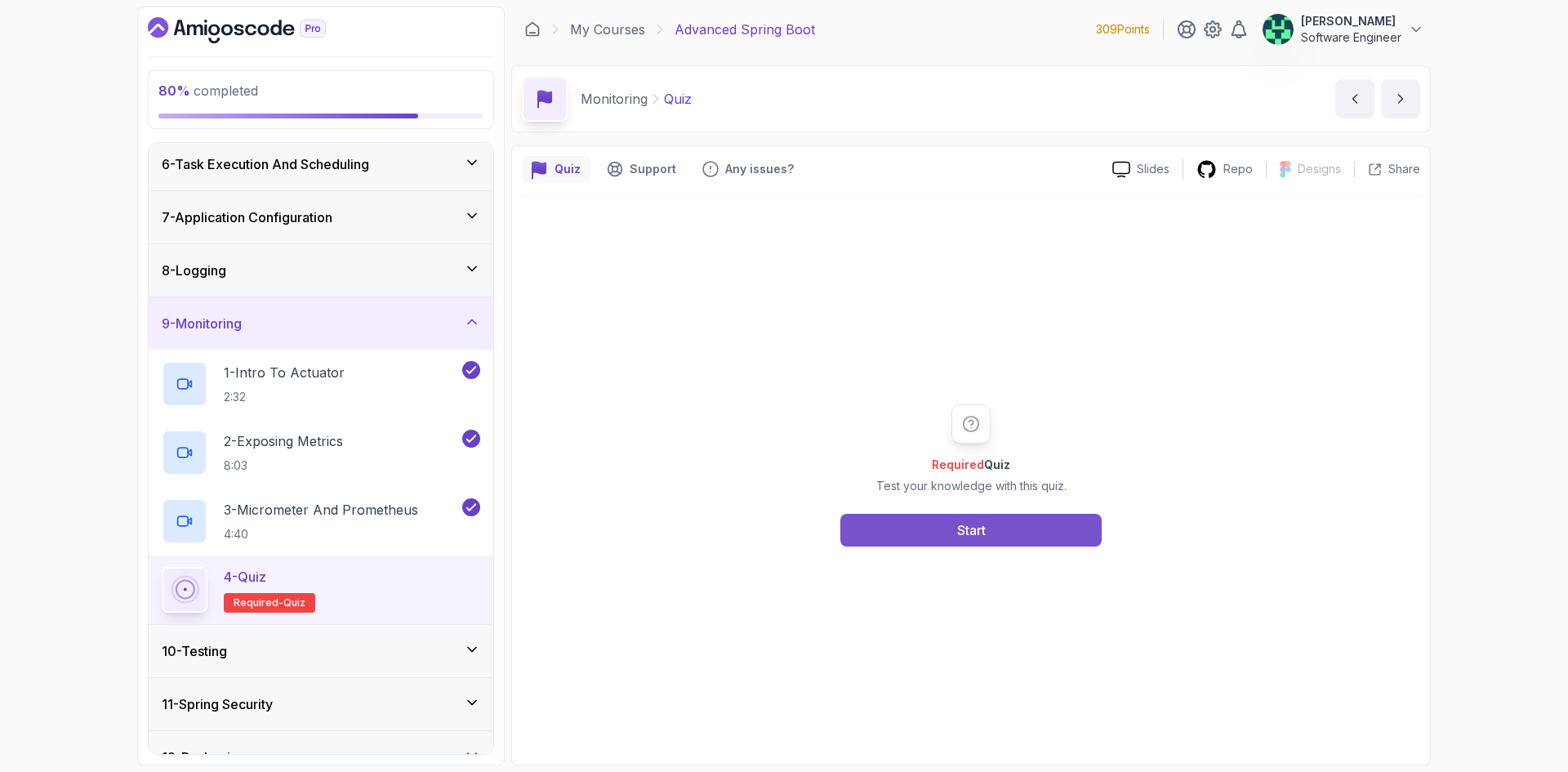
click at [1069, 527] on button "Start" at bounding box center [970, 530] width 261 height 32
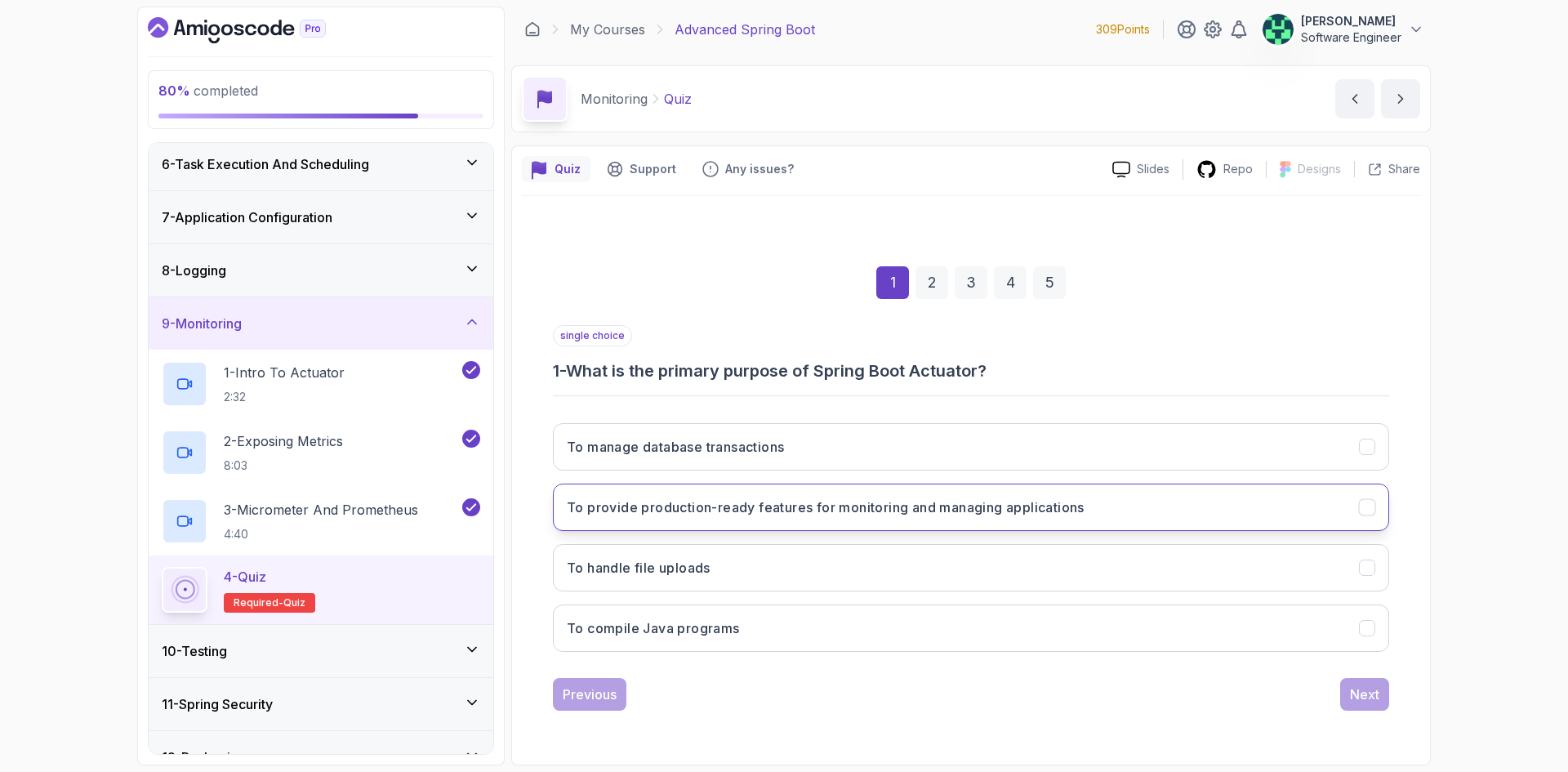
click at [709, 512] on h3 "To provide production-ready features for monitoring and managing applications" at bounding box center [826, 507] width 518 height 20
click at [1368, 695] on div "Next" at bounding box center [1365, 694] width 29 height 20
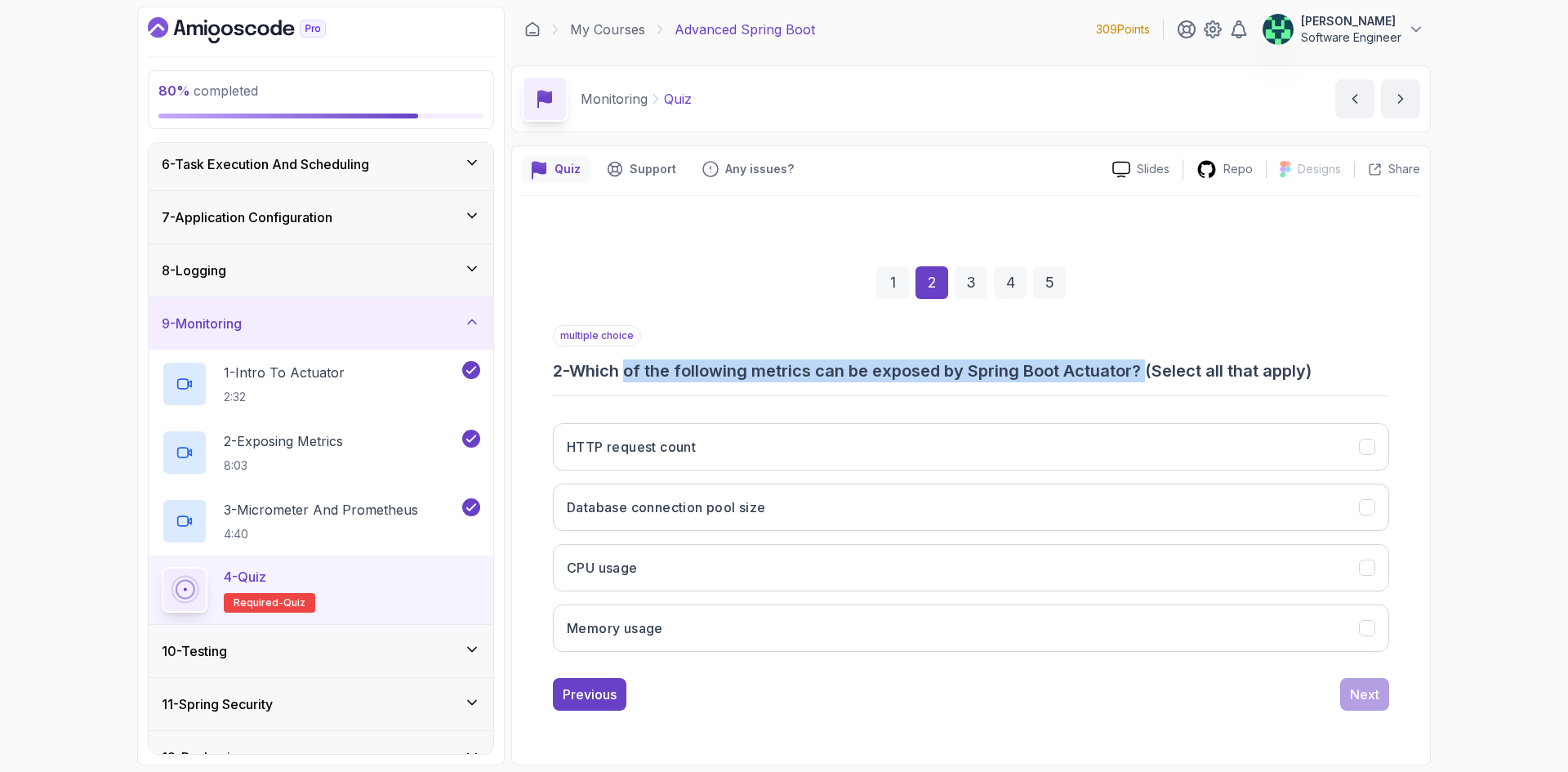
drag, startPoint x: 634, startPoint y: 365, endPoint x: 1156, endPoint y: 369, distance: 522.0
click at [1156, 369] on h3 "2 - Which of the following metrics can be exposed by Spring Boot Actuator? (Sel…" at bounding box center [971, 370] width 836 height 22
click at [805, 500] on button "Database connection pool size" at bounding box center [971, 507] width 836 height 47
click at [809, 573] on button "CPU usage" at bounding box center [971, 568] width 836 height 47
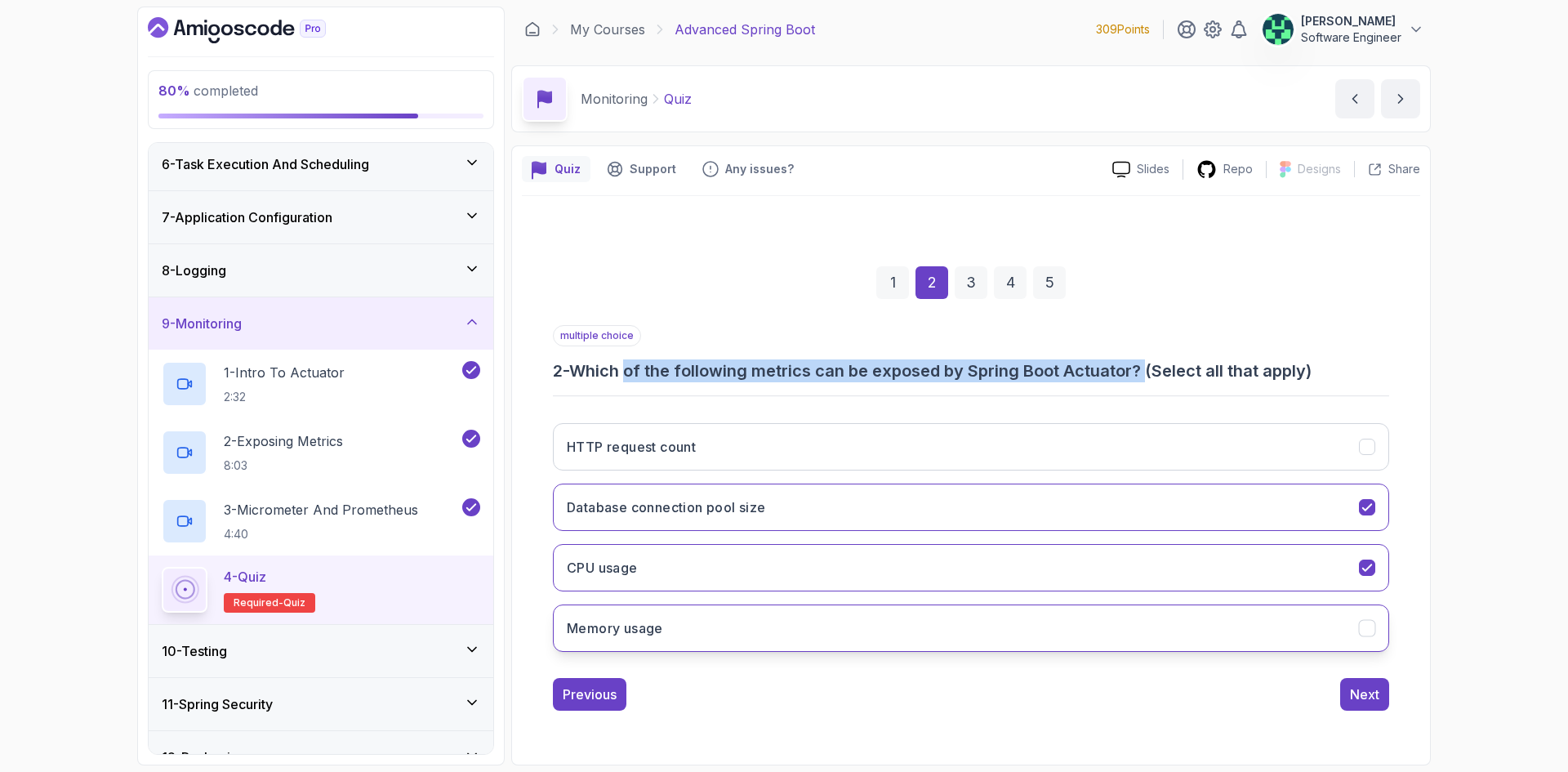
click at [825, 626] on button "Memory usage" at bounding box center [971, 628] width 836 height 47
click at [1382, 701] on button "Next" at bounding box center [1365, 694] width 49 height 32
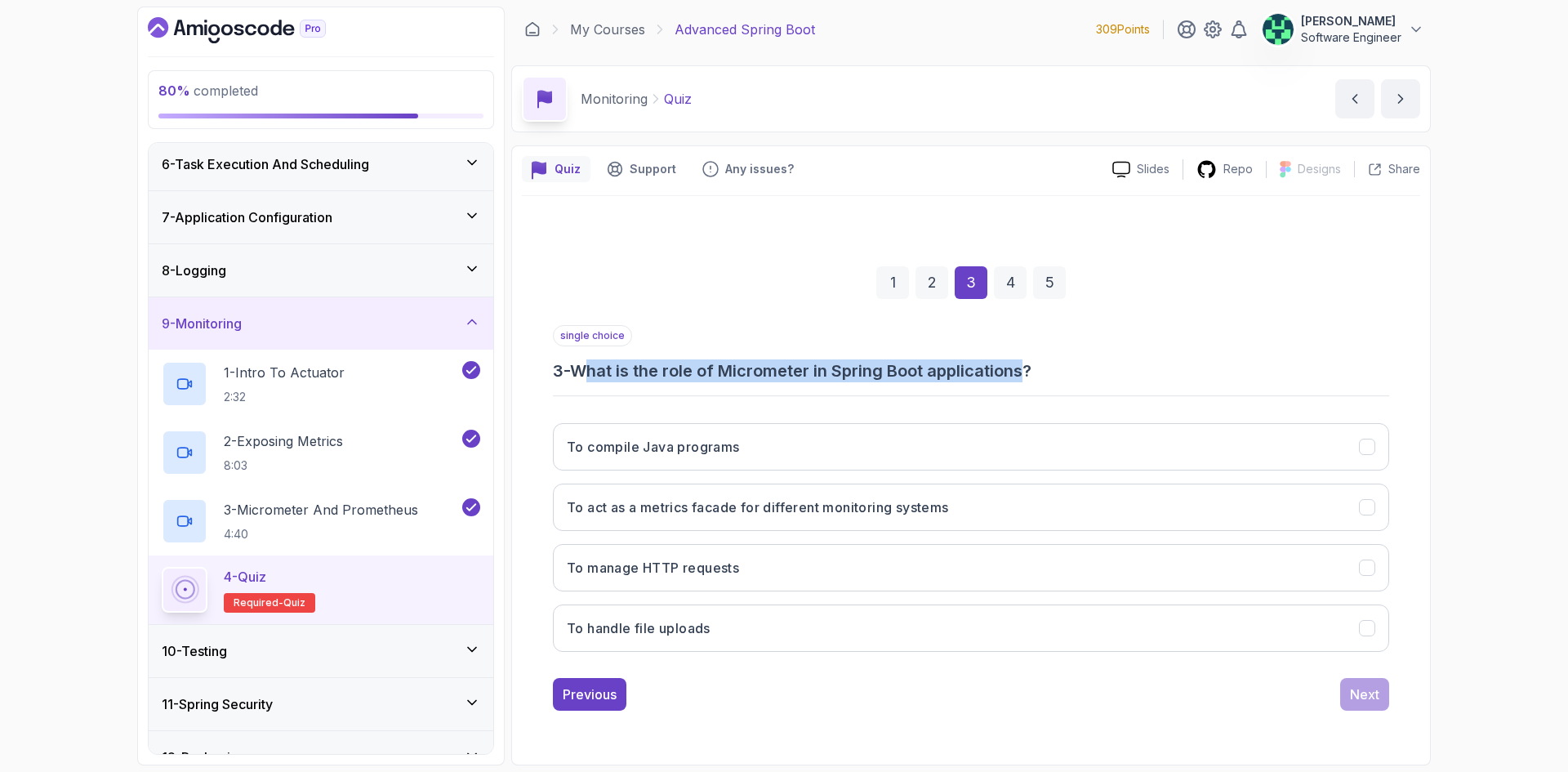
drag, startPoint x: 588, startPoint y: 369, endPoint x: 1032, endPoint y: 375, distance: 444.0
click at [1032, 375] on h3 "3 - What is the role of Micrometer in Spring Boot applications?" at bounding box center [971, 370] width 836 height 22
click at [605, 693] on div "Previous" at bounding box center [589, 694] width 54 height 20
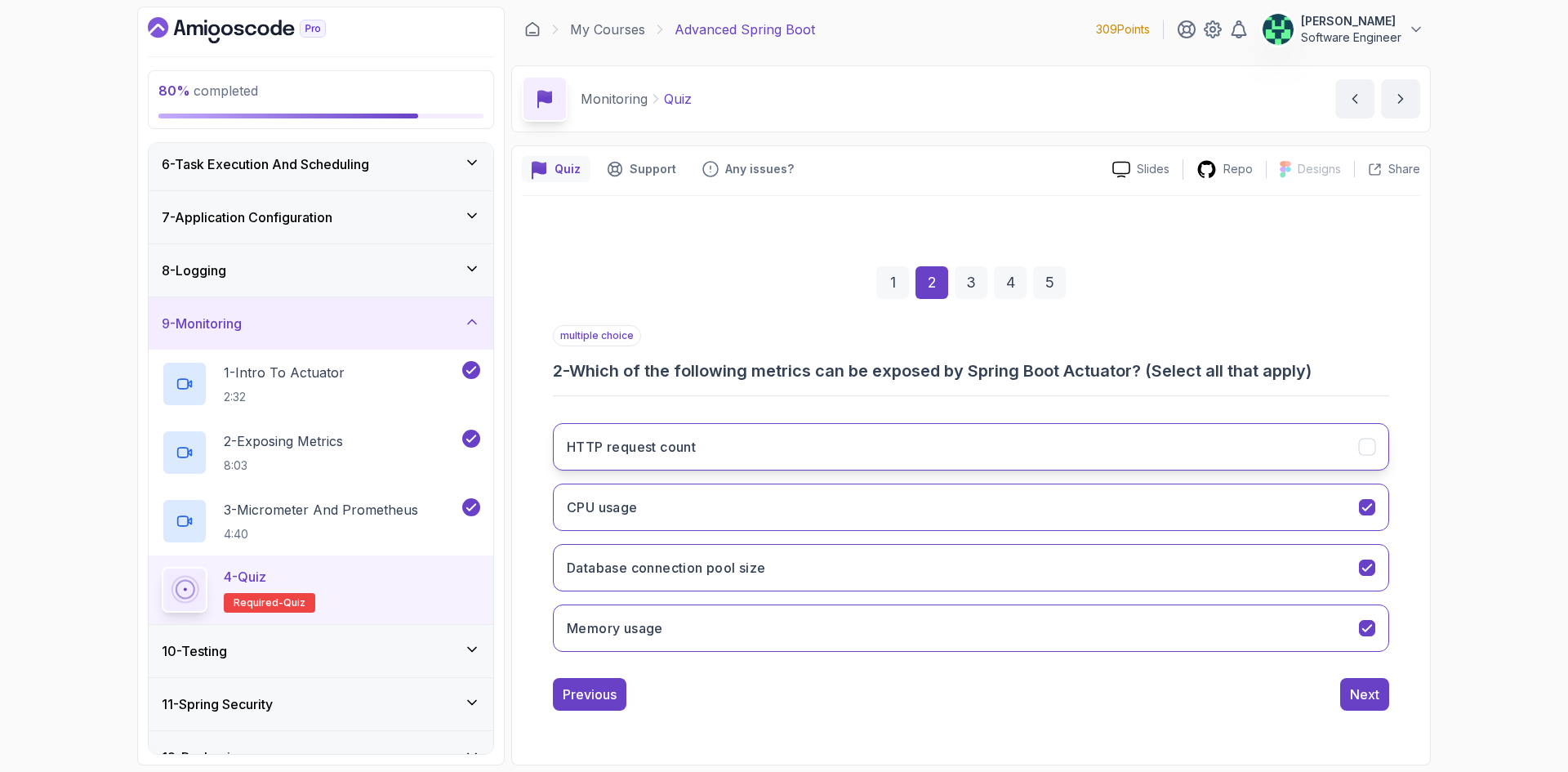
click at [888, 442] on button "HTTP request count" at bounding box center [971, 447] width 836 height 47
click at [1378, 700] on div "Next" at bounding box center [1365, 694] width 29 height 20
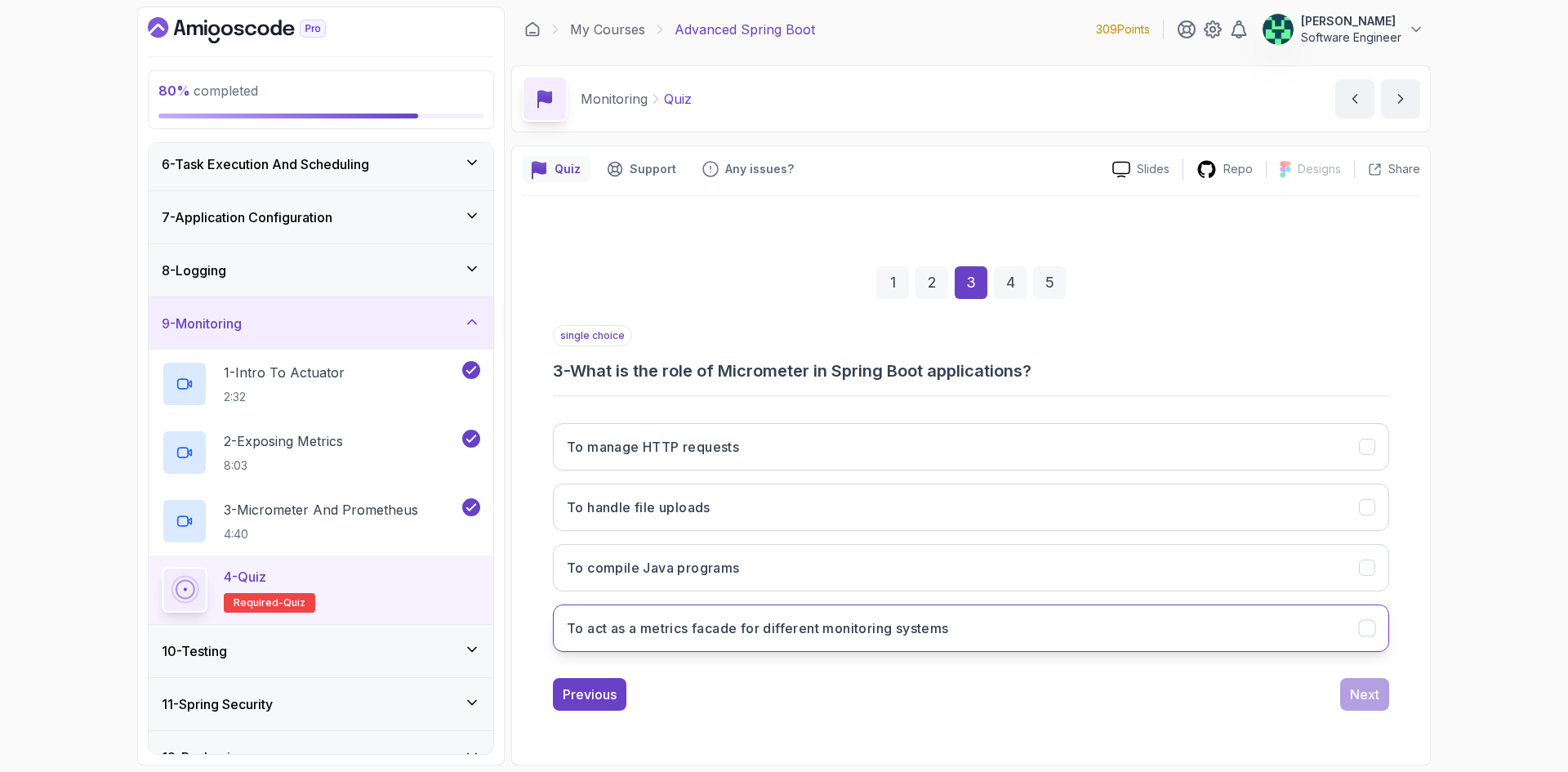
click at [803, 637] on h3 "To act as a metrics facade for different monitoring systems" at bounding box center [757, 628] width 382 height 20
click at [1366, 689] on div "Next" at bounding box center [1365, 694] width 29 height 20
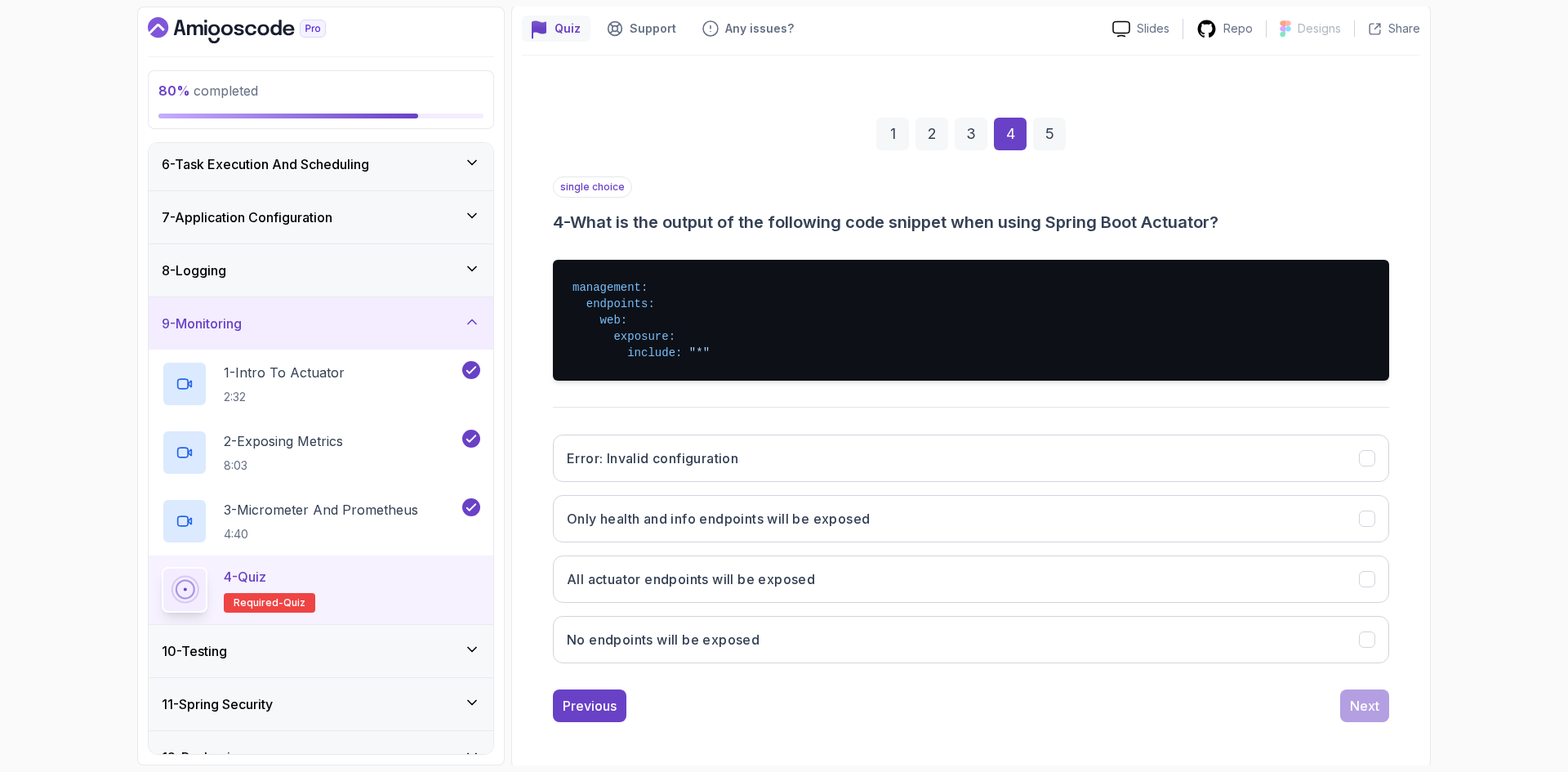
scroll to position [144, 0]
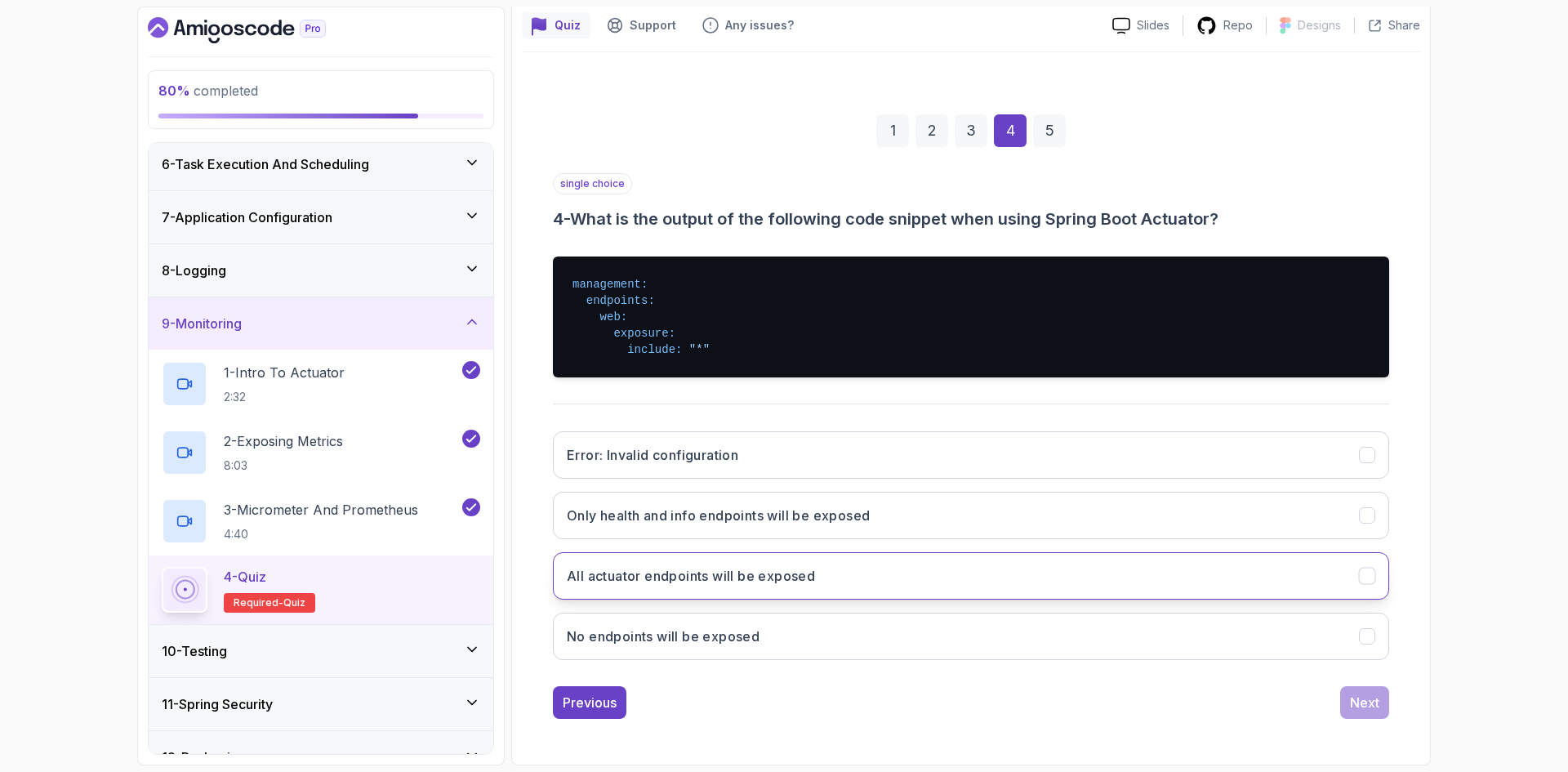
click at [667, 585] on button "All actuator endpoints will be exposed" at bounding box center [971, 576] width 836 height 47
click at [1375, 708] on div "Next" at bounding box center [1365, 703] width 29 height 20
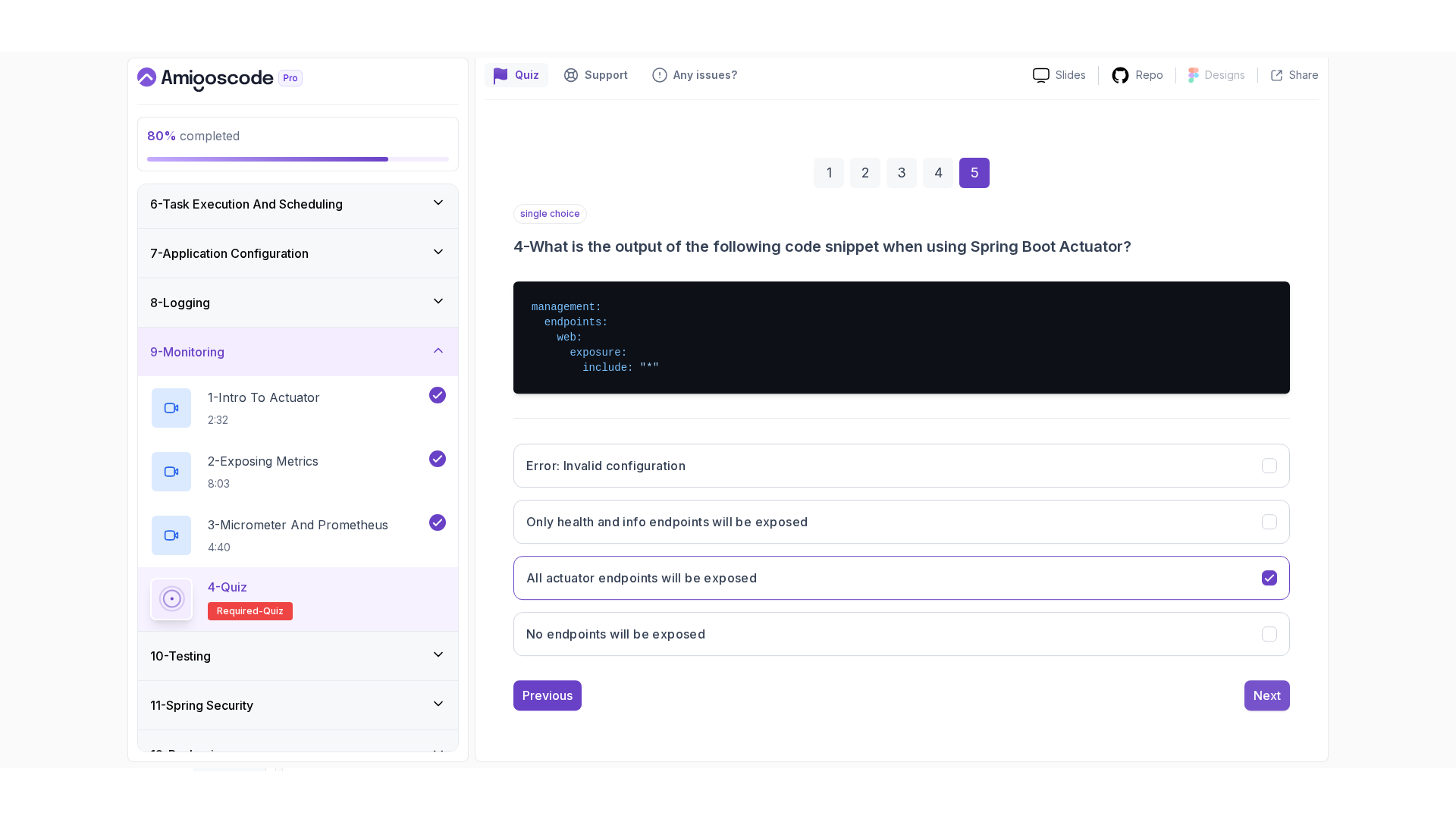
scroll to position [0, 0]
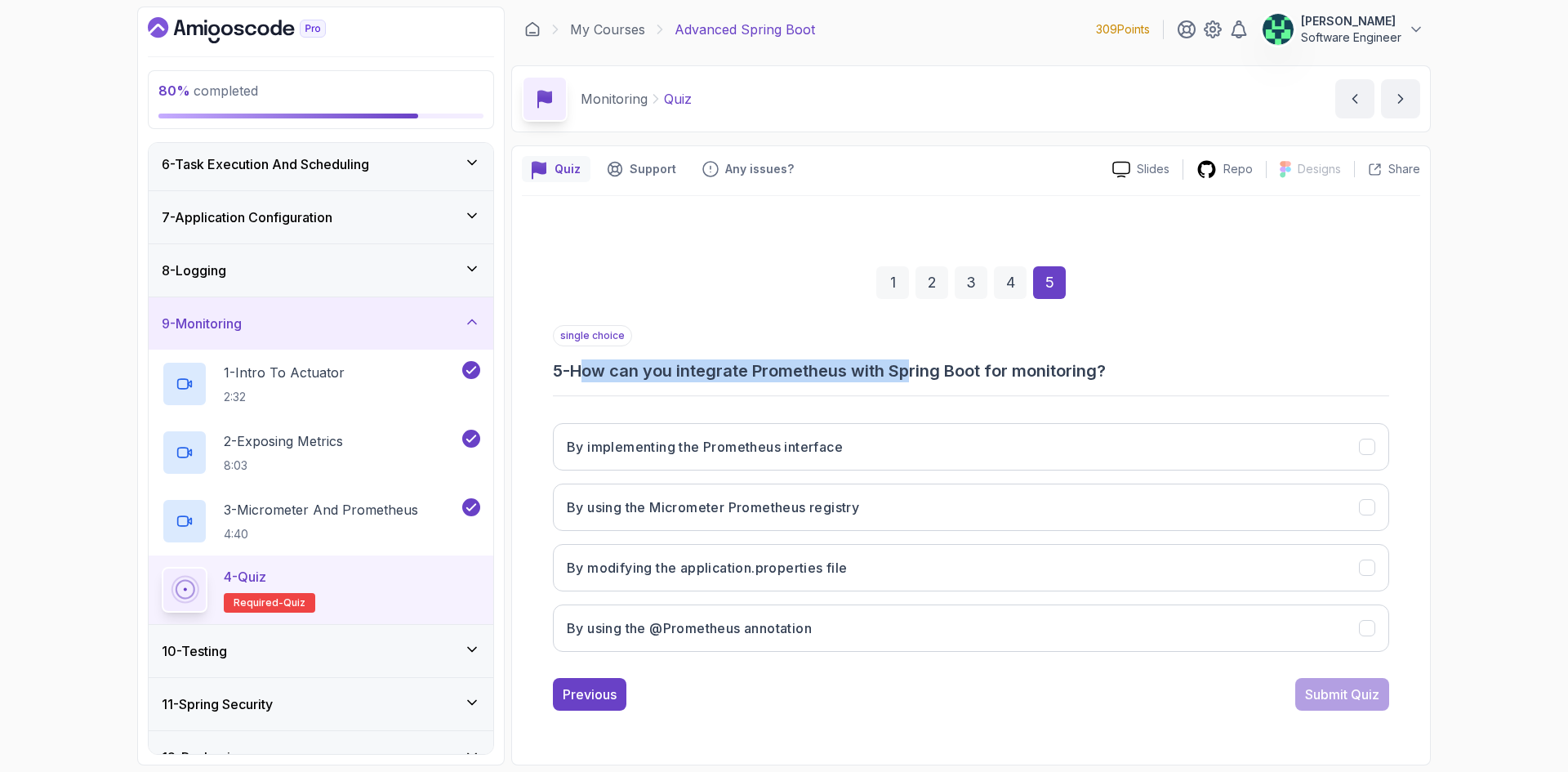
drag, startPoint x: 591, startPoint y: 373, endPoint x: 916, endPoint y: 372, distance: 325.0
click at [916, 372] on h3 "5 - How can you integrate Prometheus with Spring Boot for monitoring?" at bounding box center [971, 370] width 836 height 22
click at [913, 505] on button "By using the Micrometer Prometheus registry" at bounding box center [971, 507] width 836 height 47
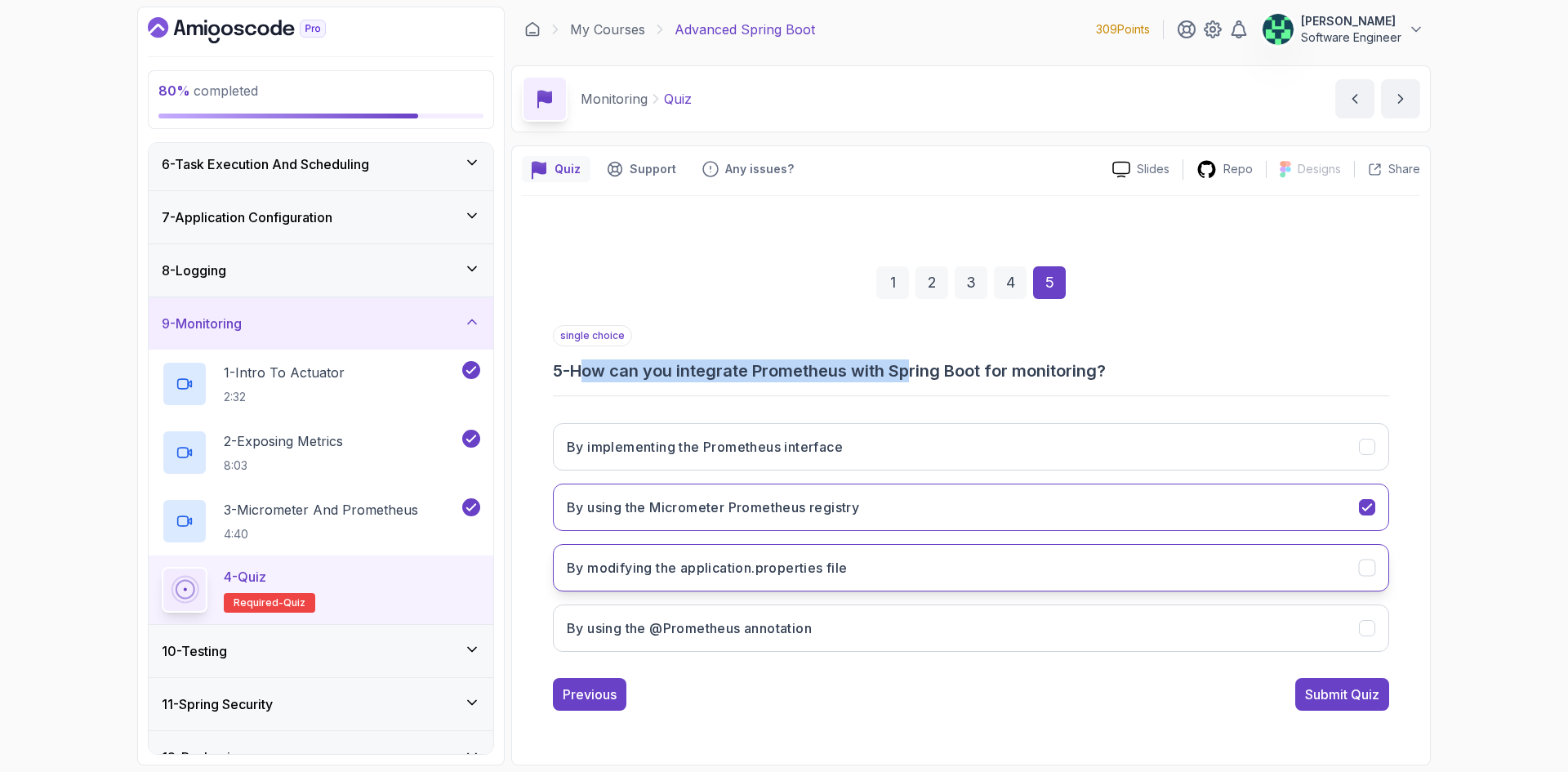
click at [786, 583] on button "By modifying the application.properties file" at bounding box center [971, 568] width 836 height 47
click at [1324, 690] on div "Submit Quiz" at bounding box center [1342, 694] width 74 height 20
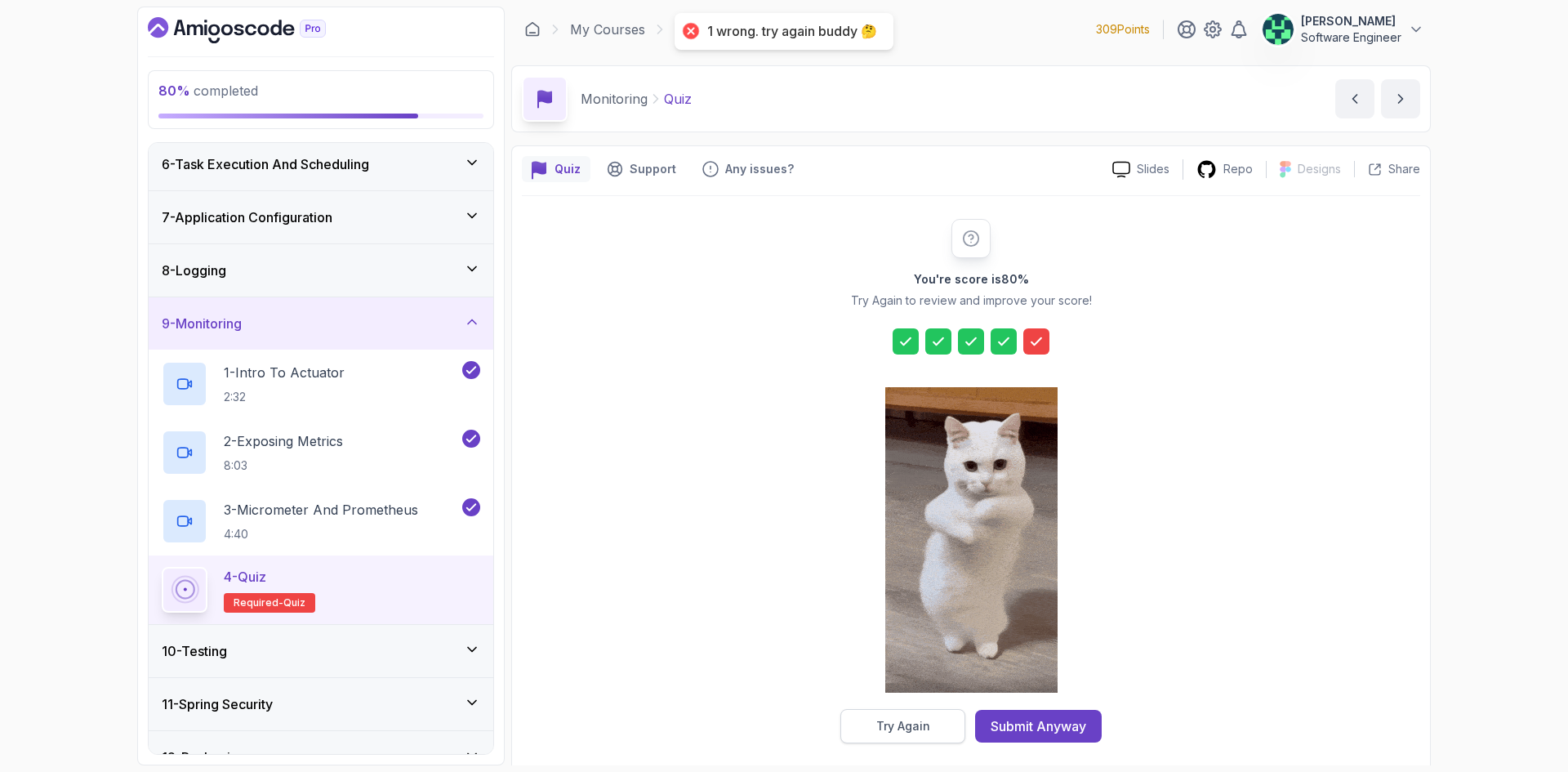
click at [930, 725] on button "Try Again" at bounding box center [903, 726] width 125 height 34
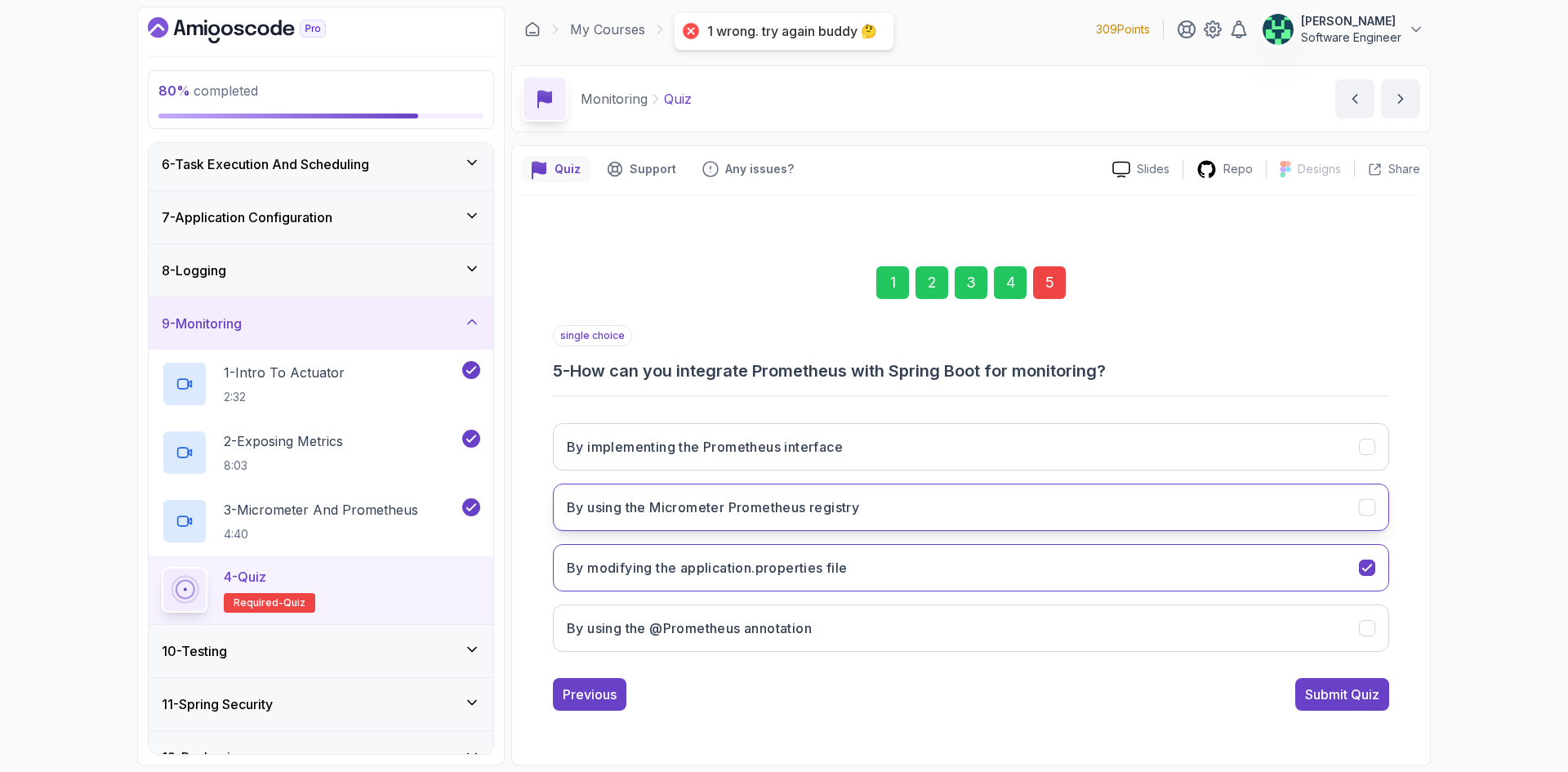
click at [1008, 523] on button "By using the Micrometer Prometheus registry" at bounding box center [971, 507] width 836 height 47
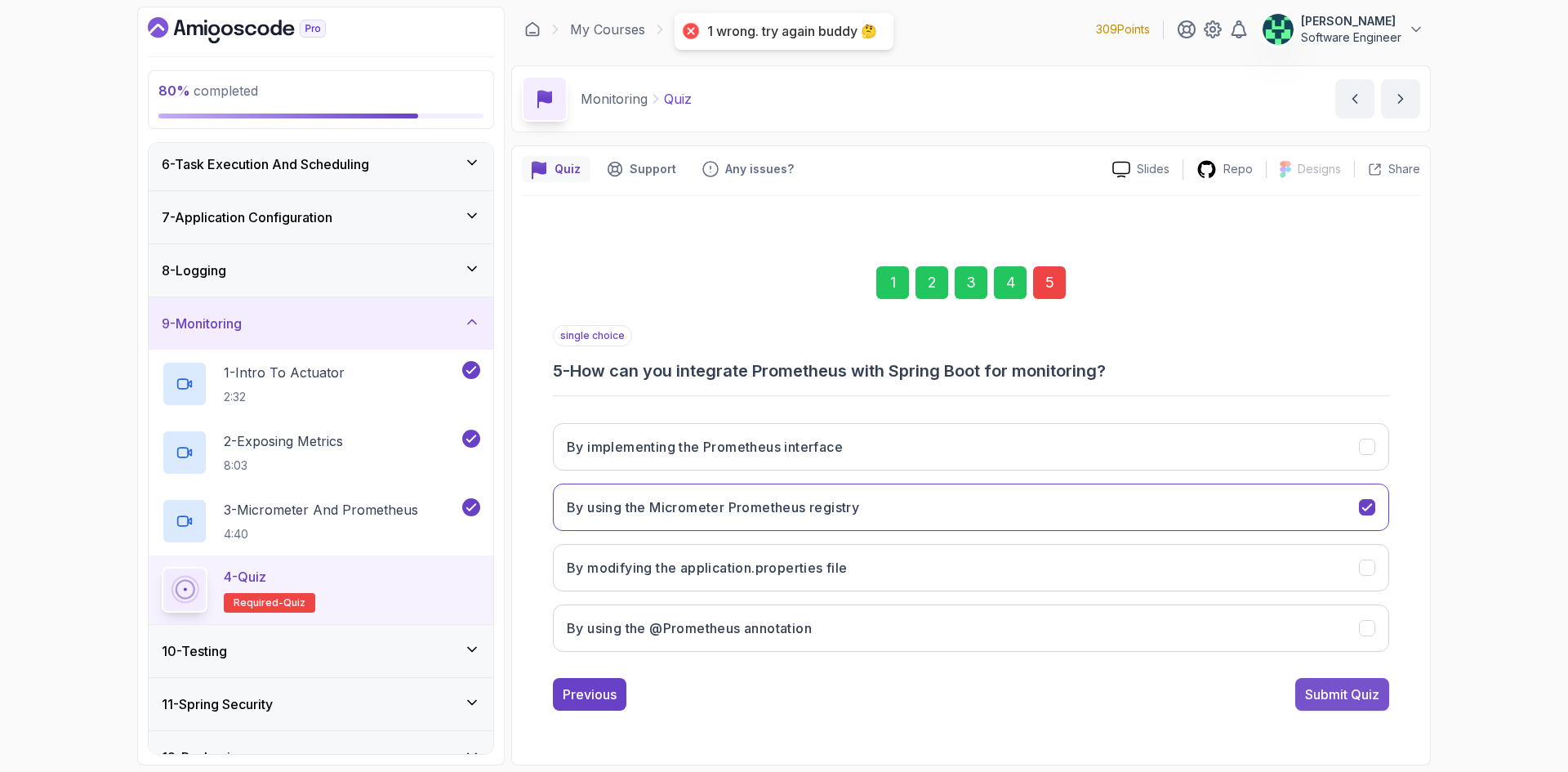
click at [1345, 695] on div "Submit Quiz" at bounding box center [1342, 694] width 74 height 20
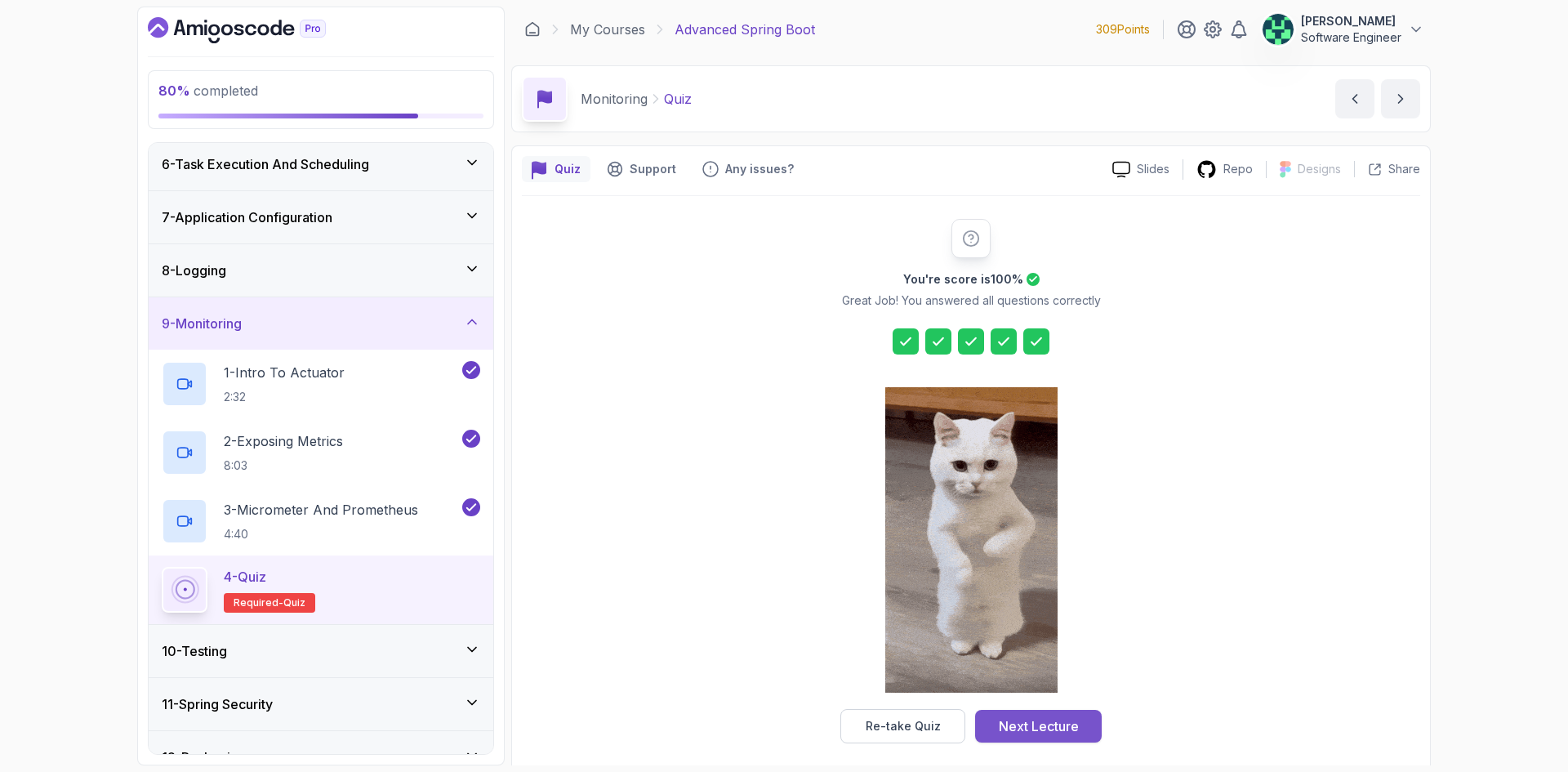
click at [1019, 734] on div "Next Lecture" at bounding box center [1038, 726] width 80 height 20
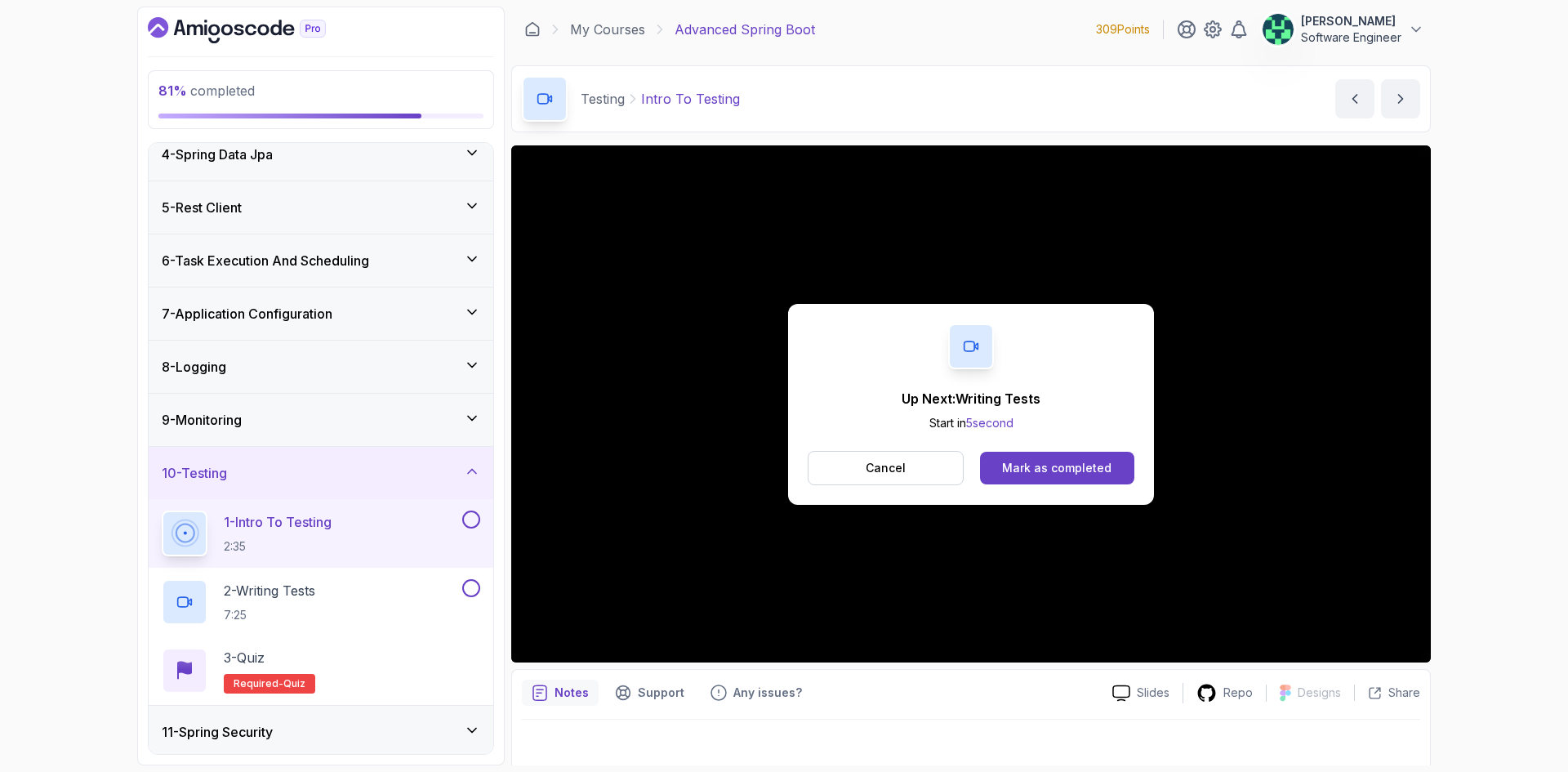
scroll to position [271, 0]
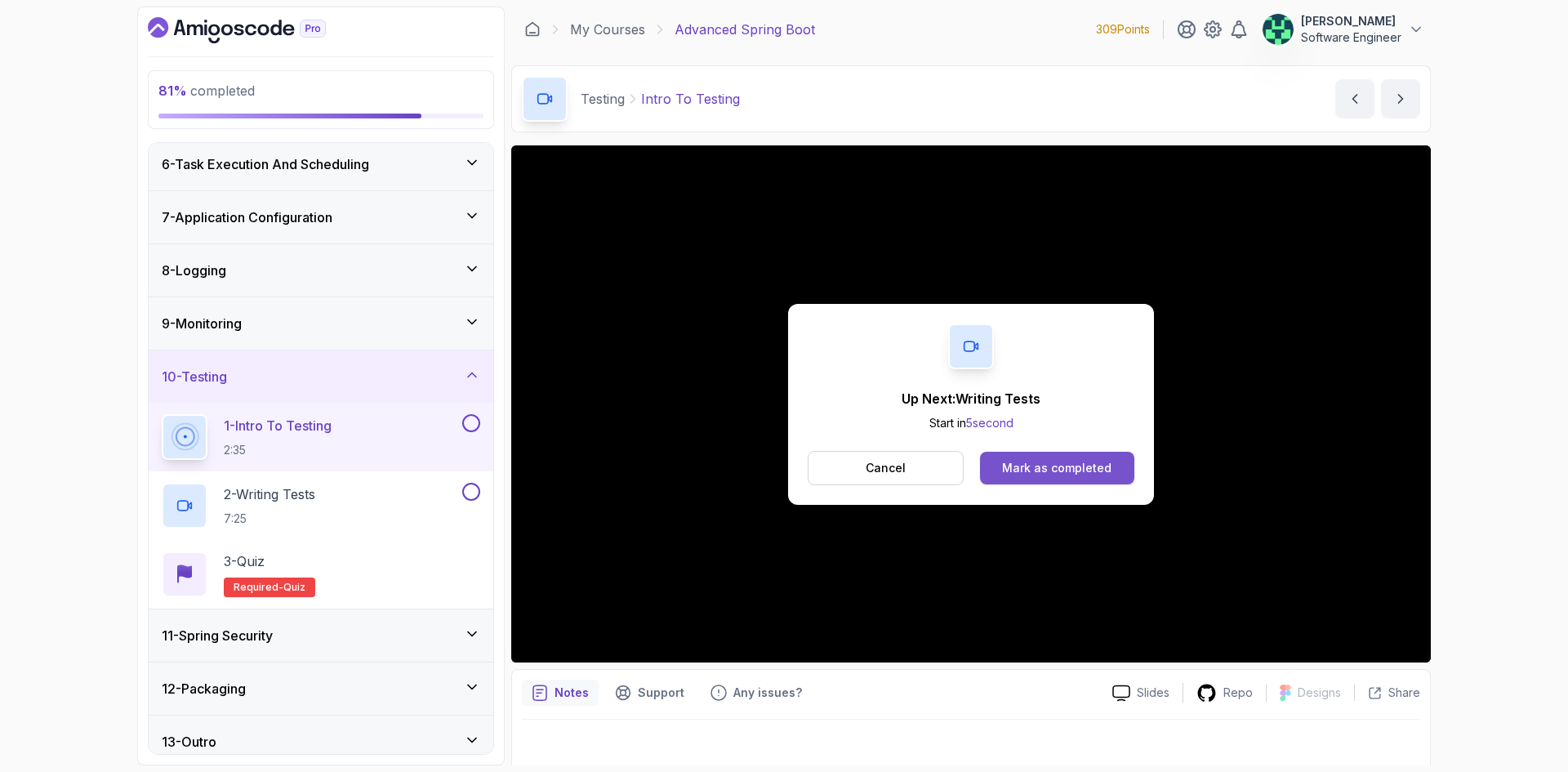
click at [1065, 477] on button "Mark as completed" at bounding box center [1057, 467] width 154 height 32
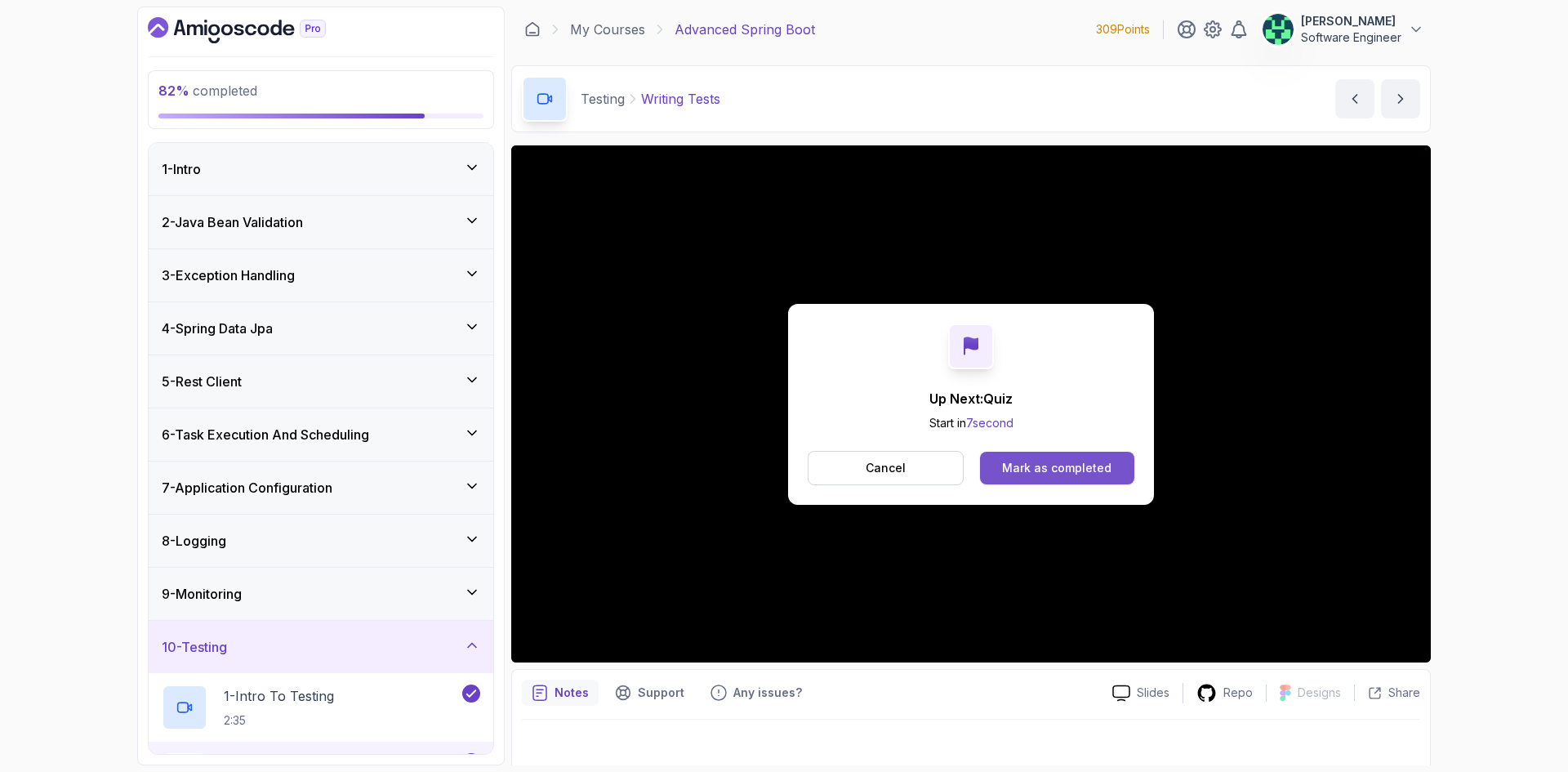
click at [1061, 464] on div "Mark as completed" at bounding box center [1057, 468] width 109 height 17
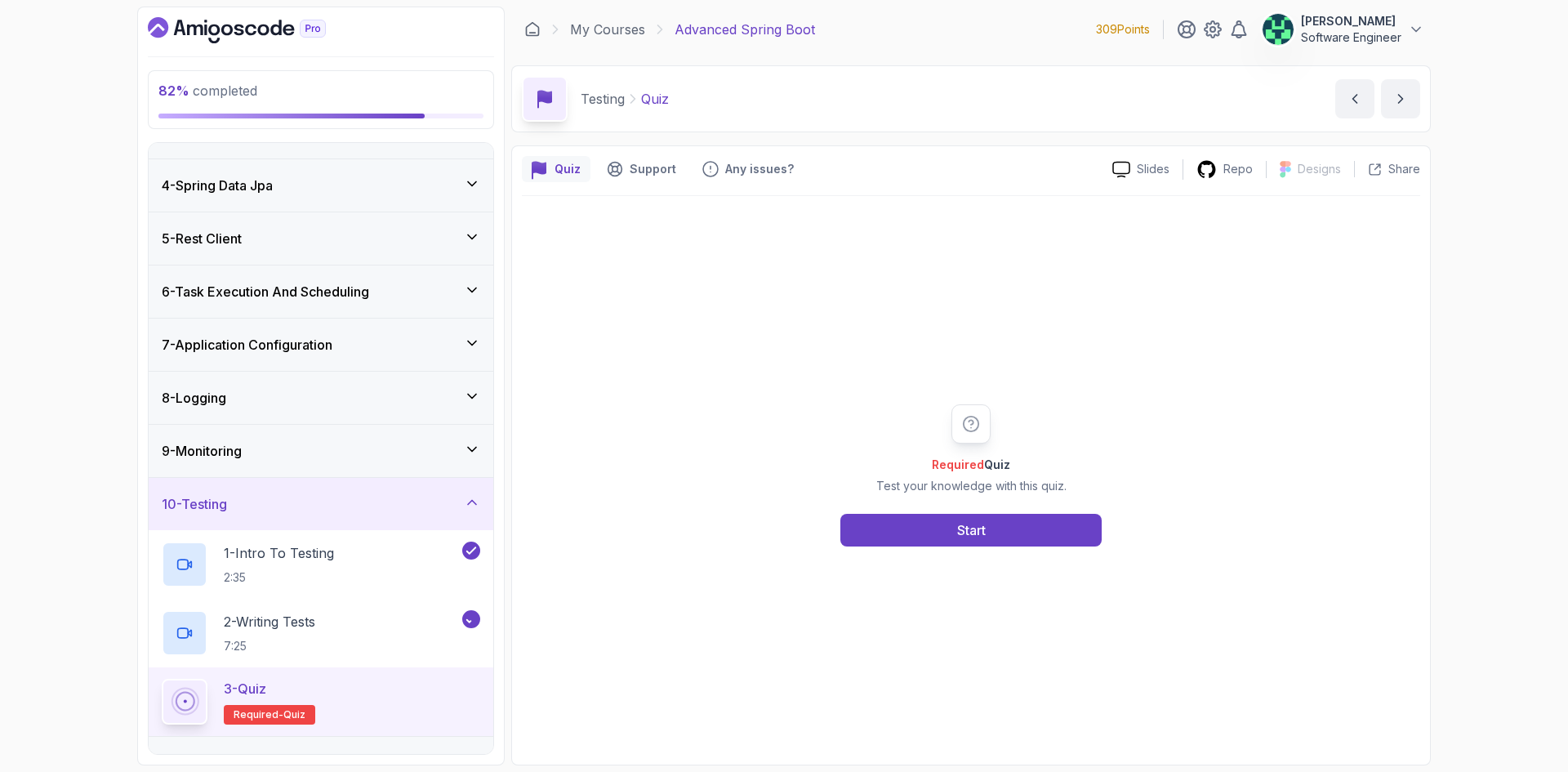
scroll to position [163, 0]
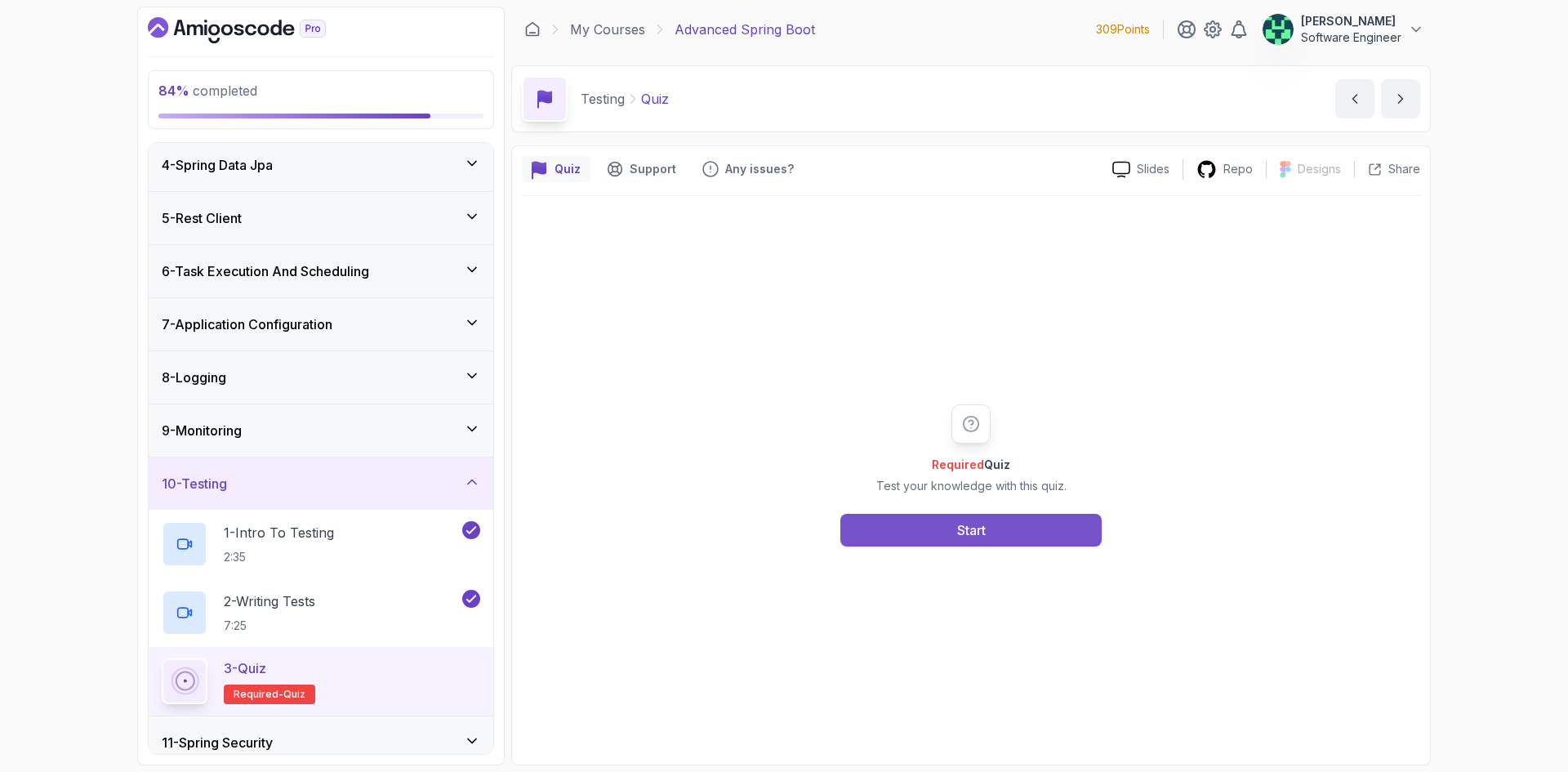
click at [1035, 537] on button "Start" at bounding box center [970, 530] width 261 height 32
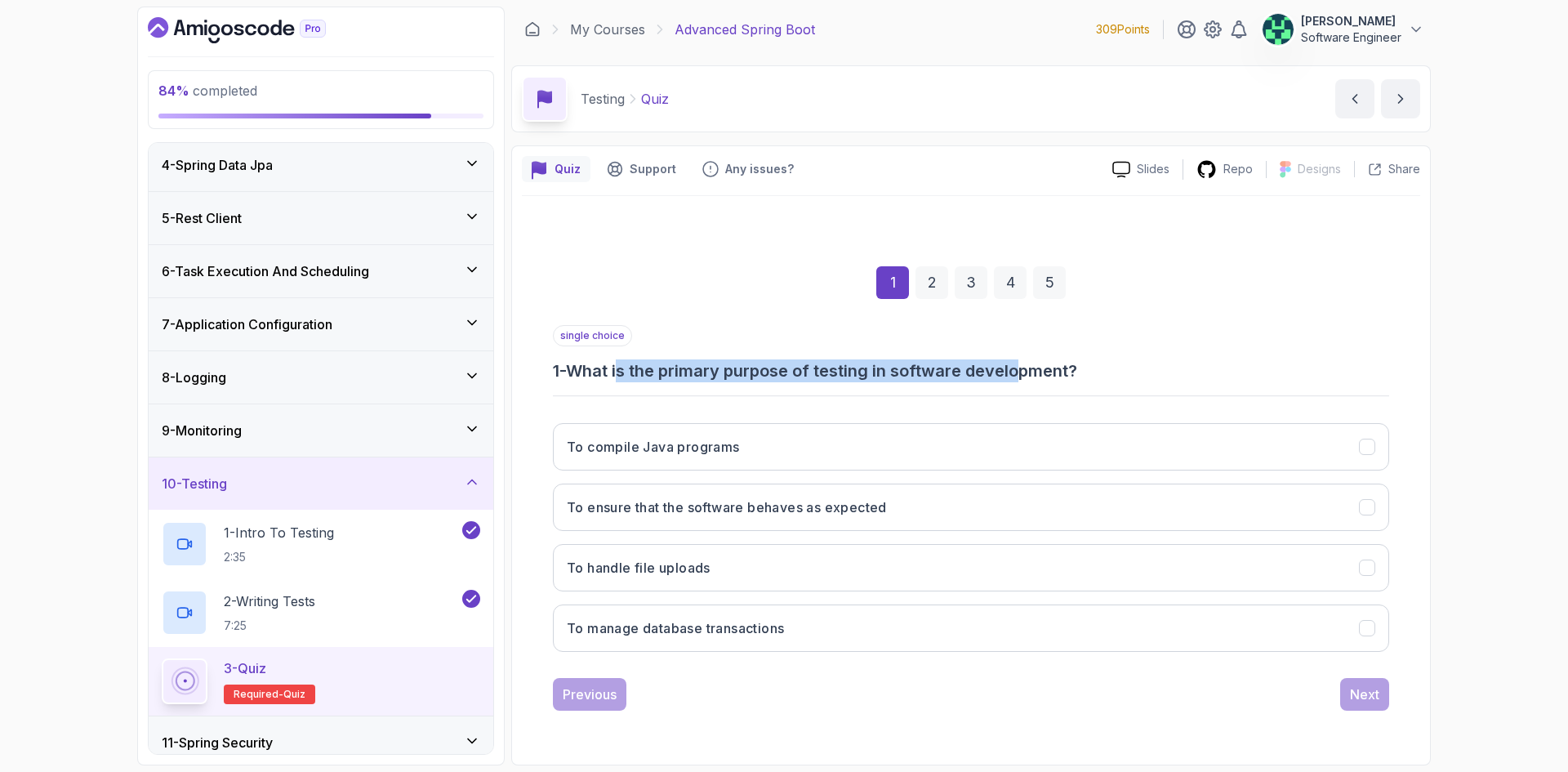
drag, startPoint x: 627, startPoint y: 376, endPoint x: 1032, endPoint y: 378, distance: 405.0
click at [1027, 379] on h3 "1 - What is the primary purpose of testing in software development?" at bounding box center [971, 370] width 836 height 22
click at [1032, 378] on h3 "1 - What is the primary purpose of testing in software development?" at bounding box center [971, 370] width 836 height 22
click at [749, 505] on h3 "To ensure that the software behaves as expected" at bounding box center [727, 507] width 320 height 20
click at [1367, 701] on div "Next" at bounding box center [1365, 694] width 29 height 20
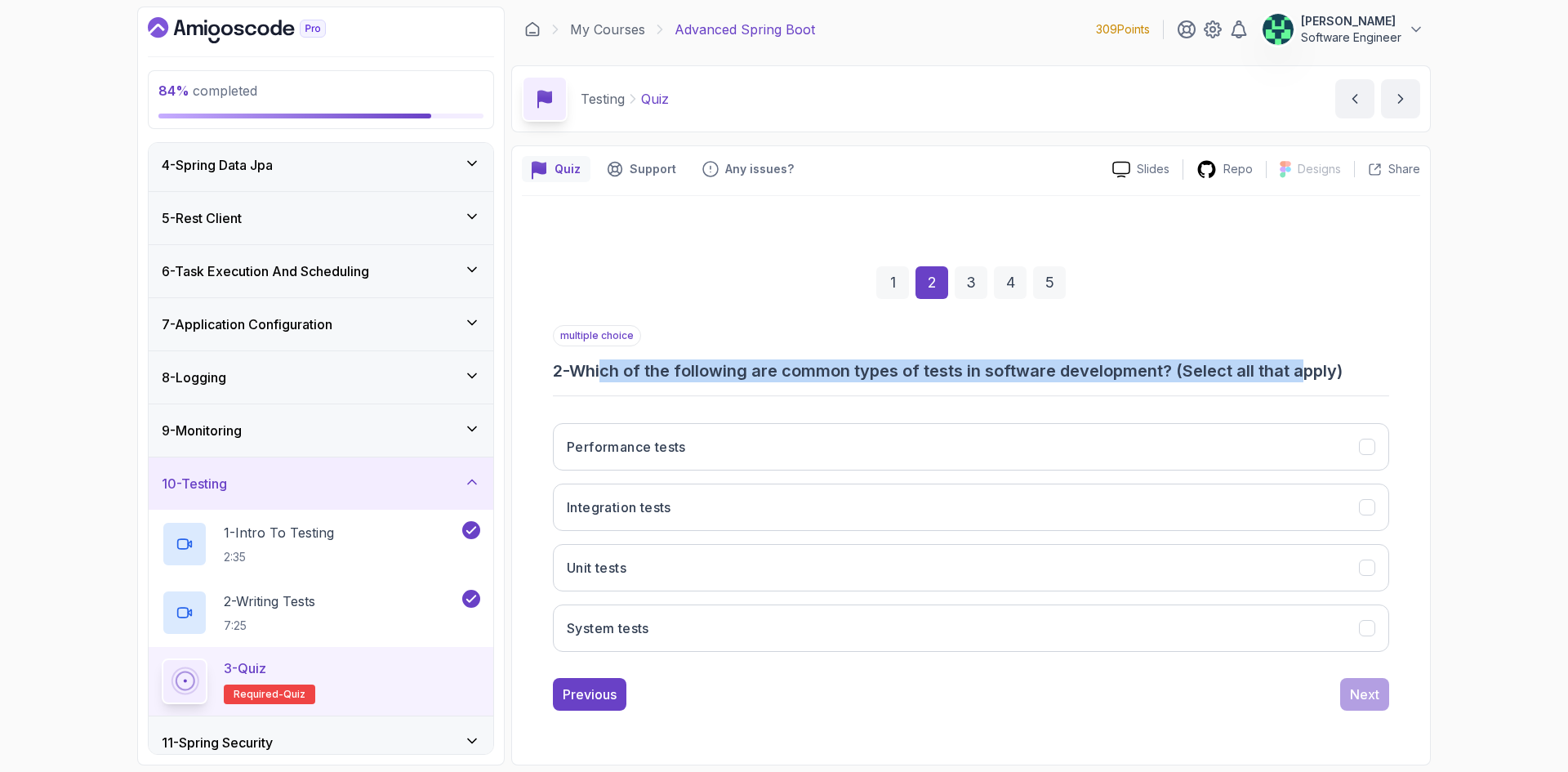
drag, startPoint x: 610, startPoint y: 369, endPoint x: 1305, endPoint y: 368, distance: 695.0
click at [1305, 368] on h3 "2 - Which of the following are common types of tests in software development? (…" at bounding box center [971, 370] width 836 height 22
click at [1312, 366] on h3 "2 - Which of the following are common types of tests in software development? (…" at bounding box center [971, 370] width 836 height 22
click at [758, 529] on button "Integration tests" at bounding box center [971, 507] width 836 height 47
click at [748, 566] on button "Unit tests" at bounding box center [971, 568] width 836 height 47
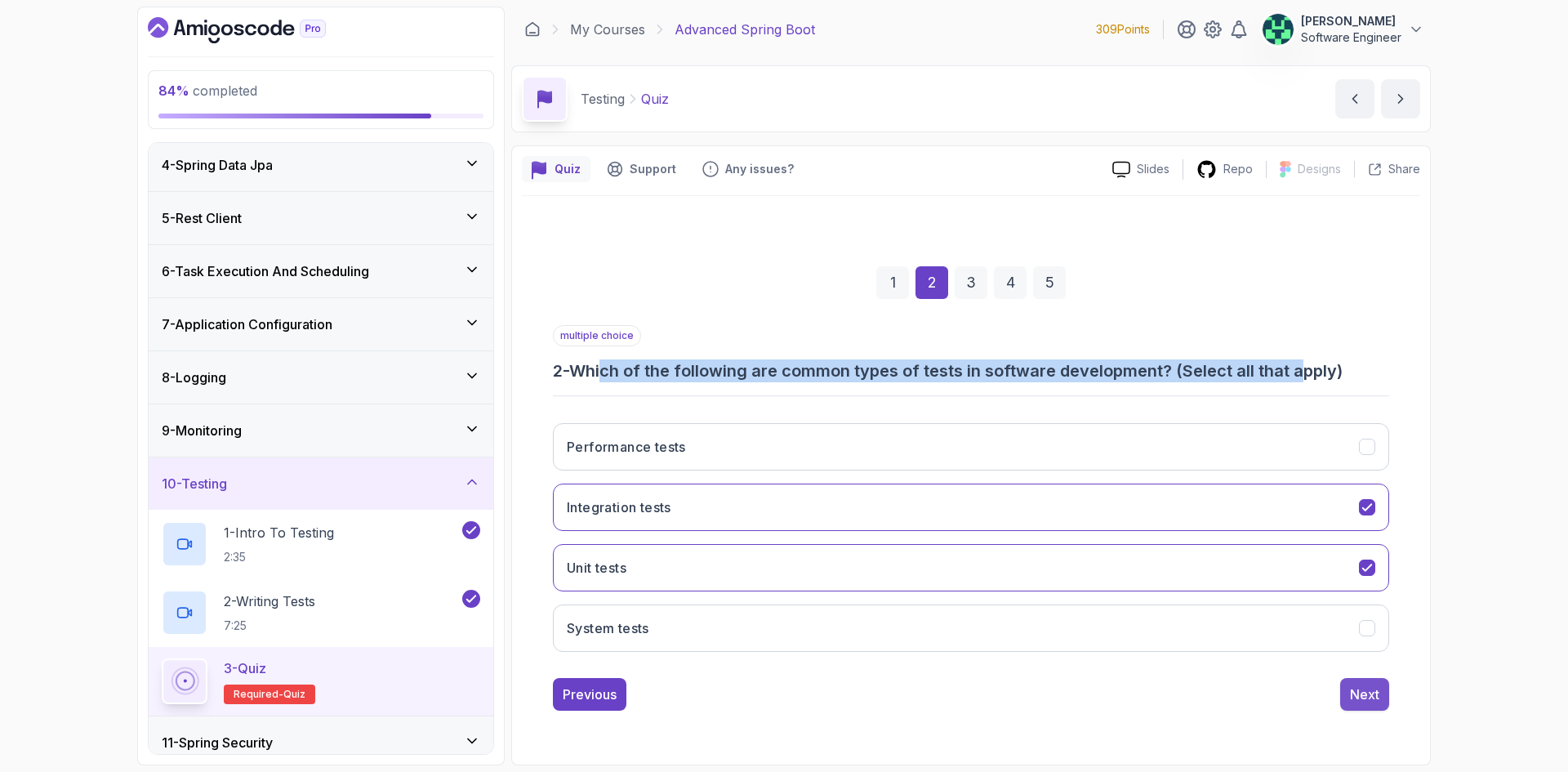
click at [1369, 705] on button "Next" at bounding box center [1365, 694] width 49 height 32
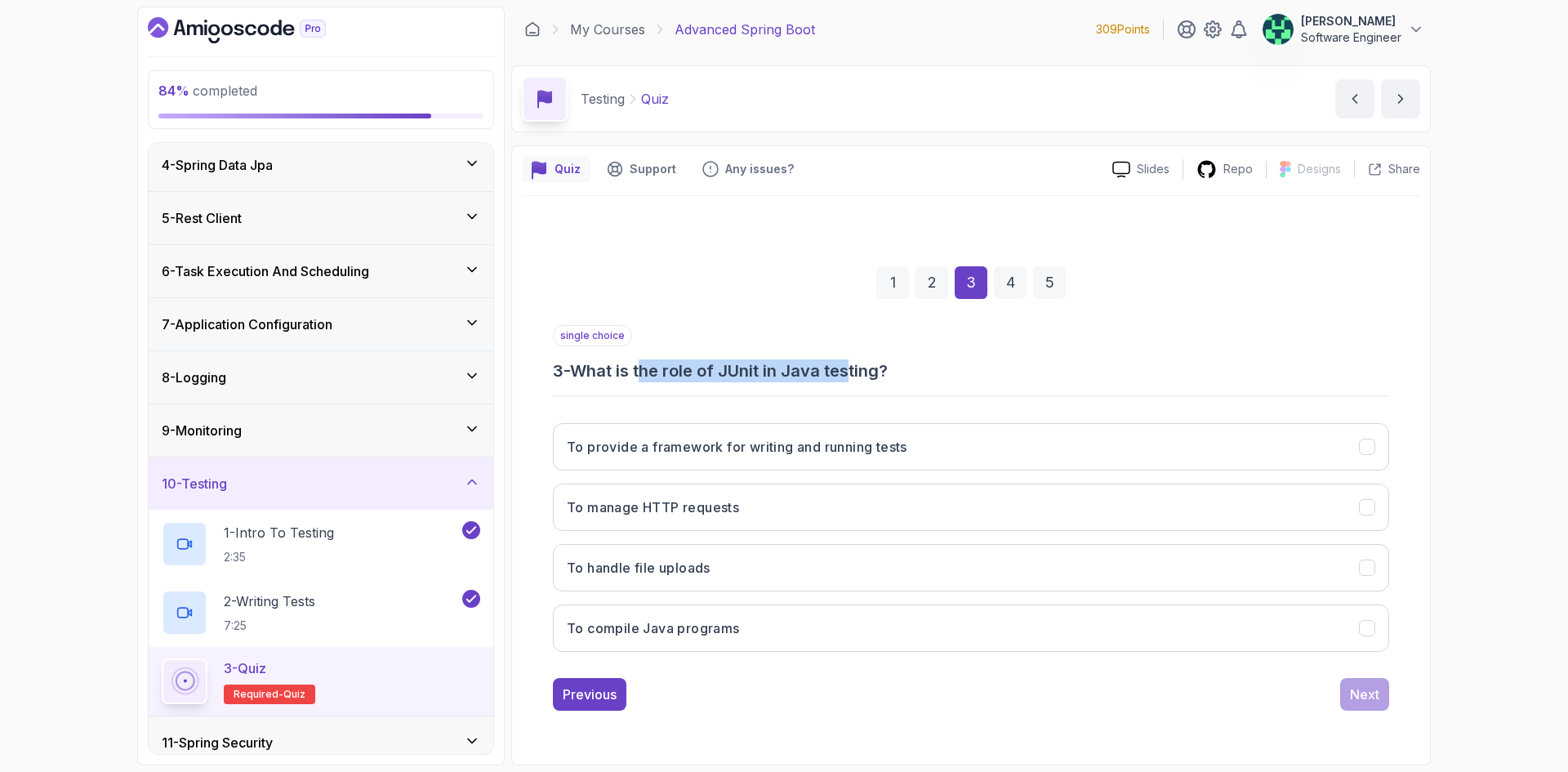
drag, startPoint x: 648, startPoint y: 365, endPoint x: 854, endPoint y: 370, distance: 206.1
click at [854, 370] on h3 "3 - What is the role of JUnit in Java testing?" at bounding box center [971, 370] width 836 height 22
click at [872, 371] on h3 "3 - What is the role of JUnit in Java testing?" at bounding box center [971, 370] width 836 height 22
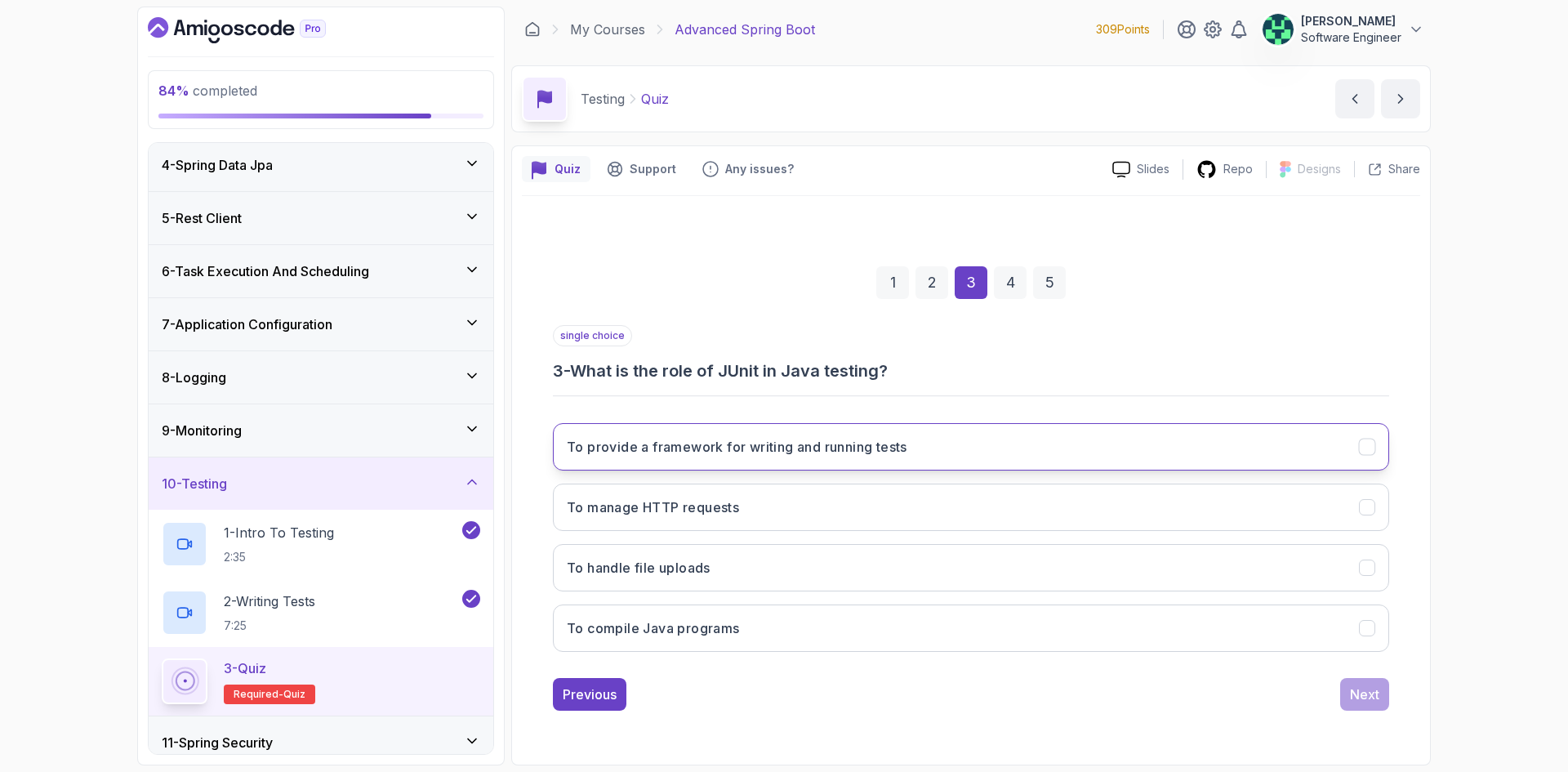
click at [785, 450] on h3 "To provide a framework for writing and running tests" at bounding box center [737, 447] width 341 height 20
click at [1371, 701] on div "Next" at bounding box center [1365, 694] width 29 height 20
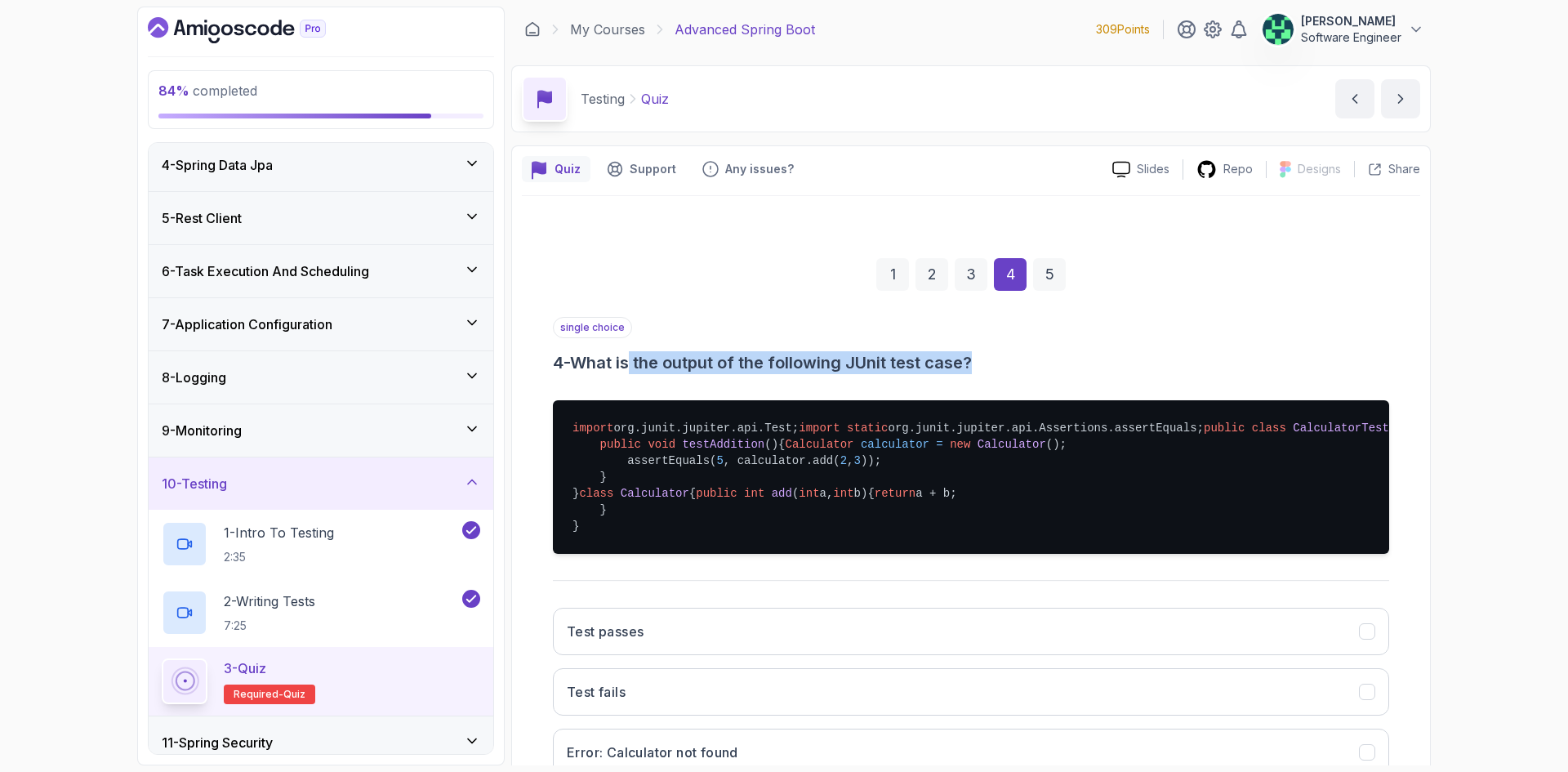
drag, startPoint x: 637, startPoint y: 365, endPoint x: 981, endPoint y: 371, distance: 344.1
click at [981, 371] on h3 "4 - What is the output of the following JUnit test case?" at bounding box center [971, 362] width 836 height 22
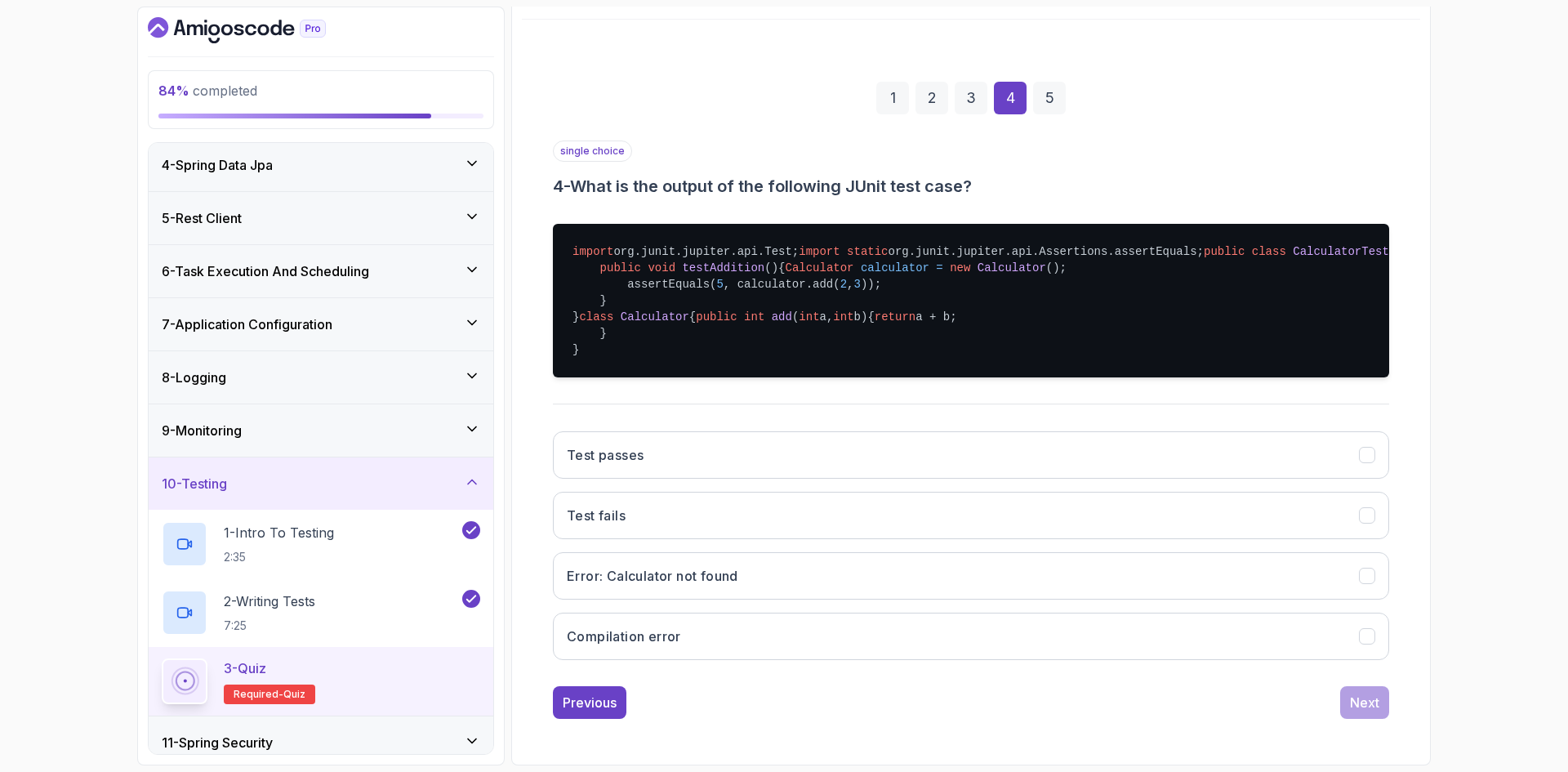
scroll to position [326, 0]
click at [719, 479] on button "Test passes" at bounding box center [971, 454] width 836 height 47
click at [1377, 712] on div "Next" at bounding box center [1365, 703] width 29 height 20
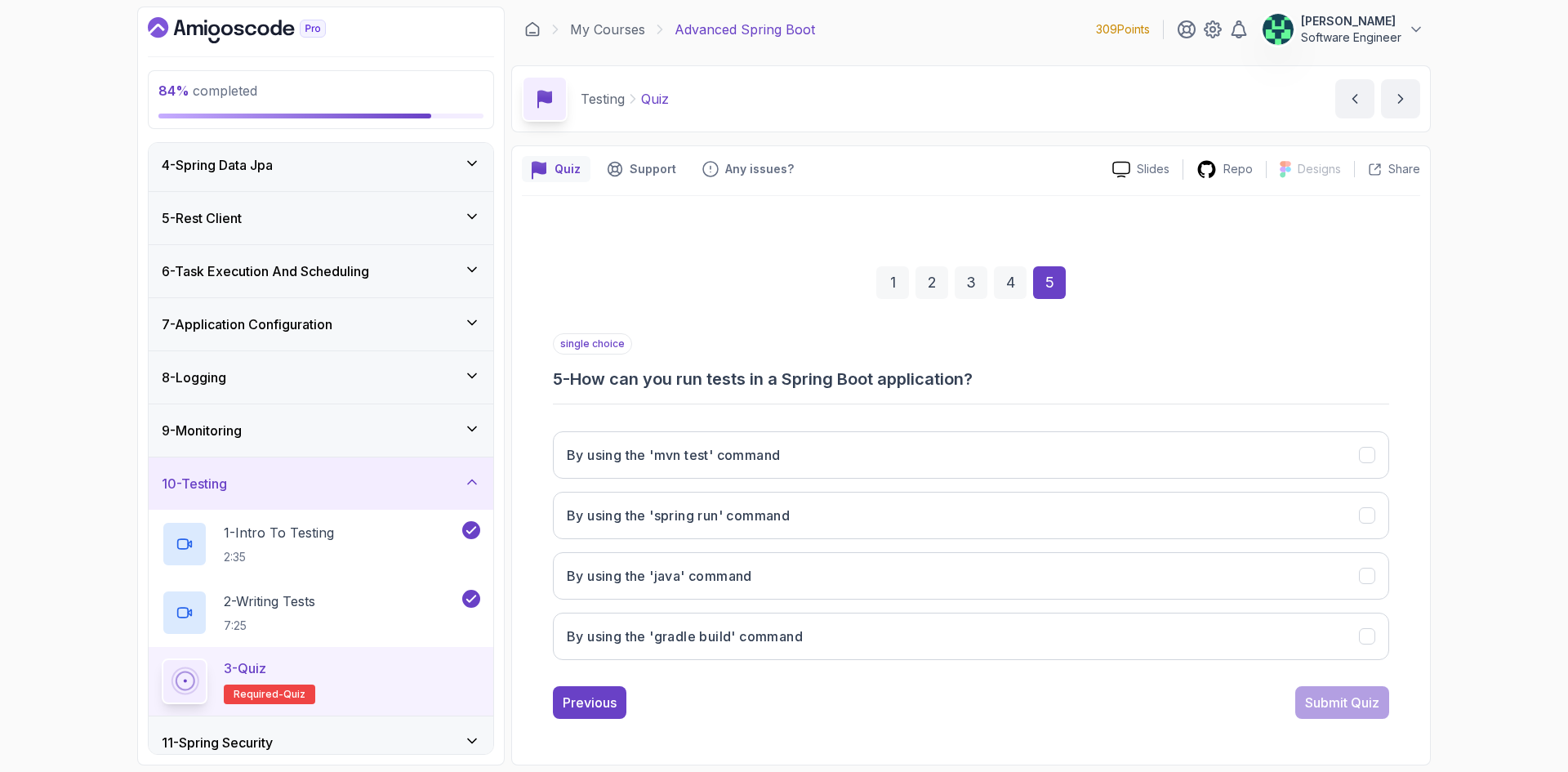
scroll to position [0, 0]
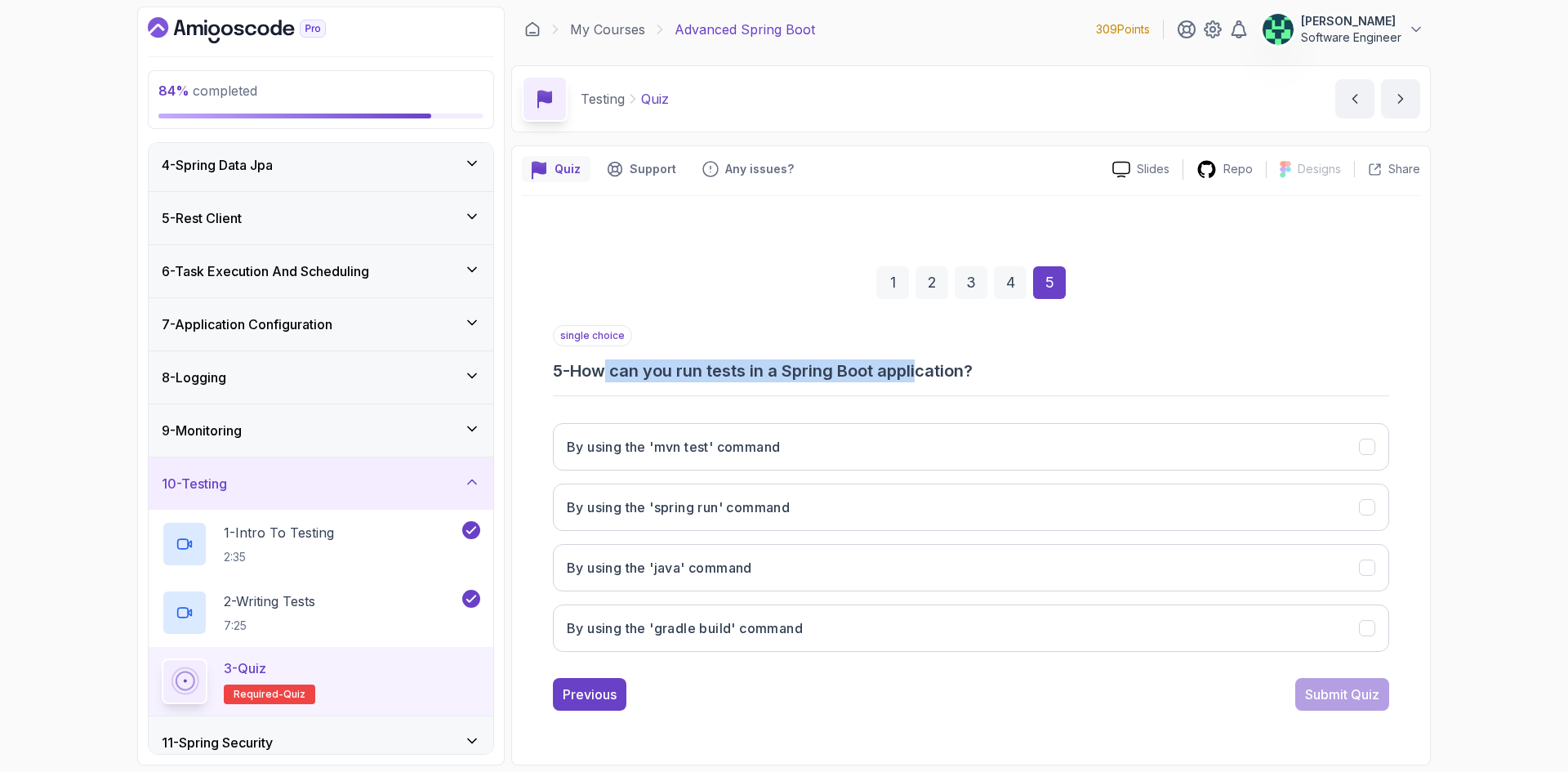
drag, startPoint x: 613, startPoint y: 373, endPoint x: 928, endPoint y: 380, distance: 315.1
click at [928, 380] on h3 "5 - How can you run tests in a Spring Boot application?" at bounding box center [971, 370] width 836 height 22
click at [828, 457] on button "By using the 'mvn test' command" at bounding box center [971, 447] width 836 height 47
click at [1335, 694] on div "Submit Quiz" at bounding box center [1342, 694] width 74 height 20
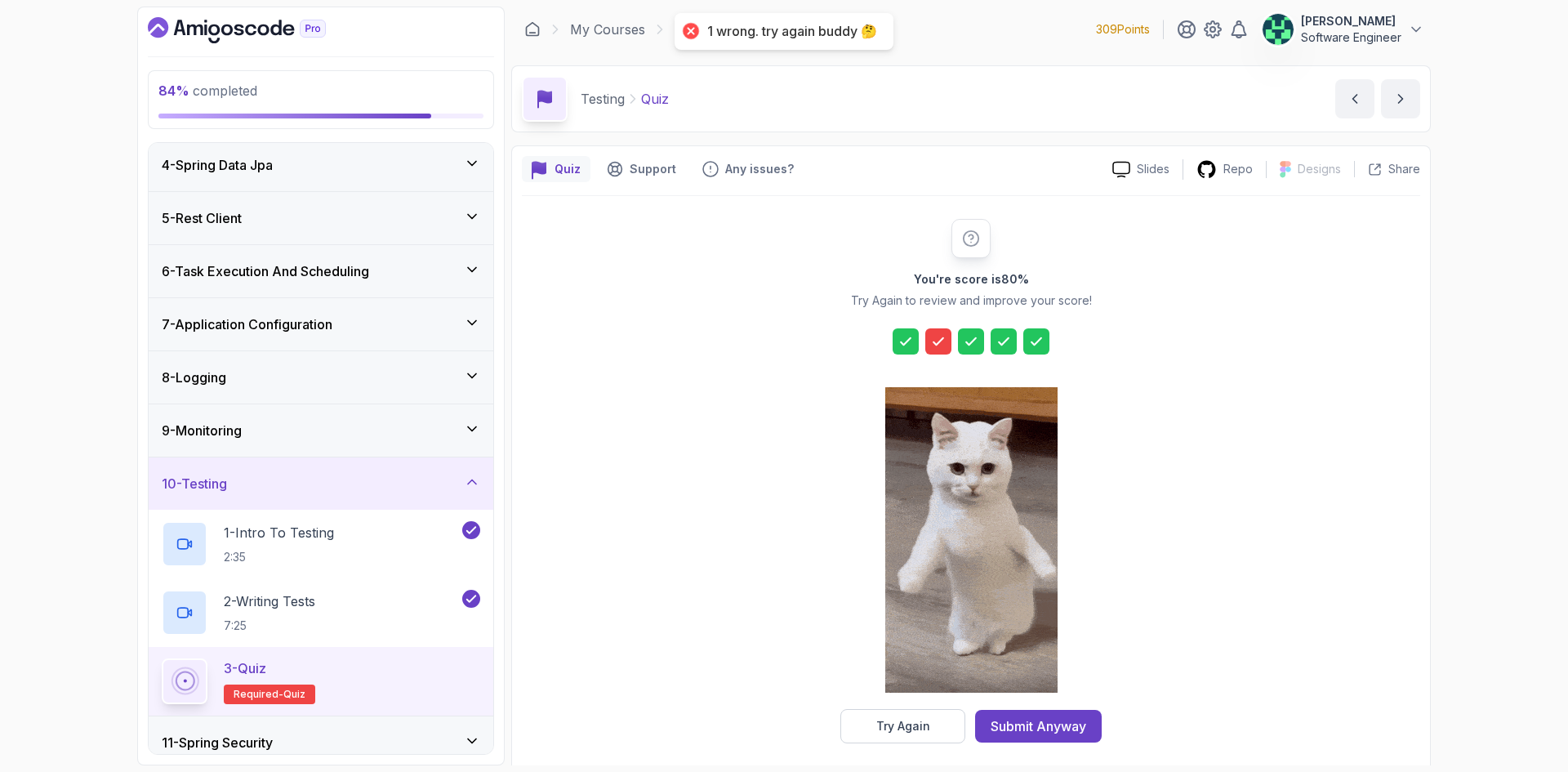
click at [941, 341] on icon at bounding box center [938, 341] width 17 height 17
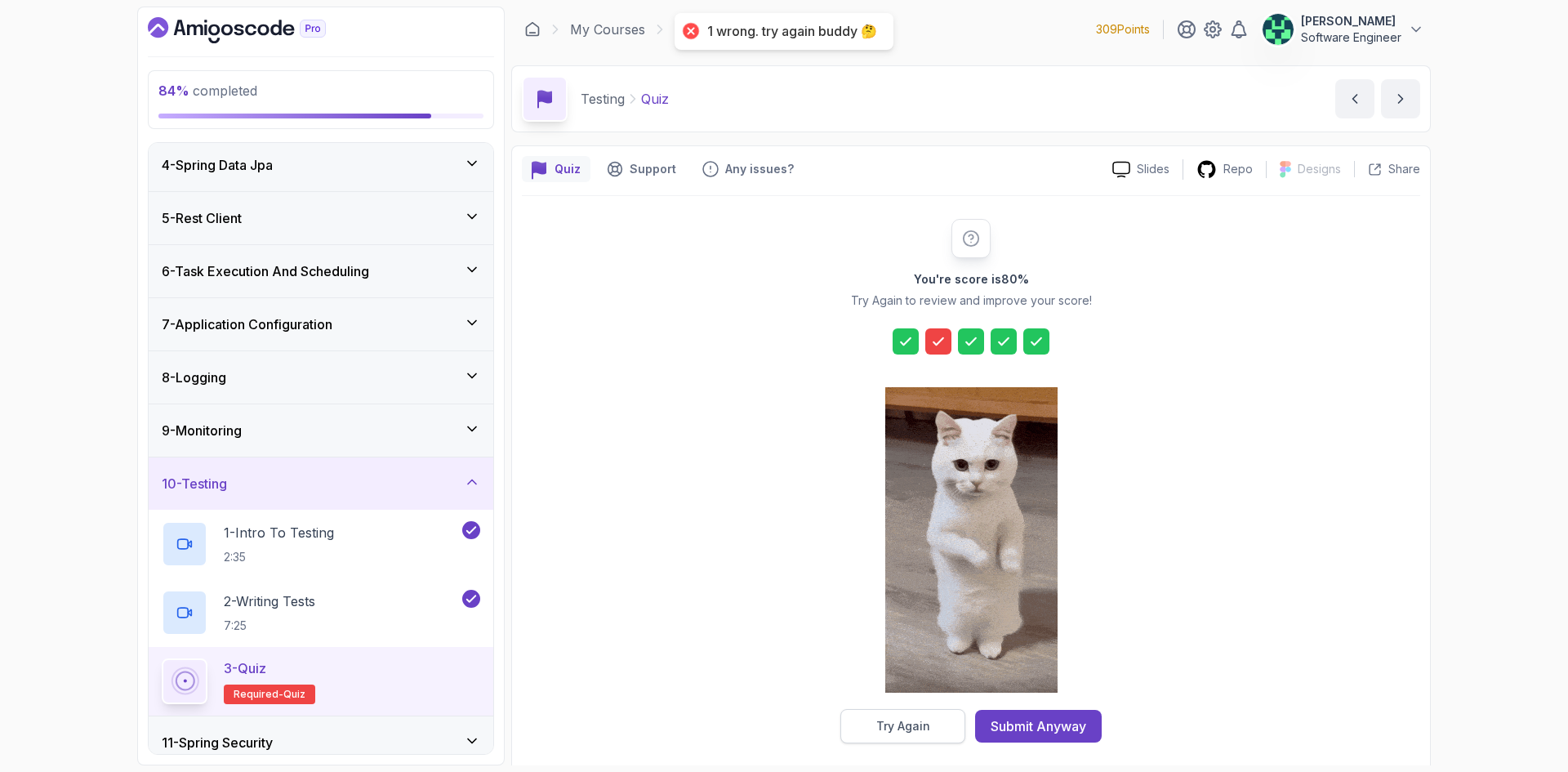
click at [913, 732] on div "Try Again" at bounding box center [903, 726] width 54 height 17
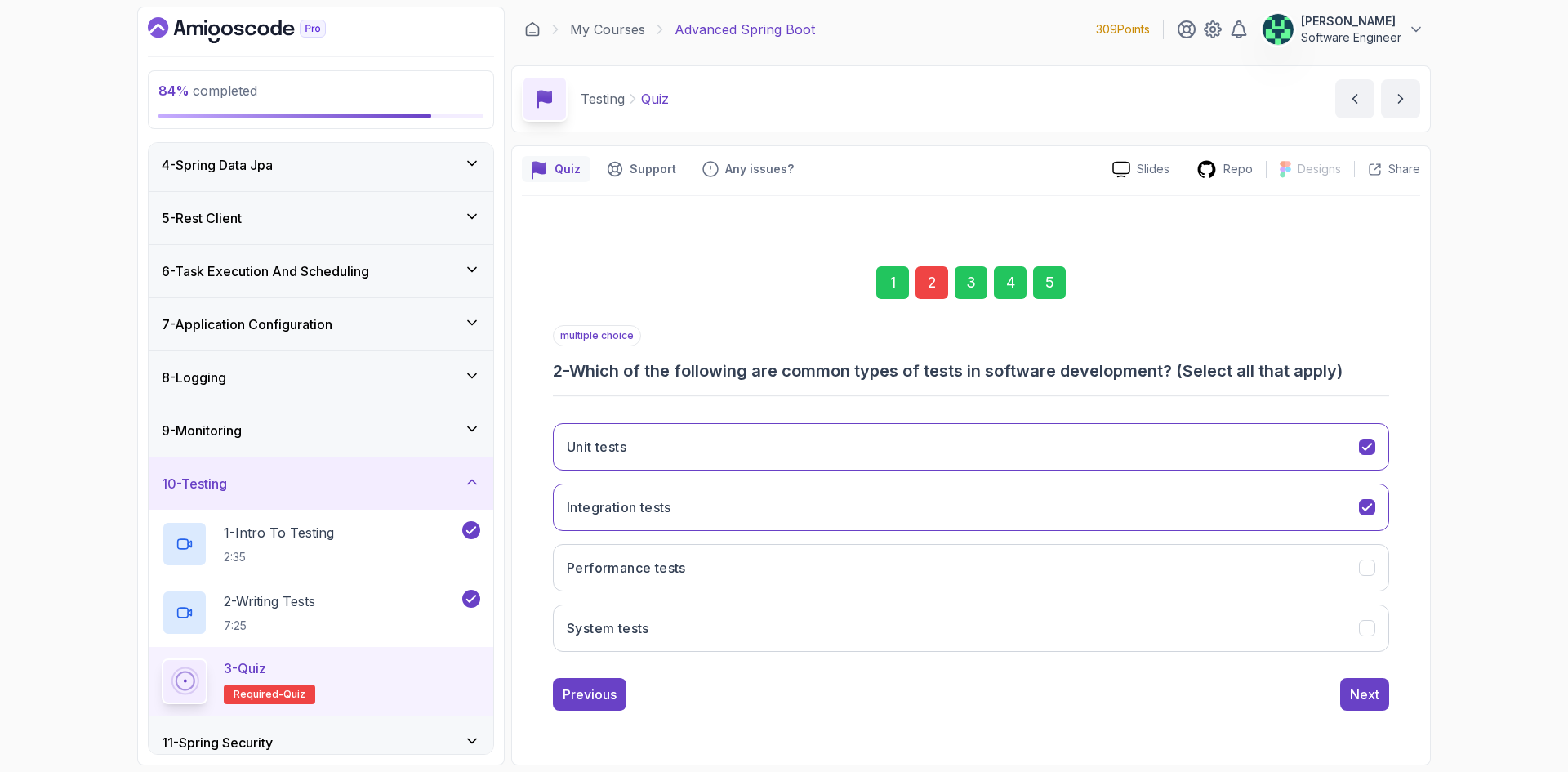
click at [929, 278] on div "2" at bounding box center [931, 282] width 32 height 32
click at [844, 639] on button "System tests" at bounding box center [971, 628] width 836 height 47
click at [1359, 700] on div "Next" at bounding box center [1365, 694] width 29 height 20
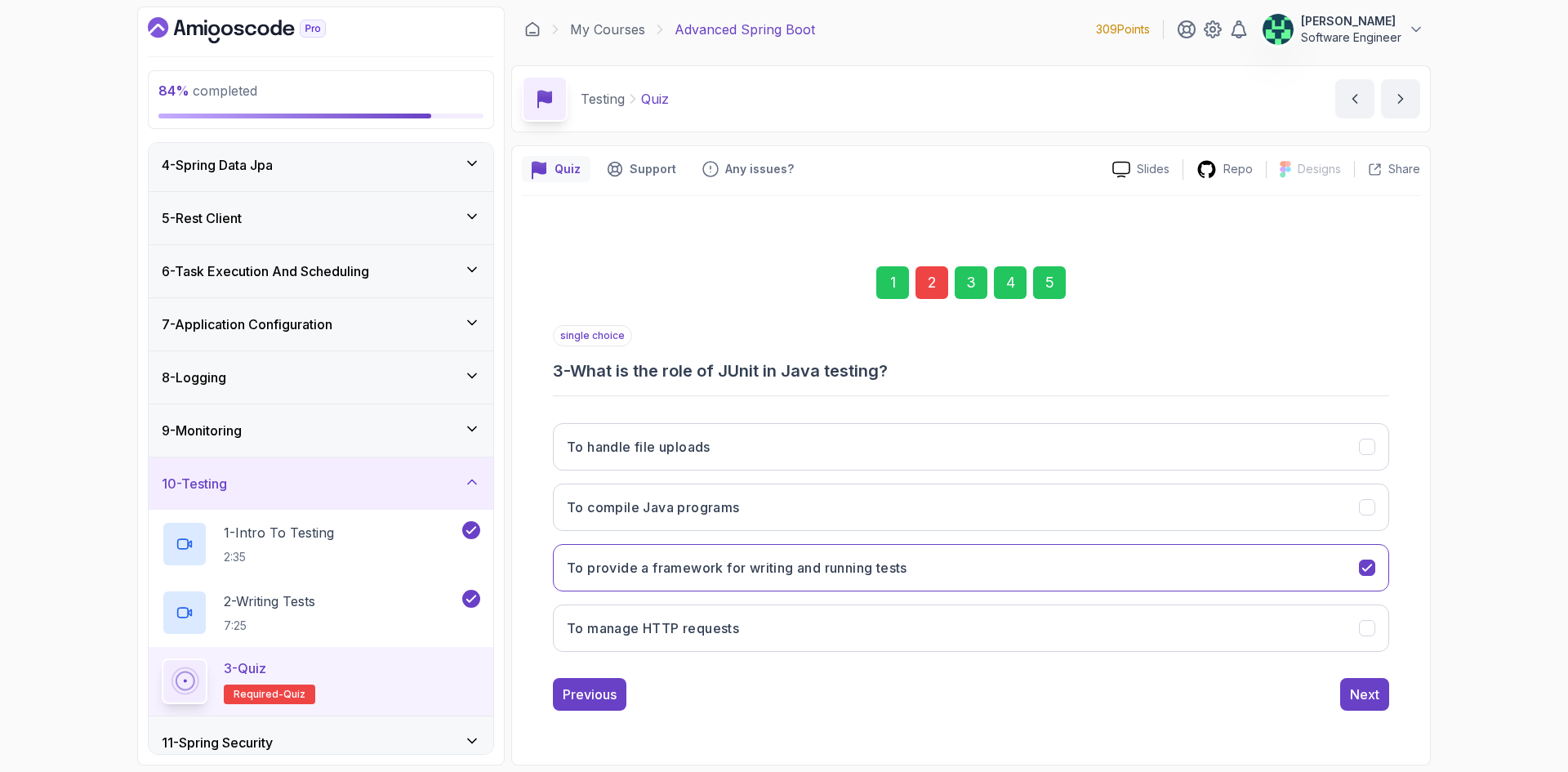
click at [1038, 278] on div "5" at bounding box center [1048, 282] width 32 height 32
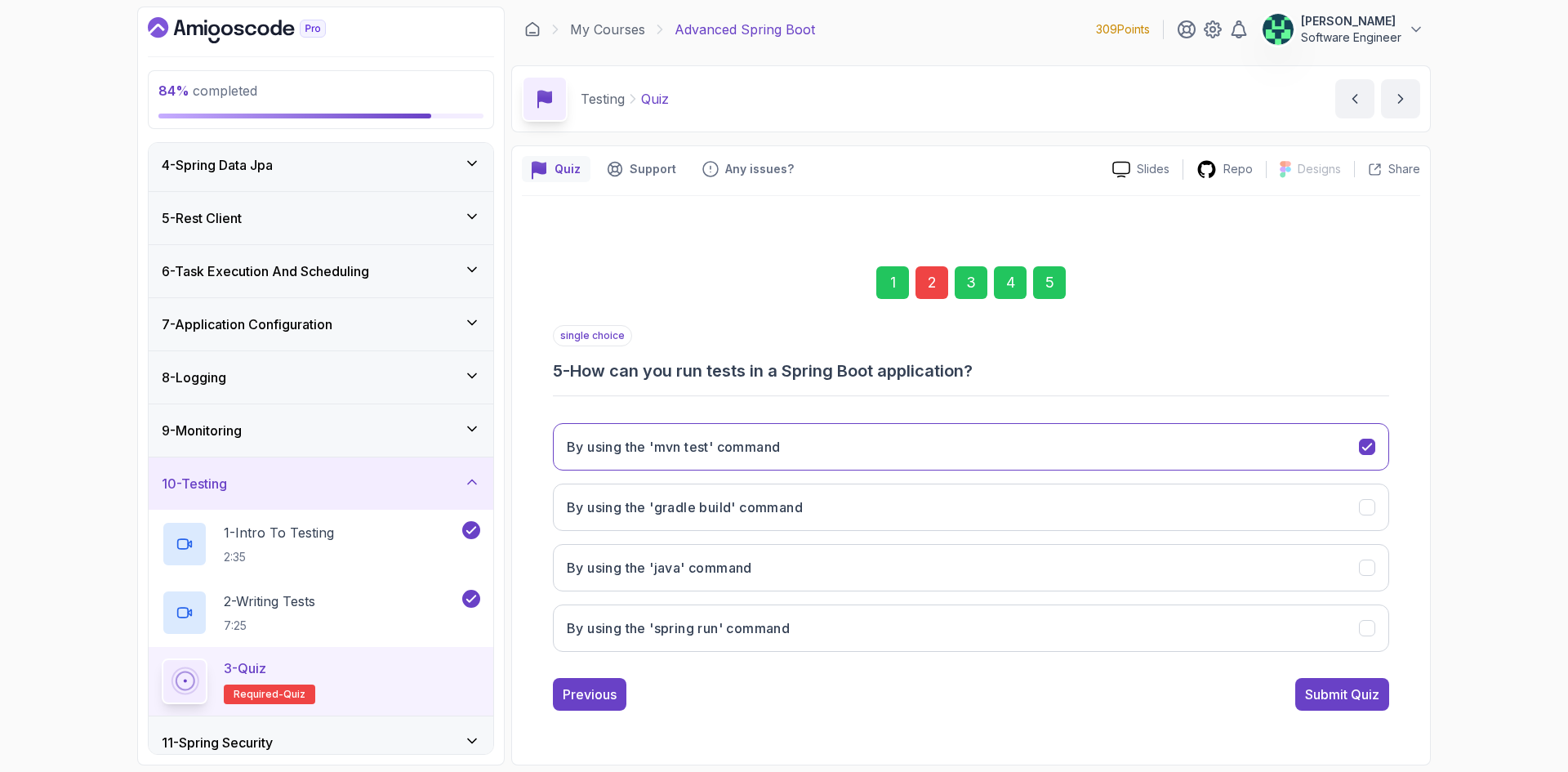
click at [1365, 702] on div "Submit Quiz" at bounding box center [1342, 694] width 74 height 20
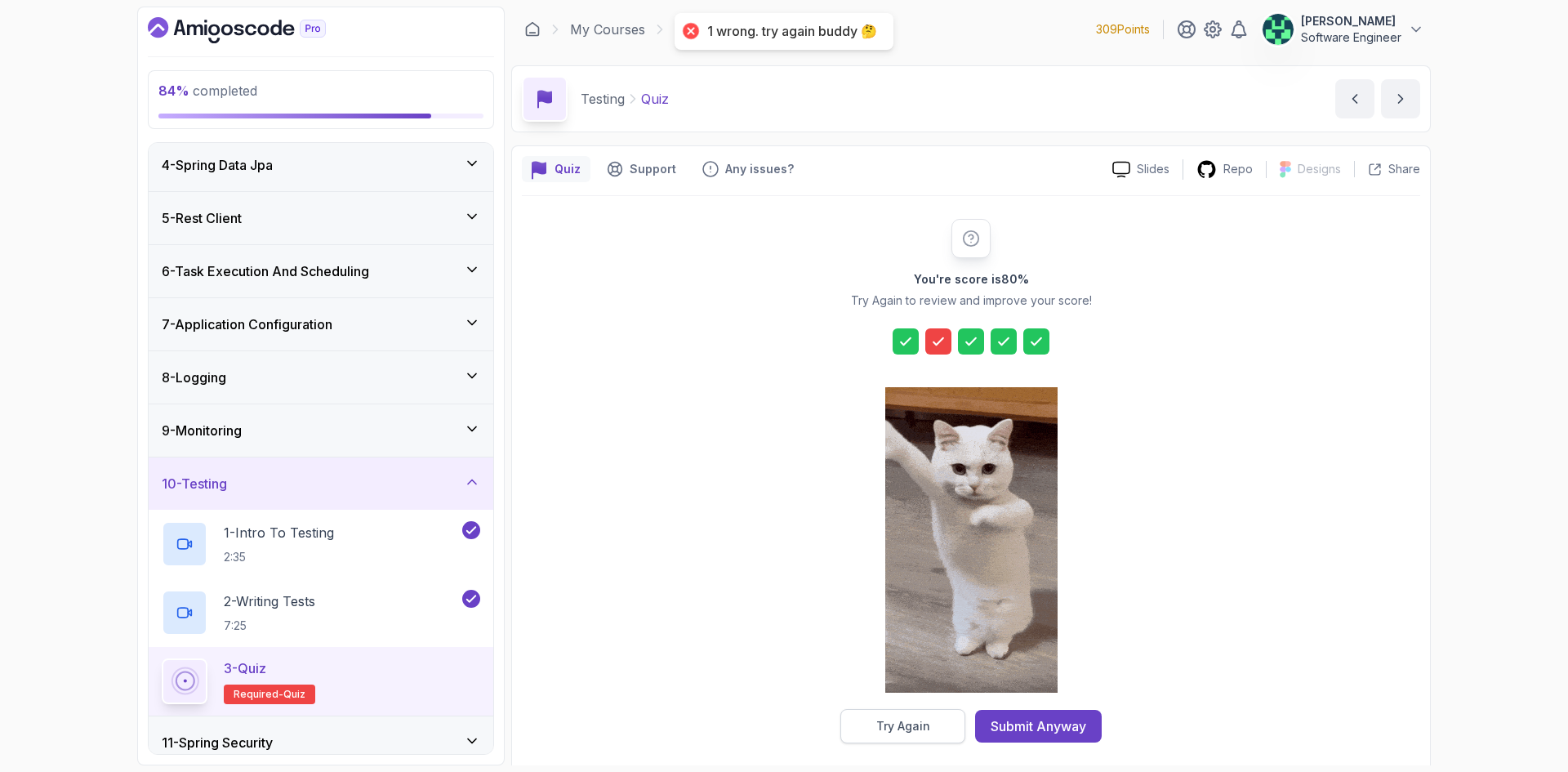
click at [932, 734] on button "Try Again" at bounding box center [903, 726] width 125 height 34
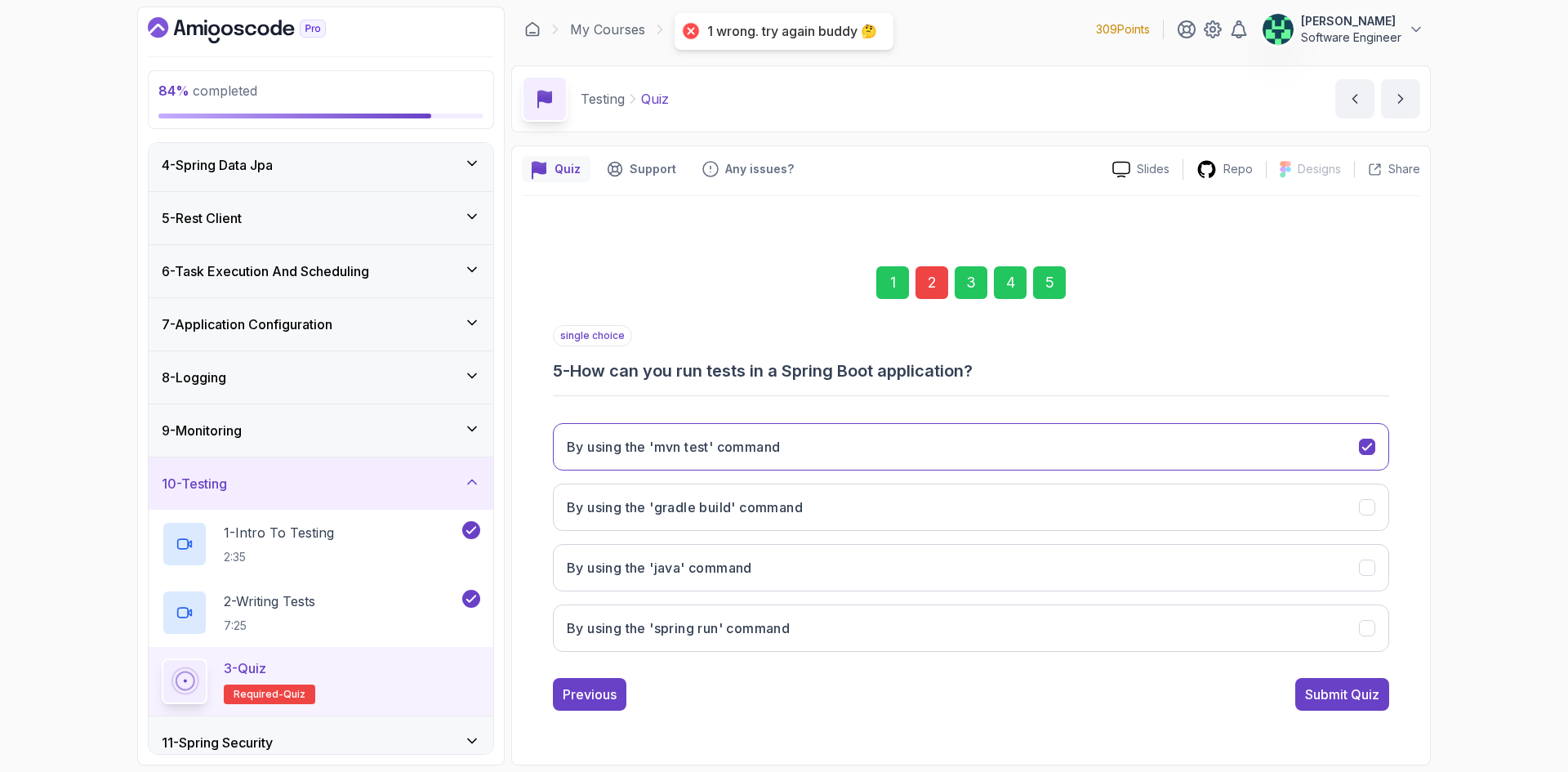
click at [938, 277] on div "2" at bounding box center [931, 282] width 32 height 32
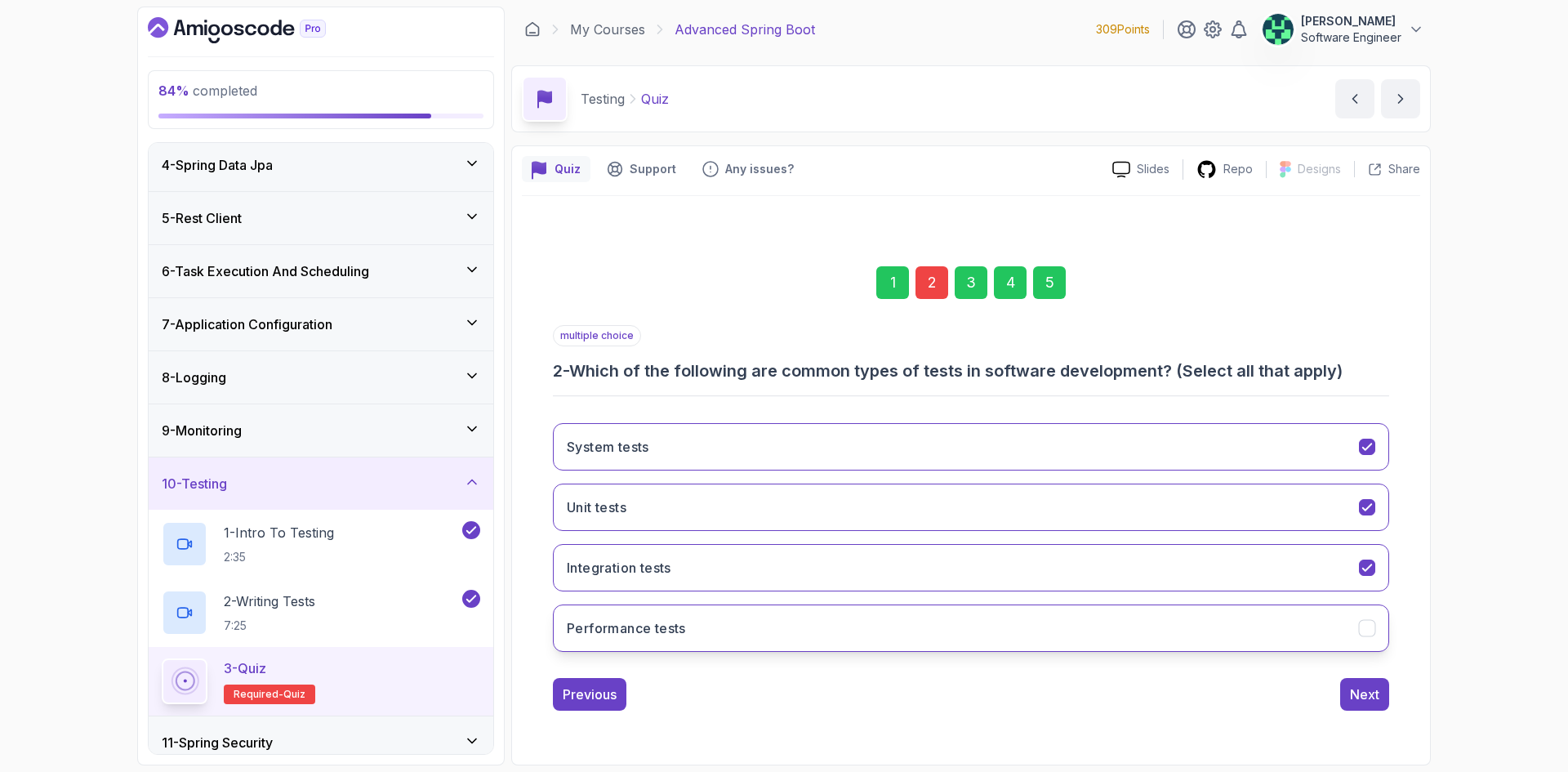
click at [731, 624] on button "Performance tests" at bounding box center [971, 628] width 836 height 47
click at [1348, 693] on button "Next" at bounding box center [1365, 694] width 49 height 32
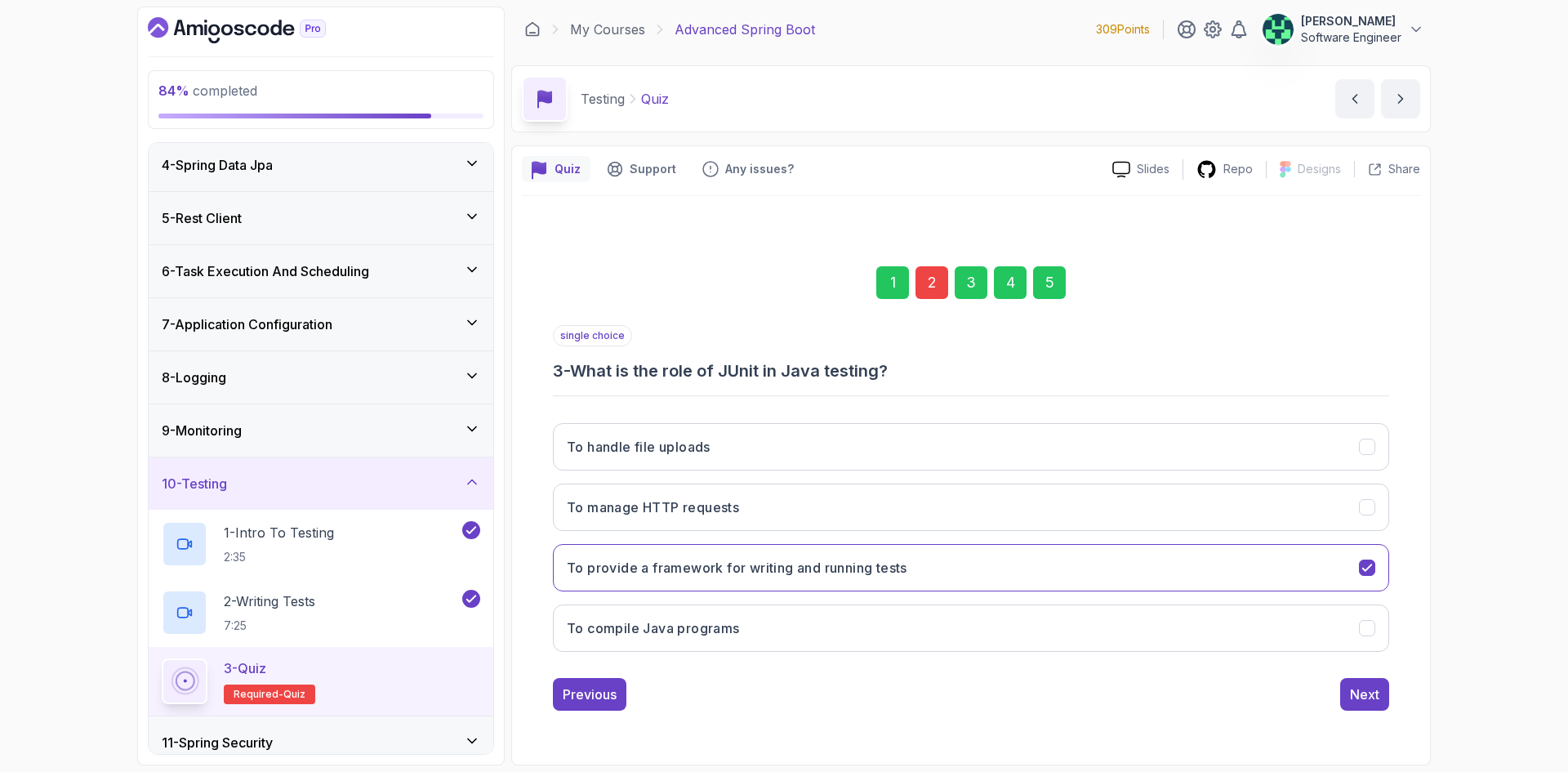
click at [1046, 292] on div "5" at bounding box center [1048, 282] width 32 height 32
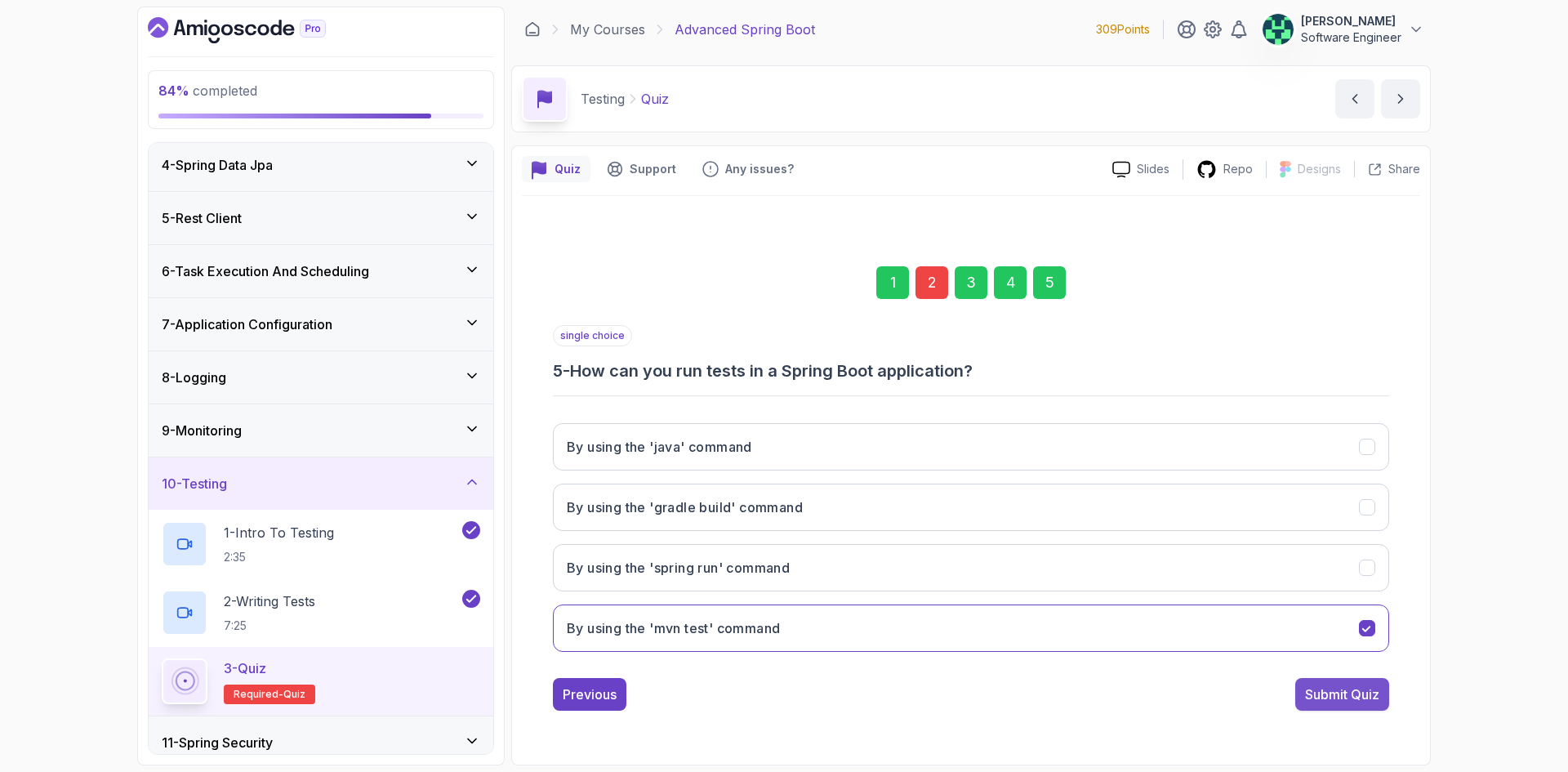
click at [1361, 693] on div "Submit Quiz" at bounding box center [1342, 694] width 74 height 20
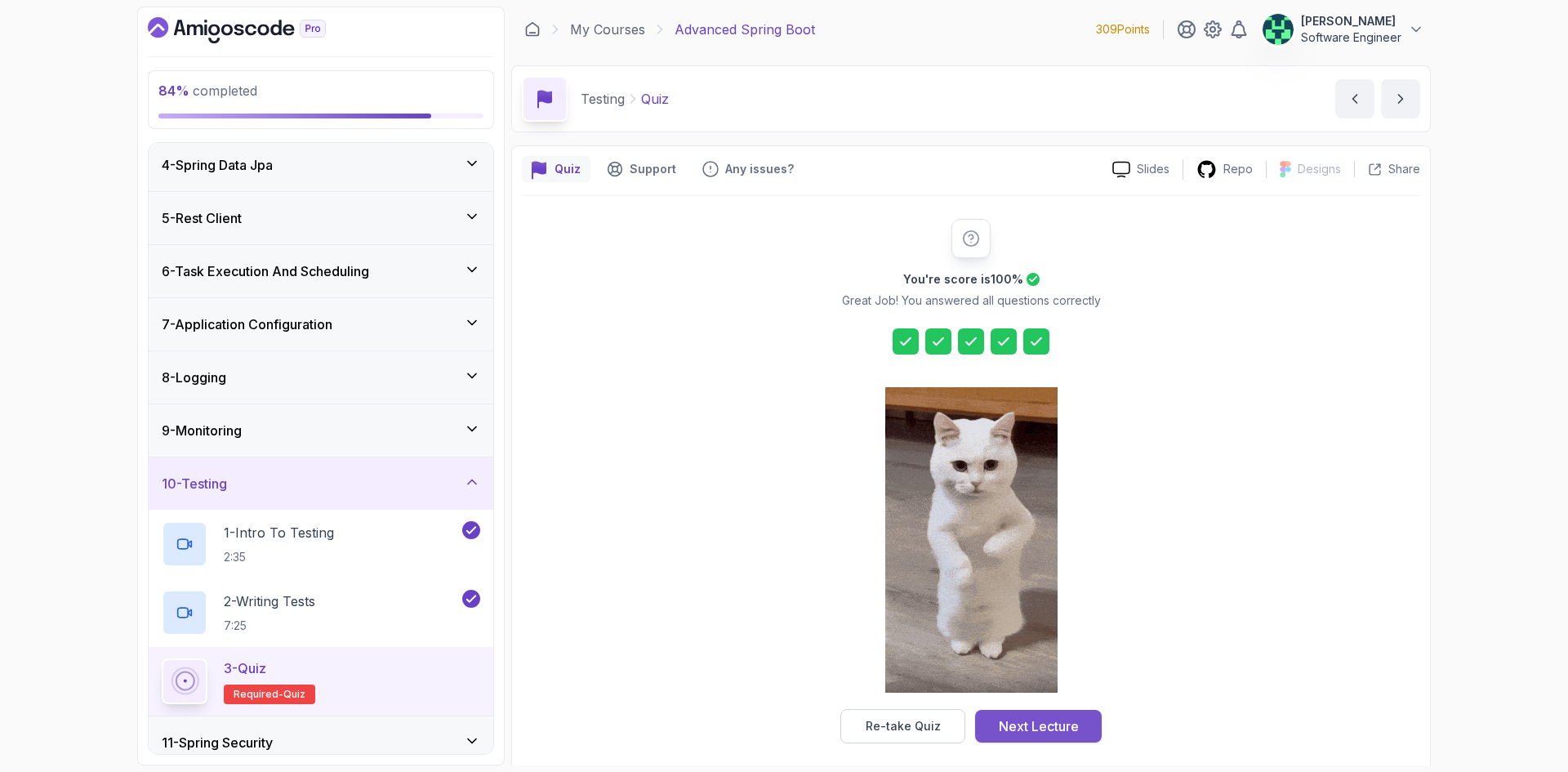
click at [1047, 729] on div "Next Lecture" at bounding box center [1038, 726] width 80 height 20
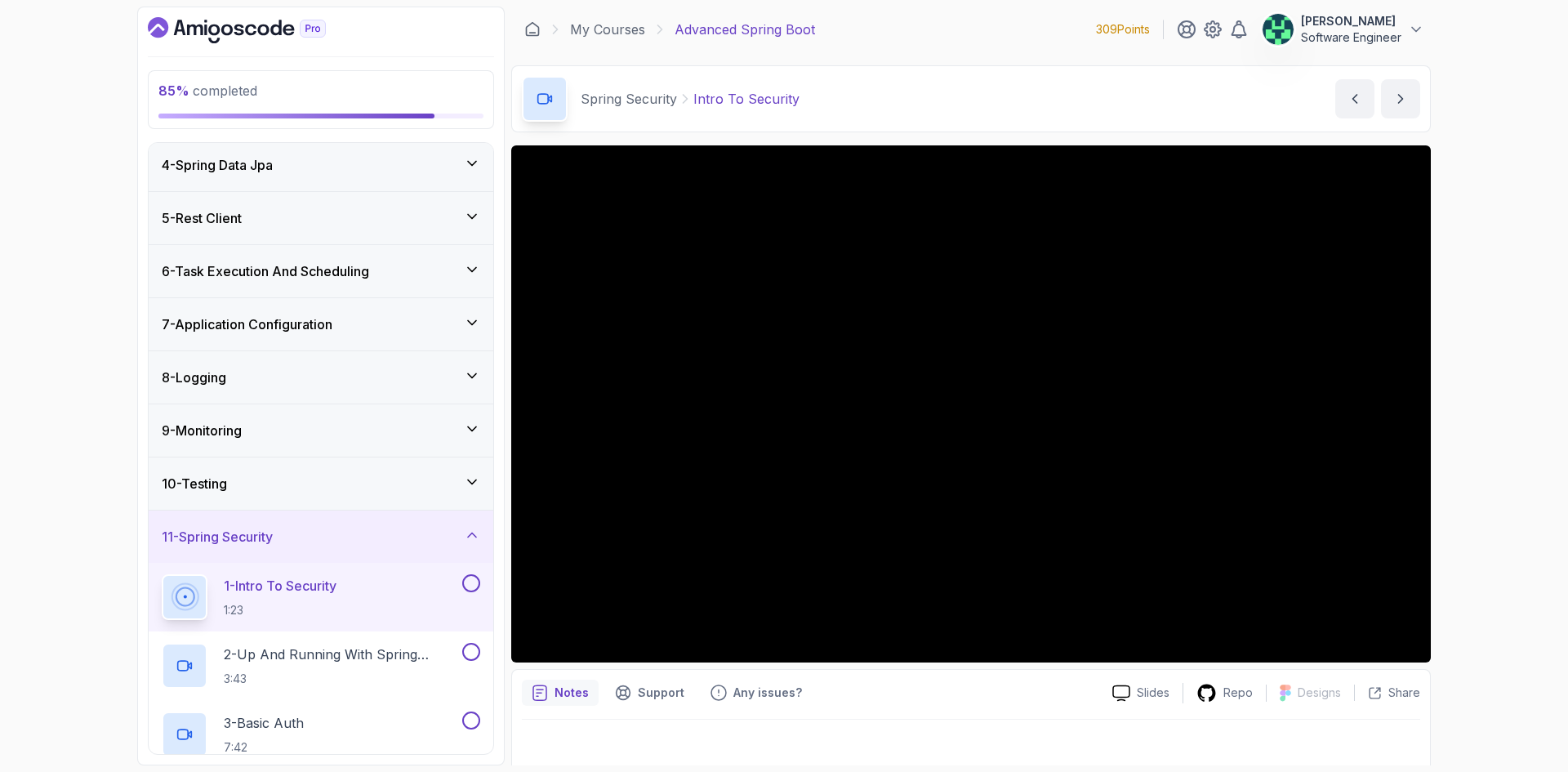
scroll to position [490, 0]
